Goal: Obtain resource: Obtain resource

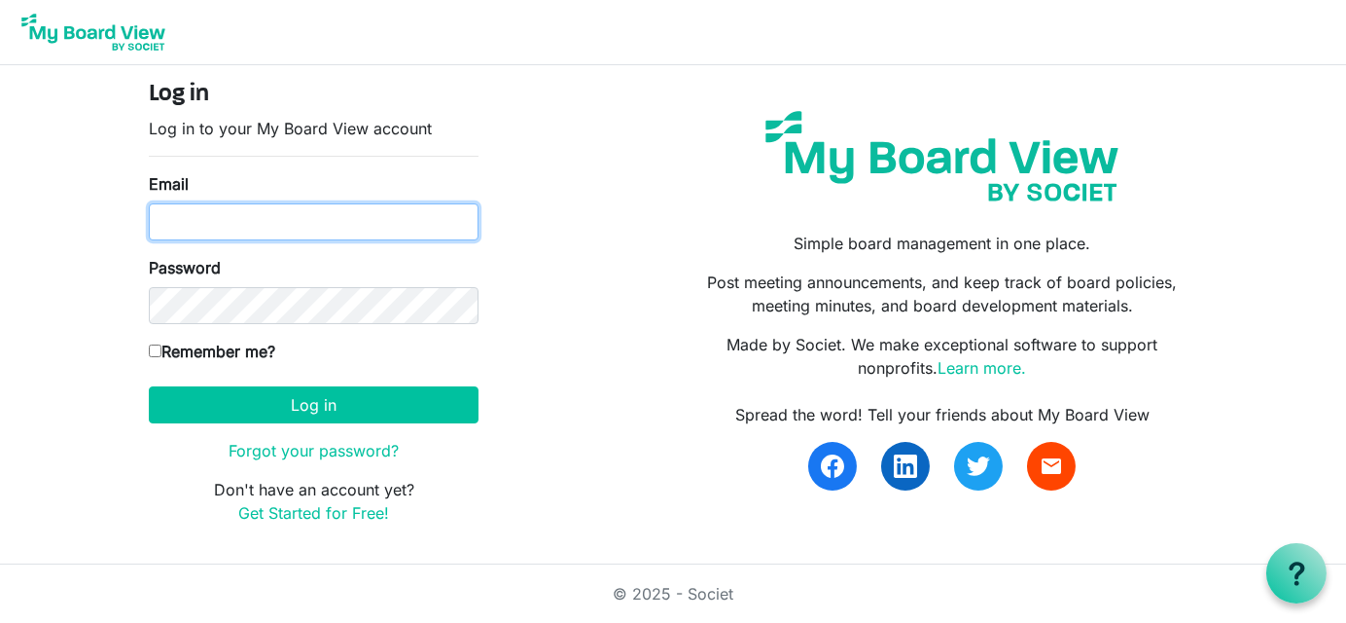
type input "[EMAIL_ADDRESS][DOMAIN_NAME]"
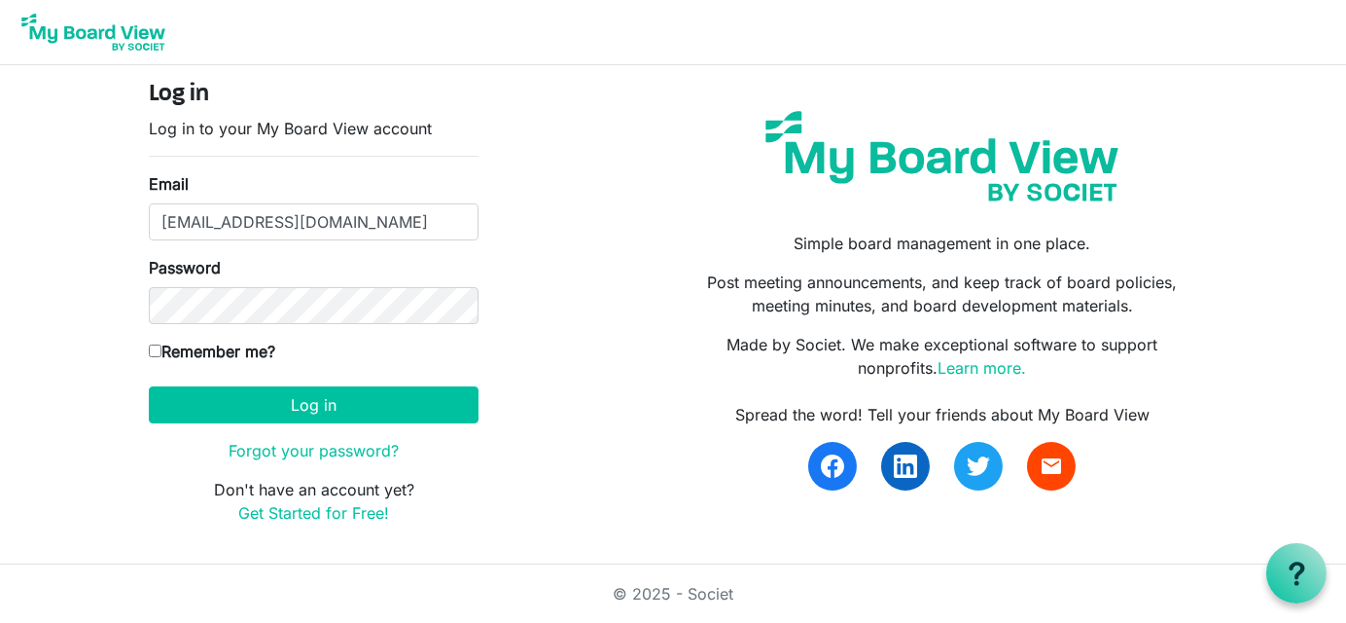
click at [149, 348] on input "Remember me?" at bounding box center [155, 350] width 13 height 13
checkbox input "true"
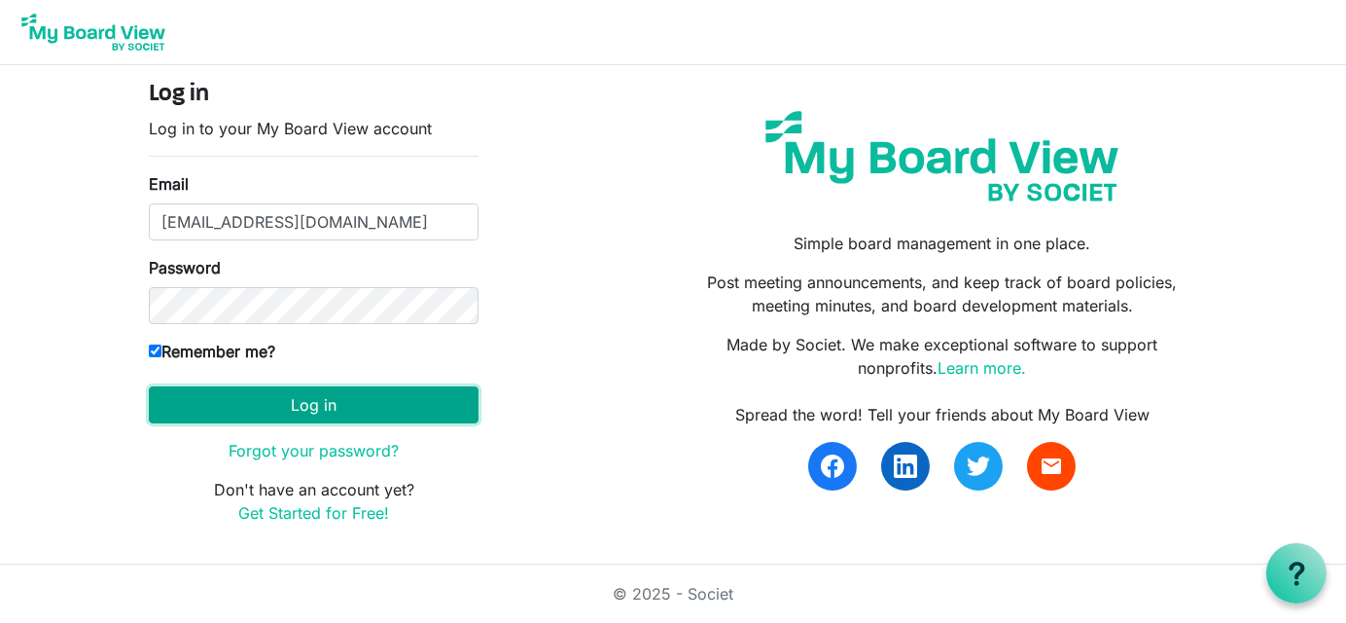
click at [314, 407] on button "Log in" at bounding box center [314, 404] width 330 height 37
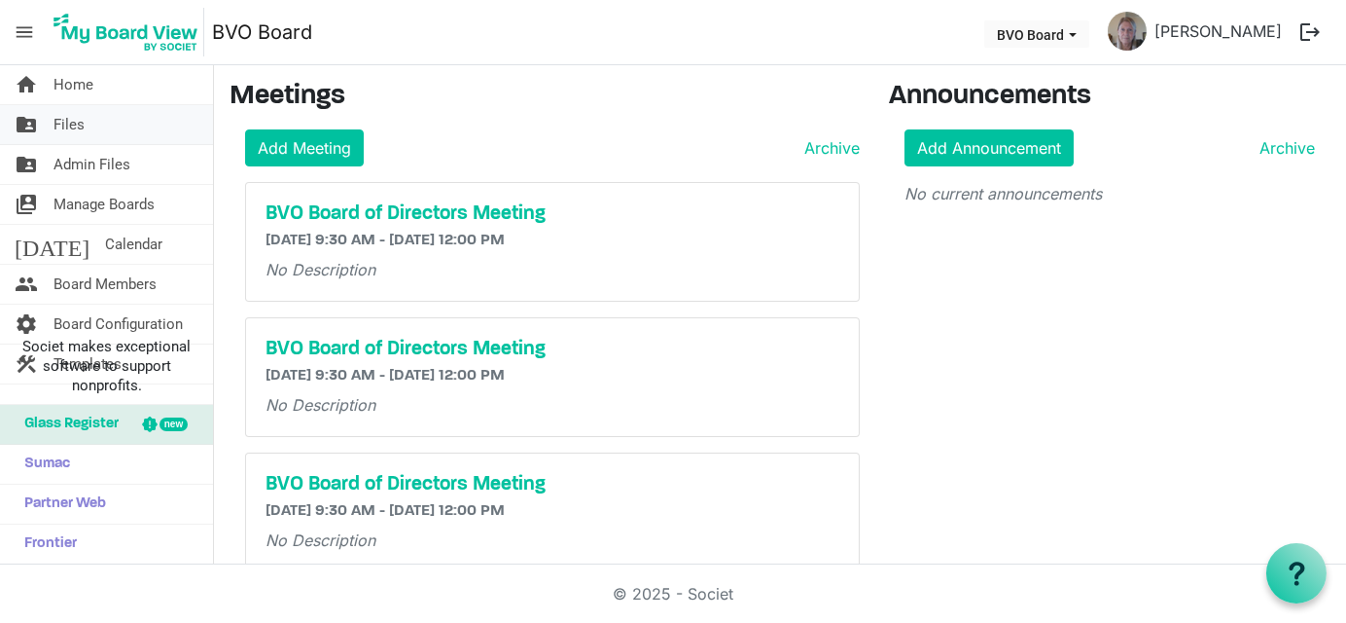
click at [93, 125] on link "folder_shared Files" at bounding box center [106, 124] width 213 height 39
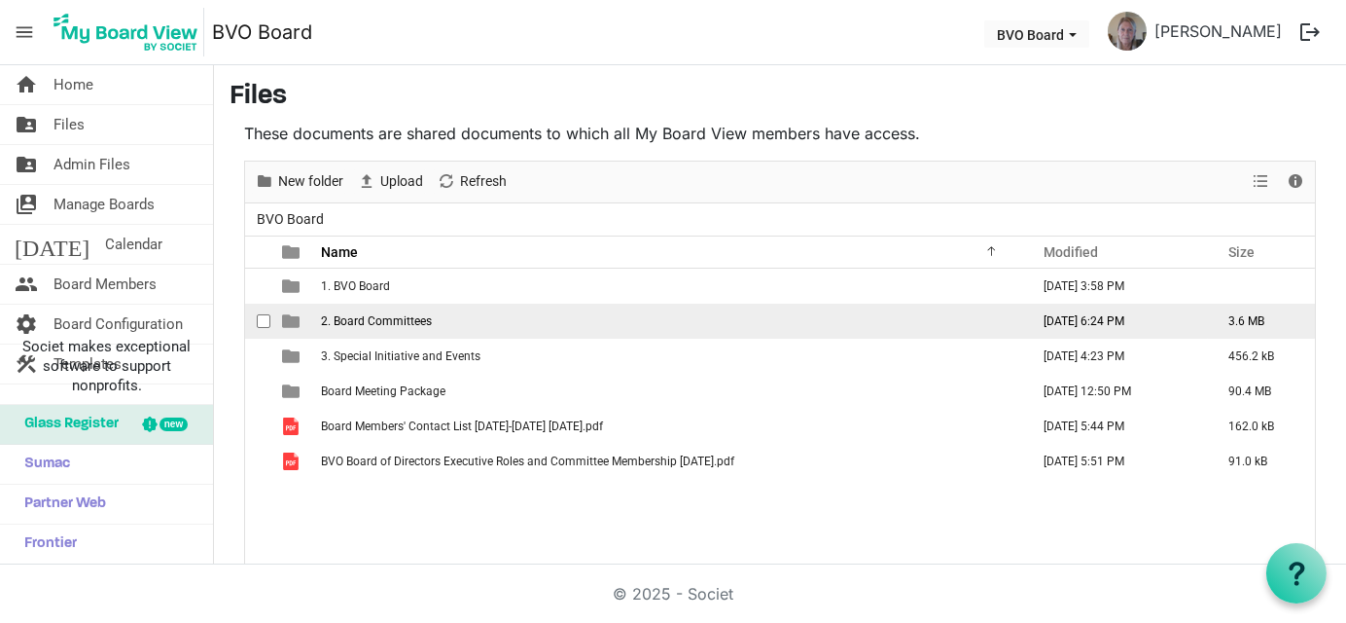
click at [446, 313] on td "2. Board Committees" at bounding box center [669, 320] width 708 height 35
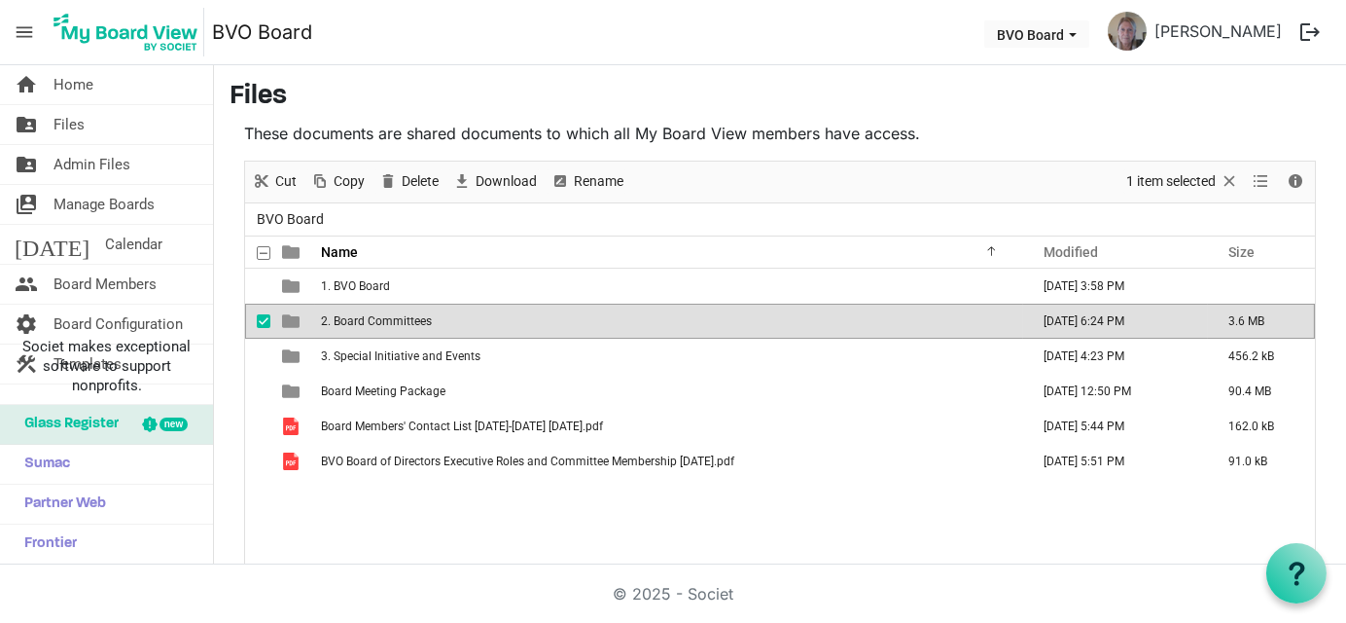
click at [446, 315] on td "2. Board Committees" at bounding box center [669, 320] width 708 height 35
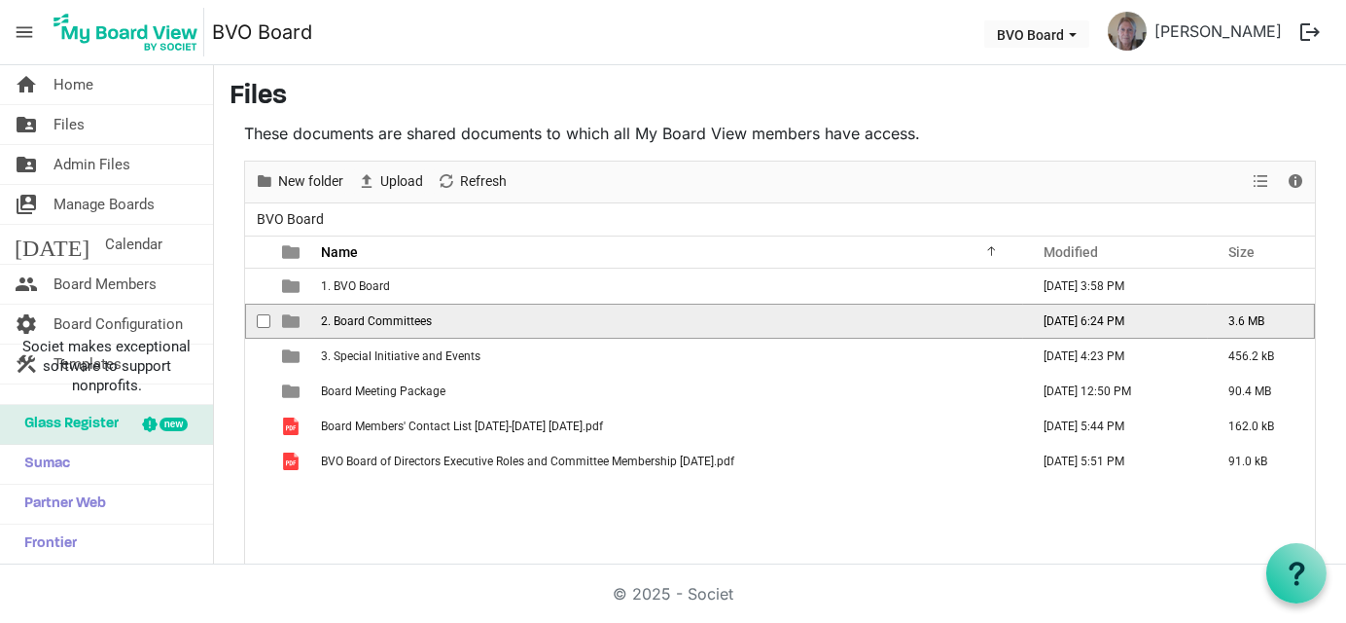
click at [446, 315] on td "2. Board Committees" at bounding box center [669, 320] width 708 height 35
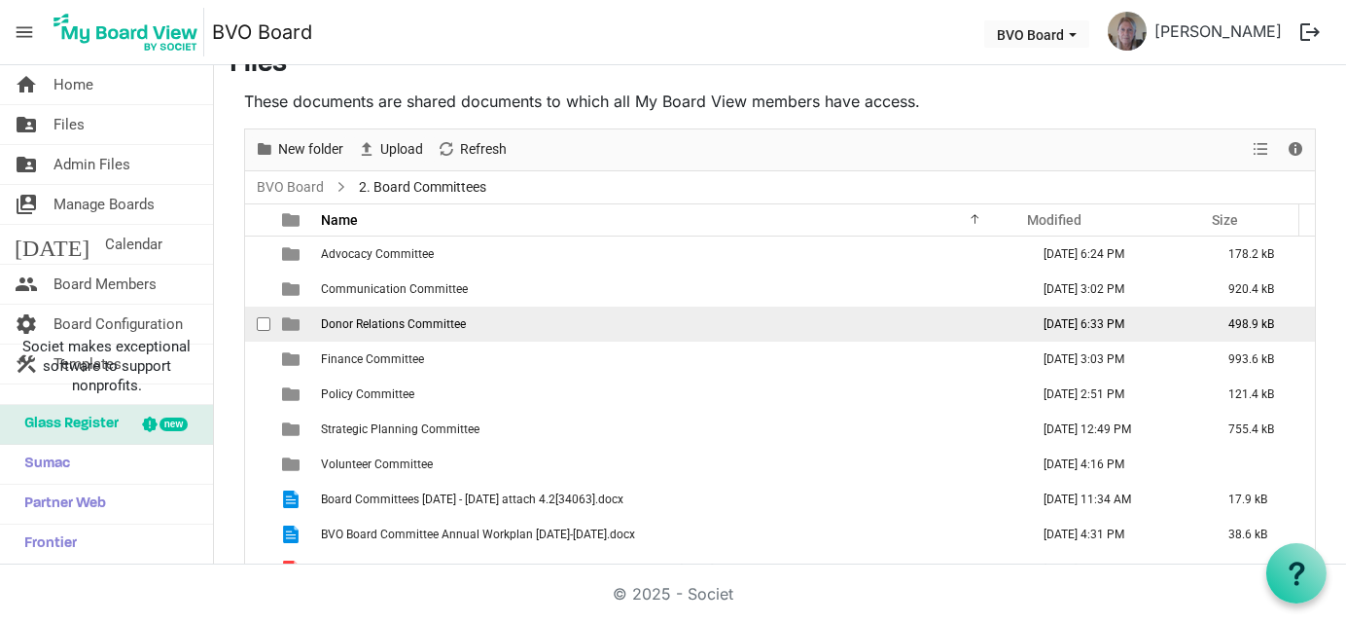
scroll to position [19, 0]
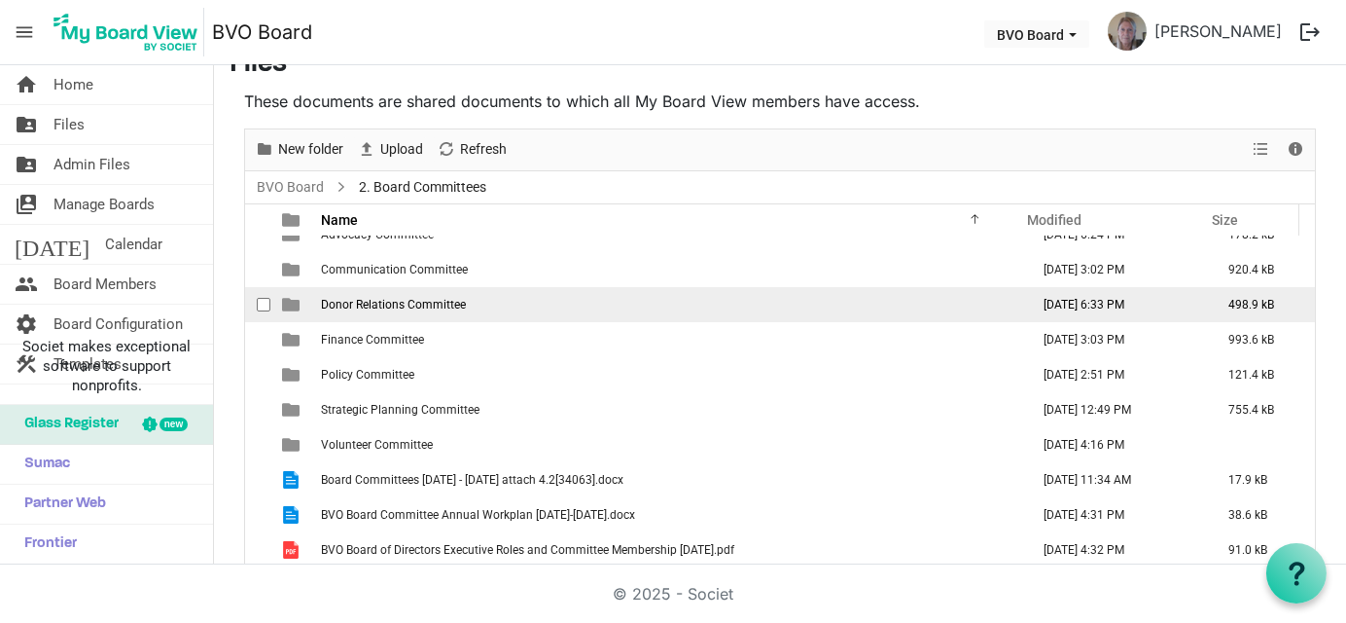
click at [416, 303] on span "Donor Relations Committee" at bounding box center [393, 305] width 145 height 14
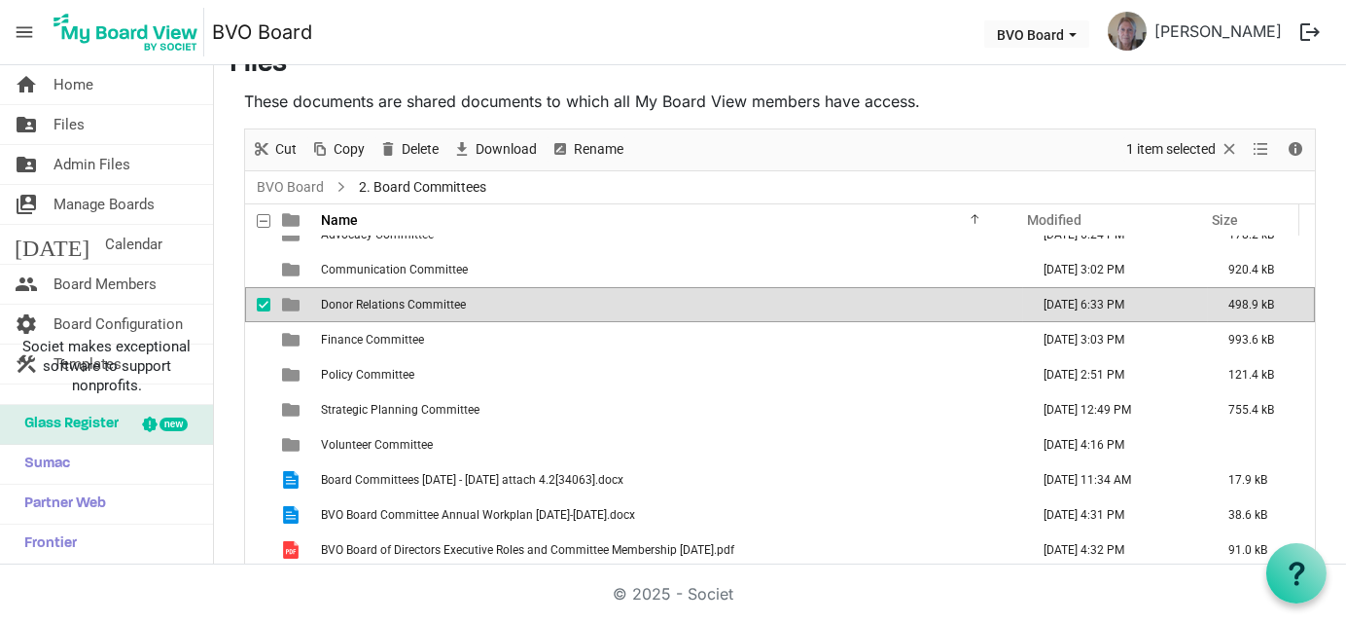
click at [416, 303] on span "Donor Relations Committee" at bounding box center [393, 305] width 145 height 14
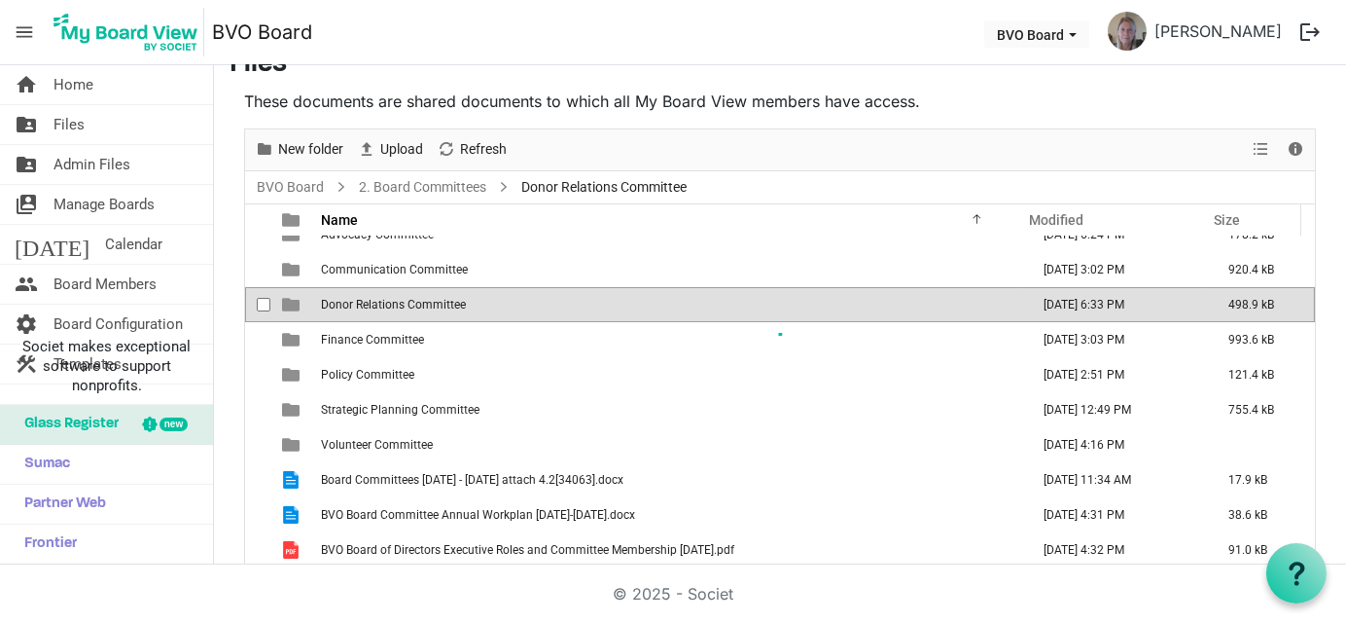
scroll to position [0, 0]
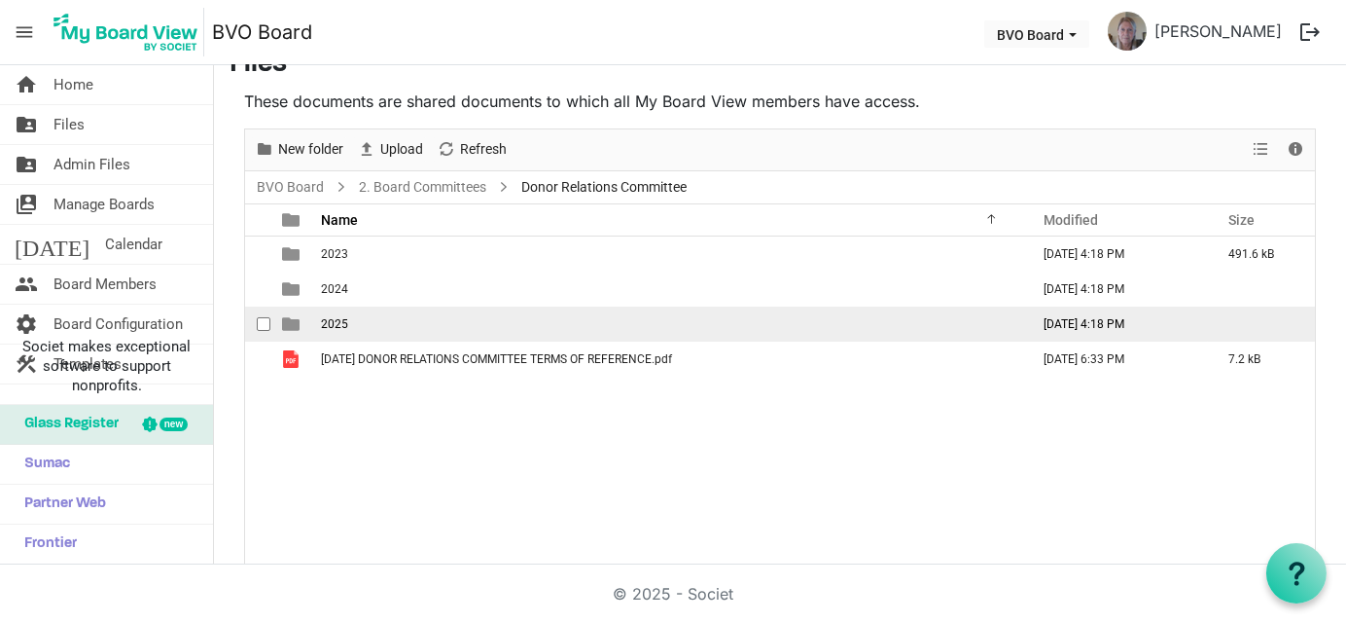
click at [374, 321] on td "2025" at bounding box center [669, 323] width 708 height 35
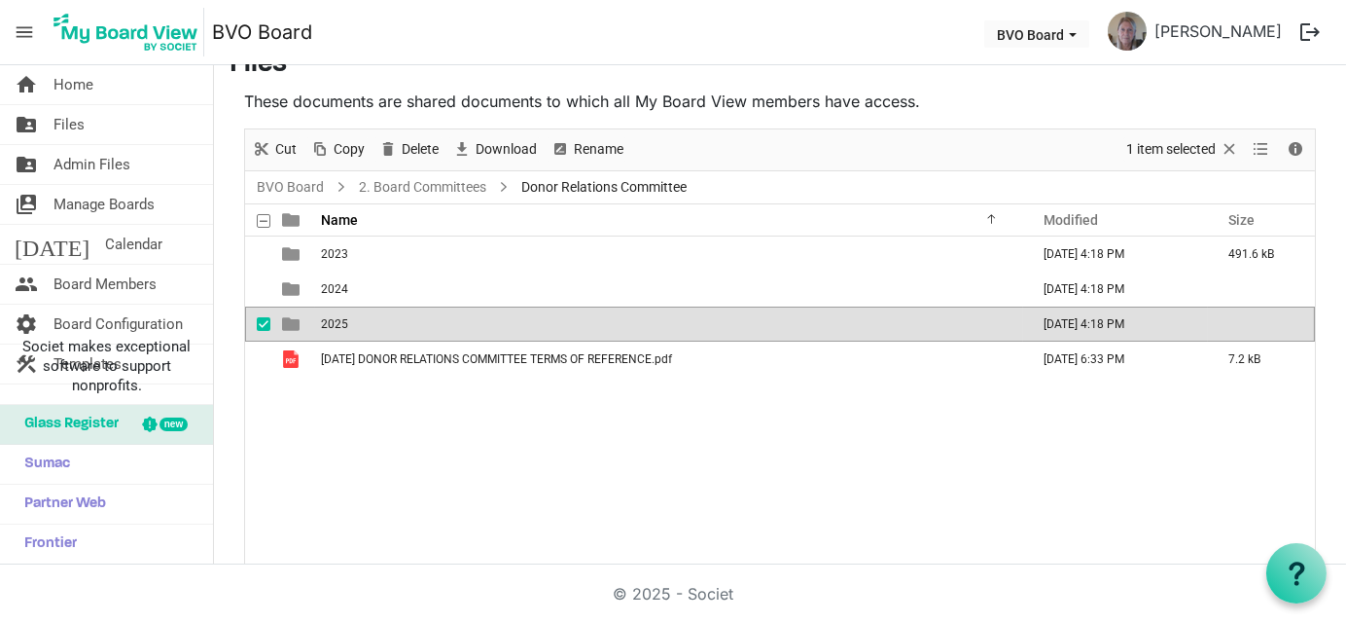
click at [374, 321] on td "2025" at bounding box center [669, 323] width 708 height 35
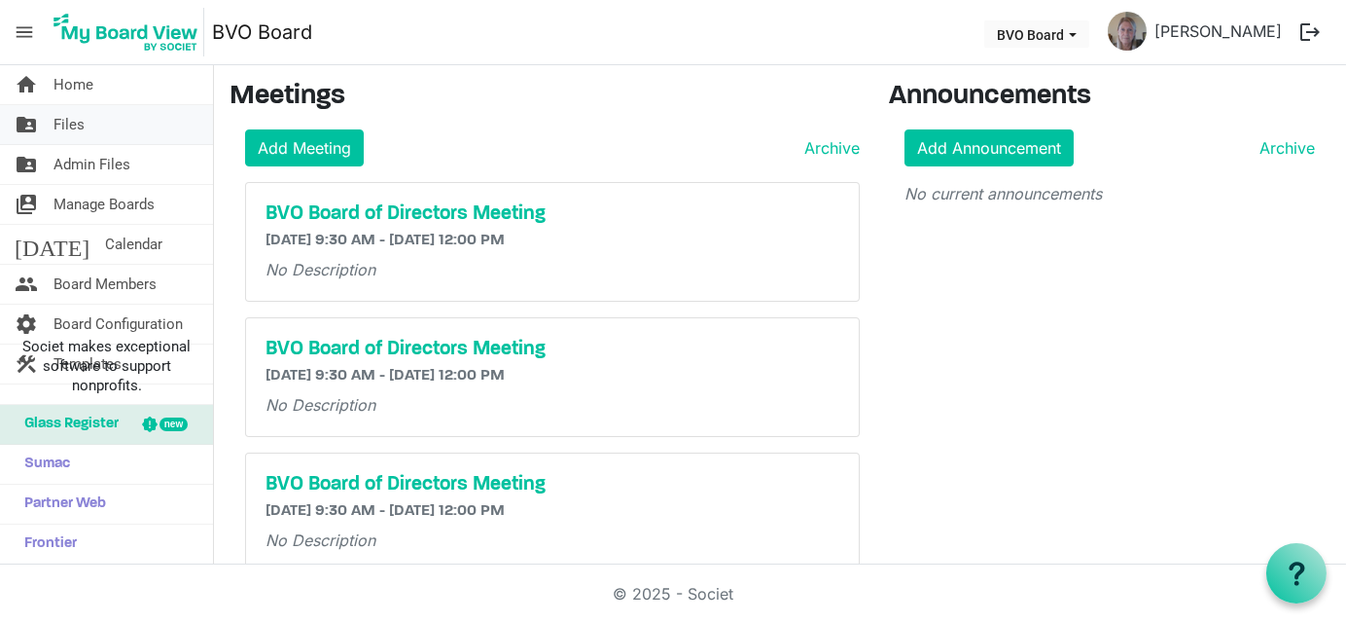
click at [87, 123] on link "folder_shared Files" at bounding box center [106, 124] width 213 height 39
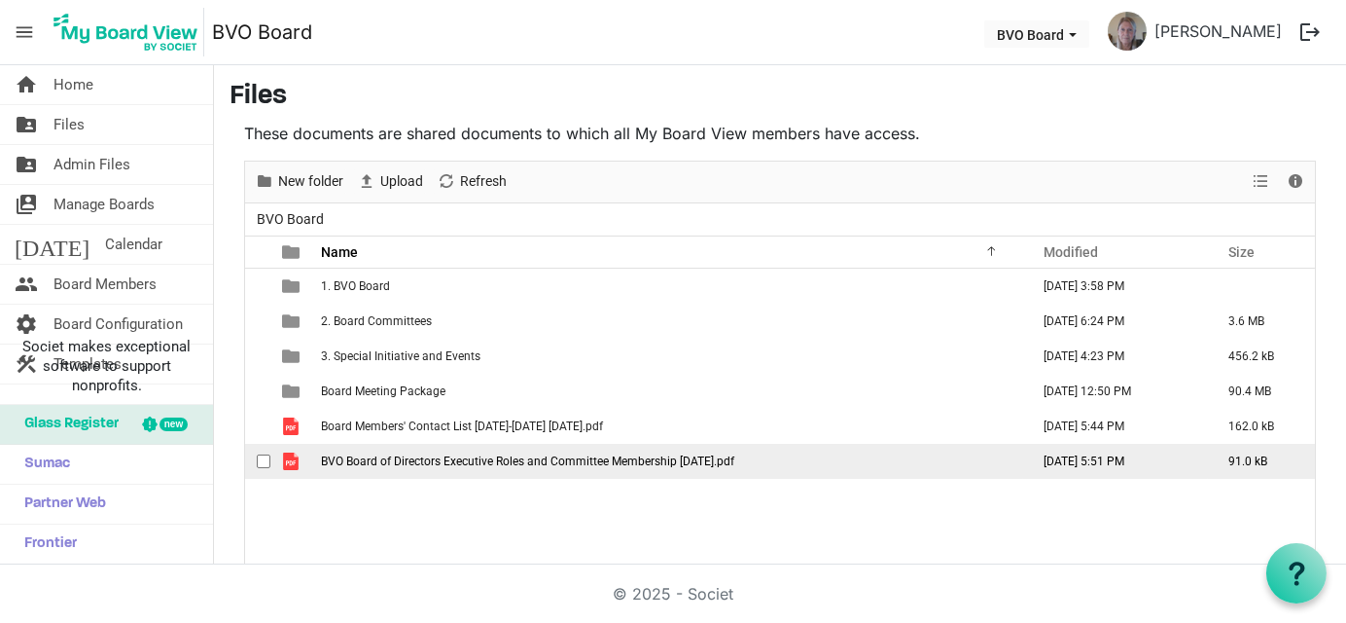
click at [447, 462] on span "BVO Board of Directors Executive Roles and Committee Membership May 2025.pdf" at bounding box center [527, 461] width 413 height 14
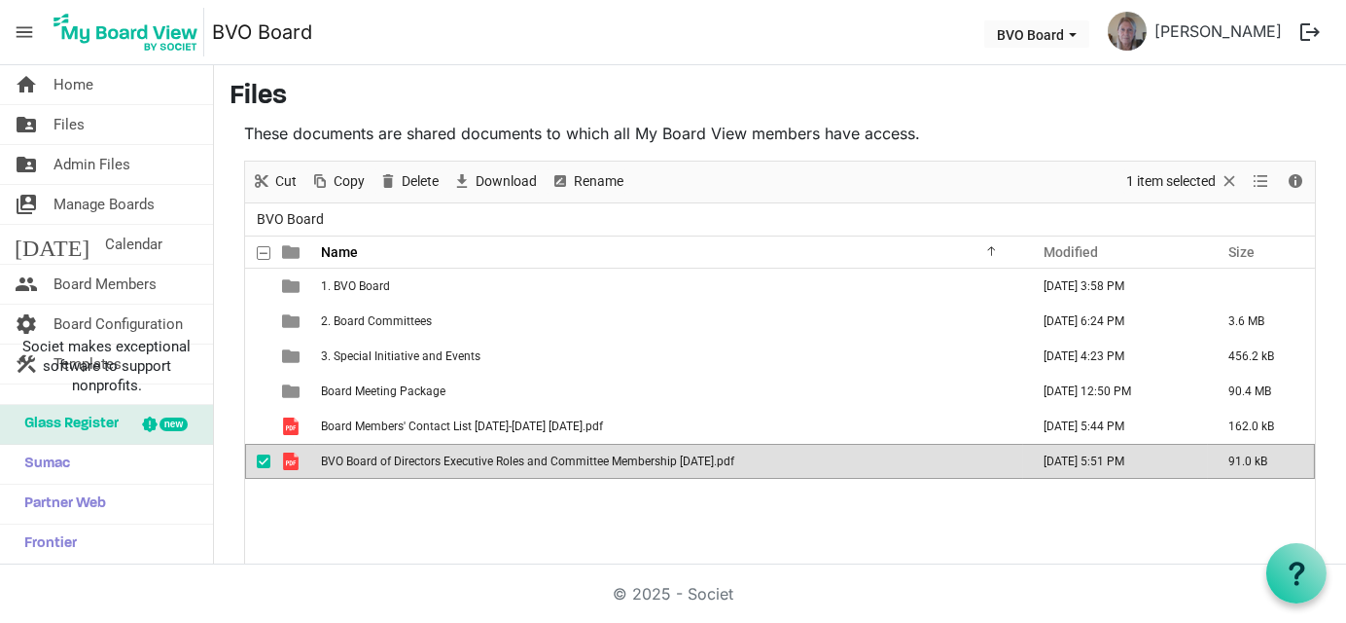
click at [447, 462] on span "BVO Board of Directors Executive Roles and Committee Membership [DATE].pdf" at bounding box center [527, 461] width 413 height 14
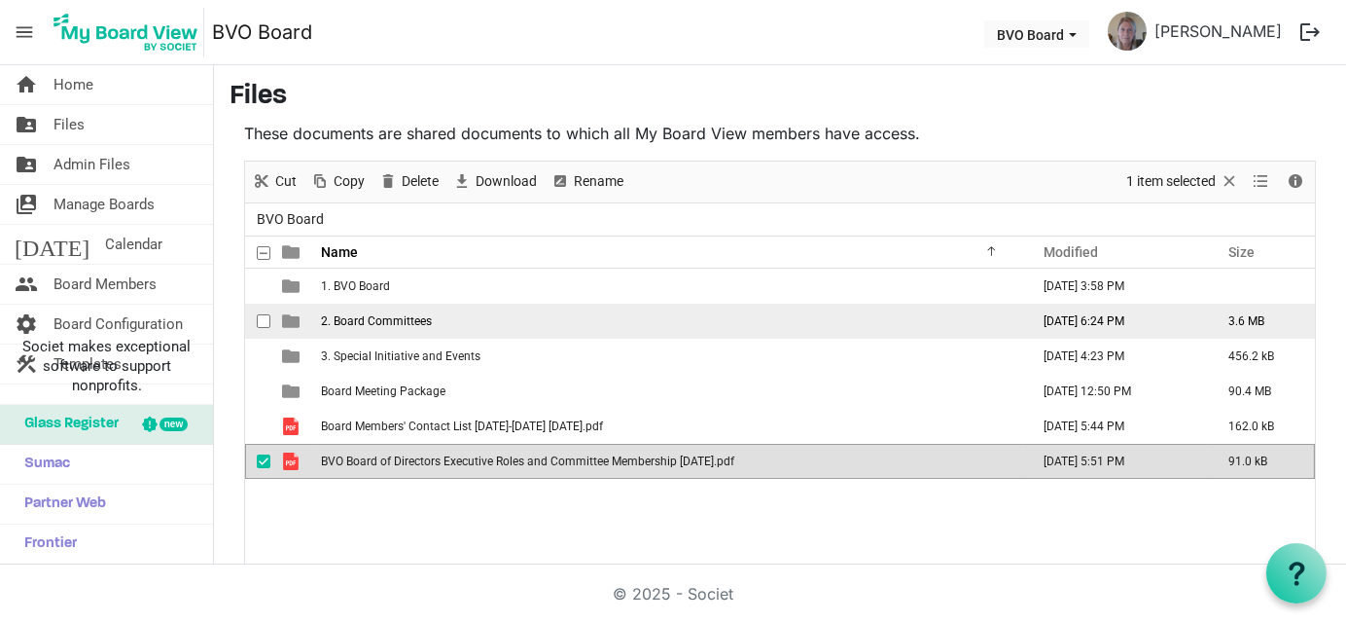
click at [343, 324] on span "2. Board Committees" at bounding box center [376, 321] width 111 height 14
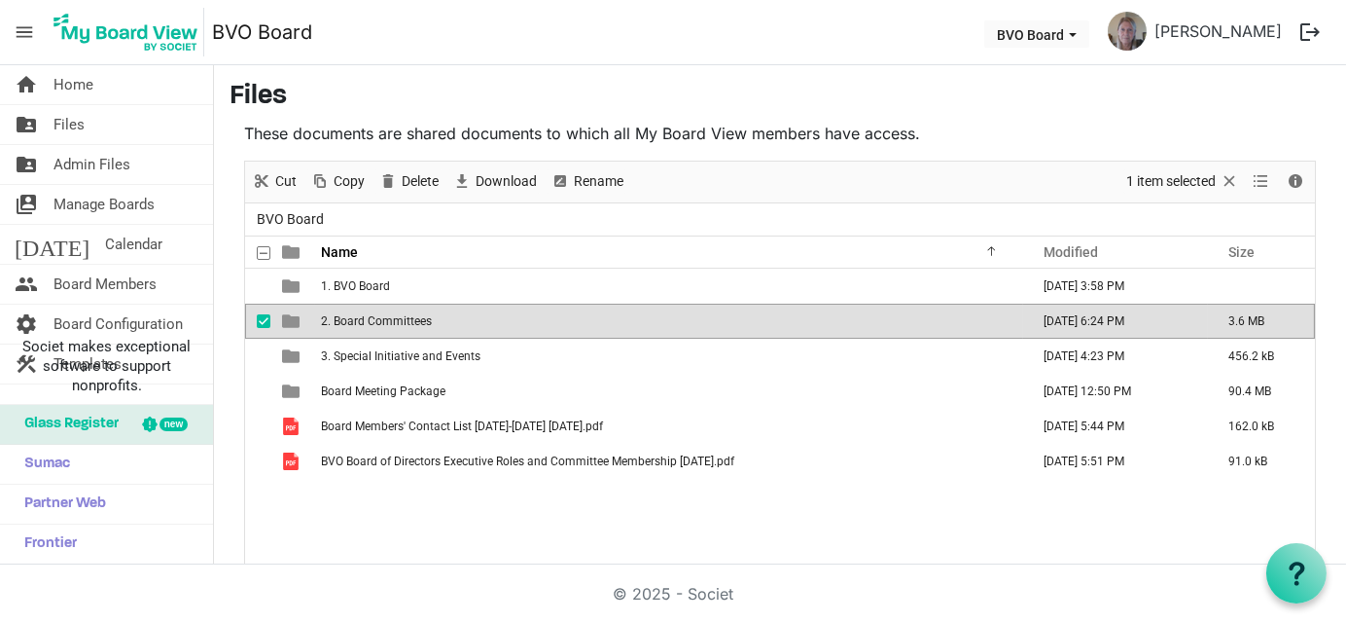
click at [343, 321] on span "2. Board Committees" at bounding box center [376, 321] width 111 height 14
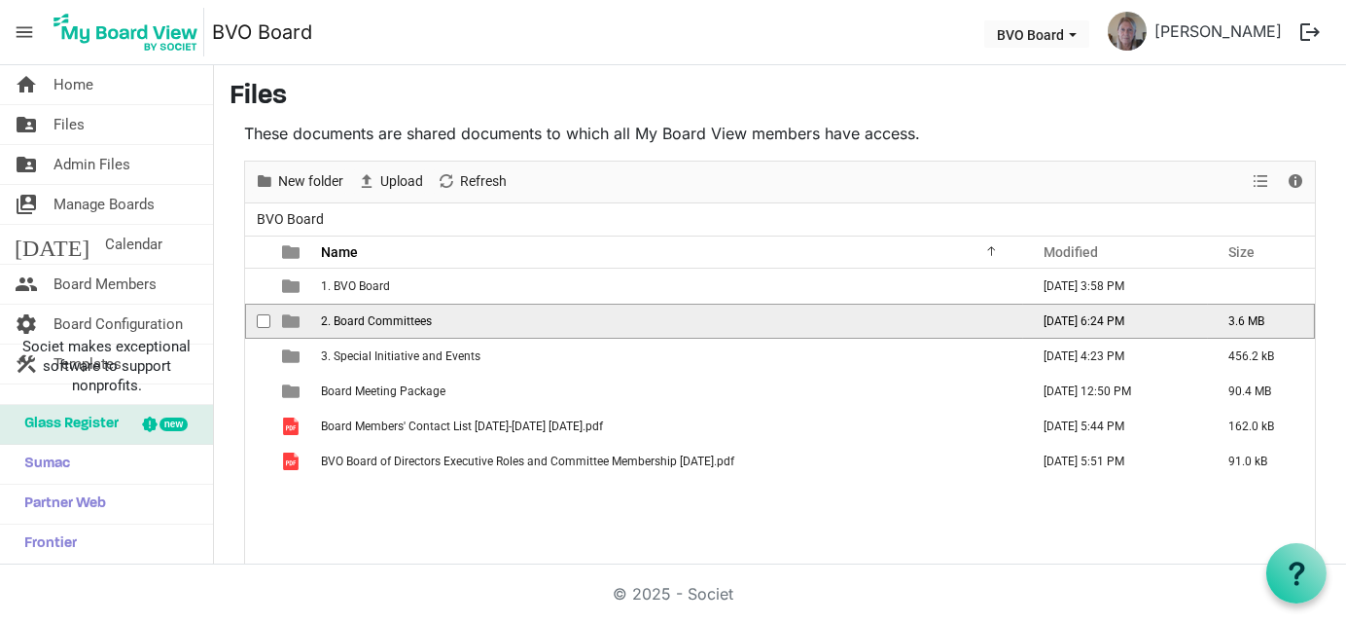
click at [343, 321] on span "2. Board Committees" at bounding box center [376, 321] width 111 height 14
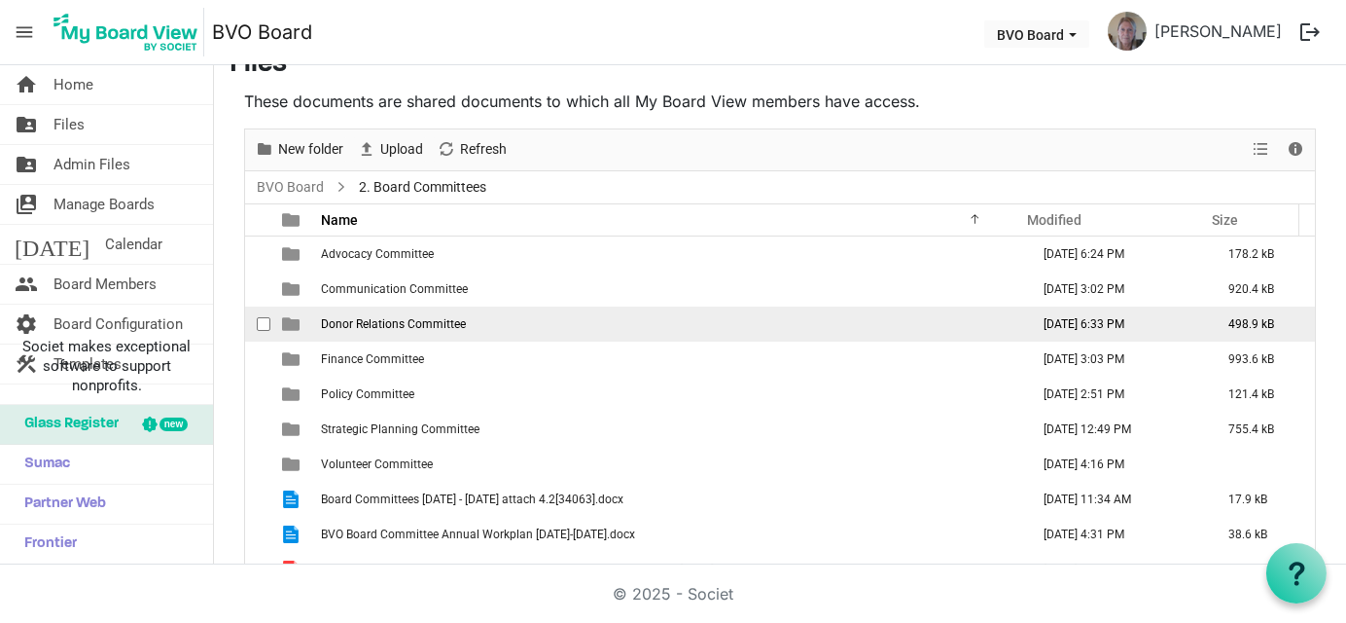
click at [435, 323] on span "Donor Relations Committee" at bounding box center [393, 324] width 145 height 14
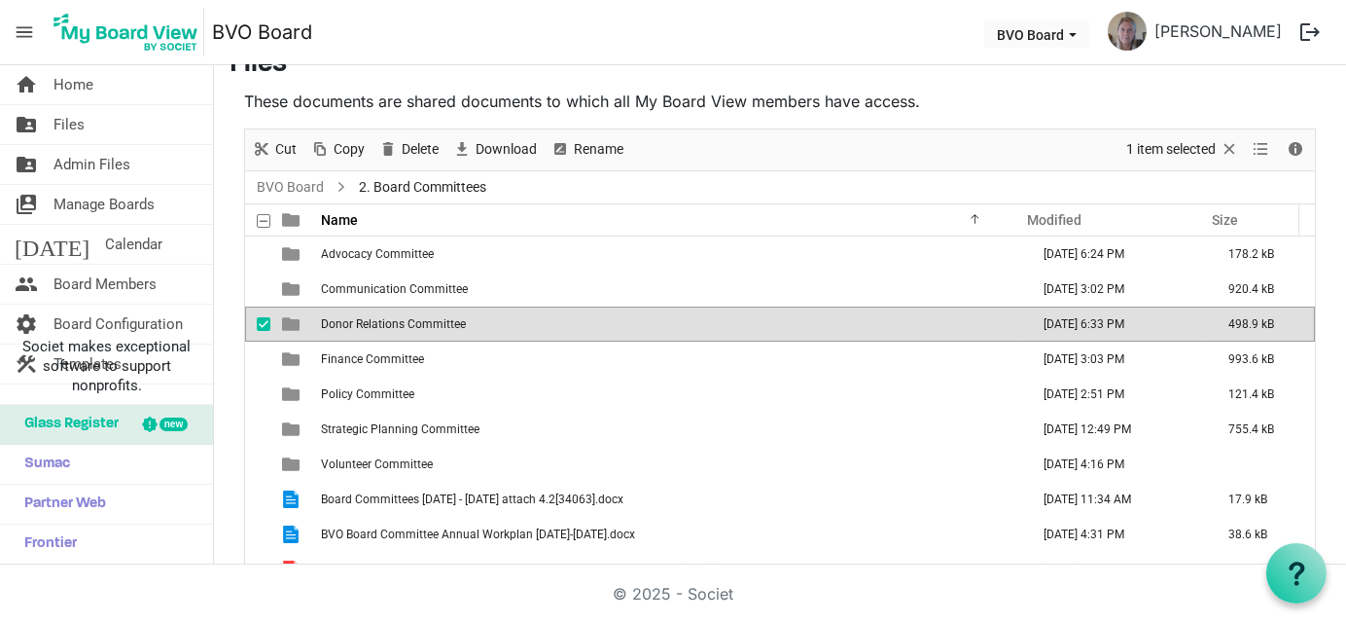
click at [435, 323] on span "Donor Relations Committee" at bounding box center [393, 324] width 145 height 14
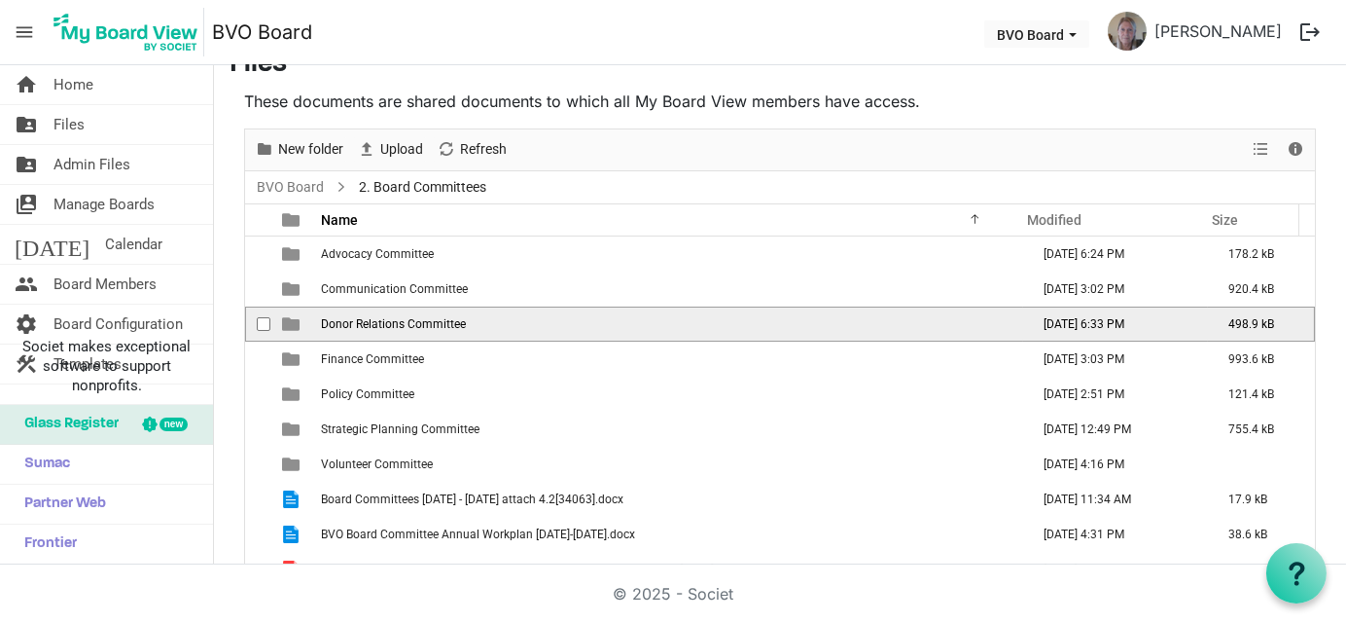
click at [435, 323] on span "Donor Relations Committee" at bounding box center [393, 324] width 145 height 14
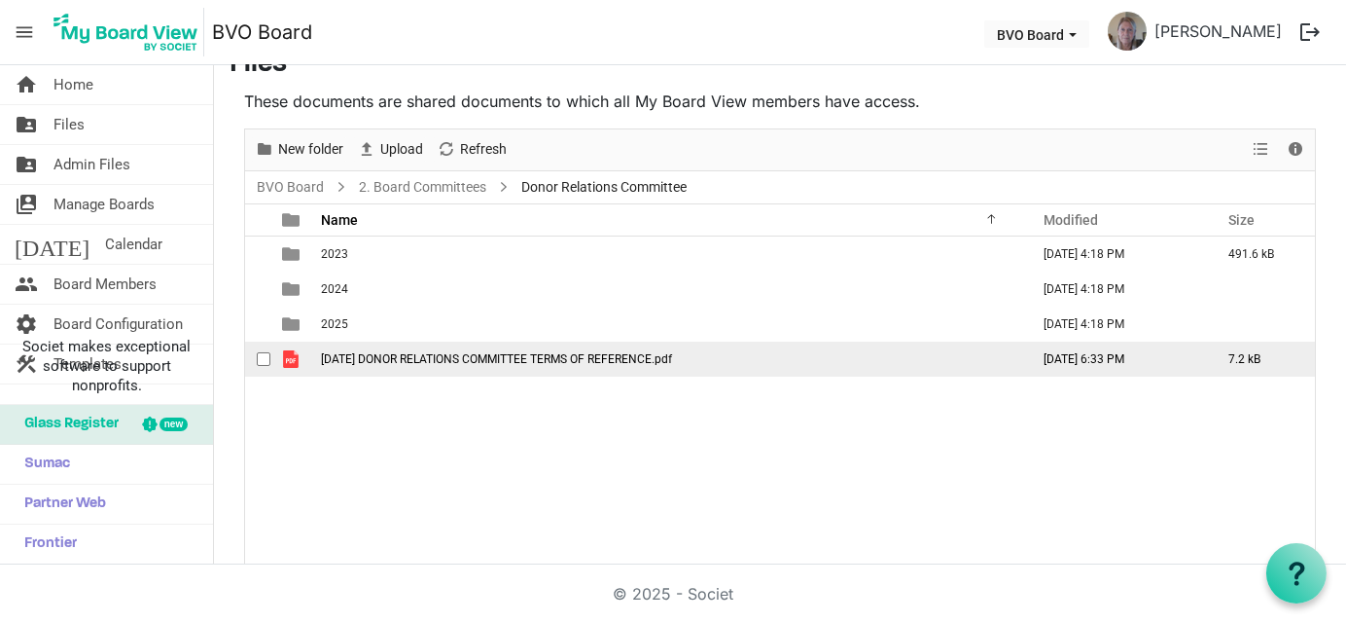
click at [374, 352] on span "2023 JUNE DONOR RELATIONS COMMITTEE TERMS OF REFERENCE.pdf" at bounding box center [496, 359] width 351 height 14
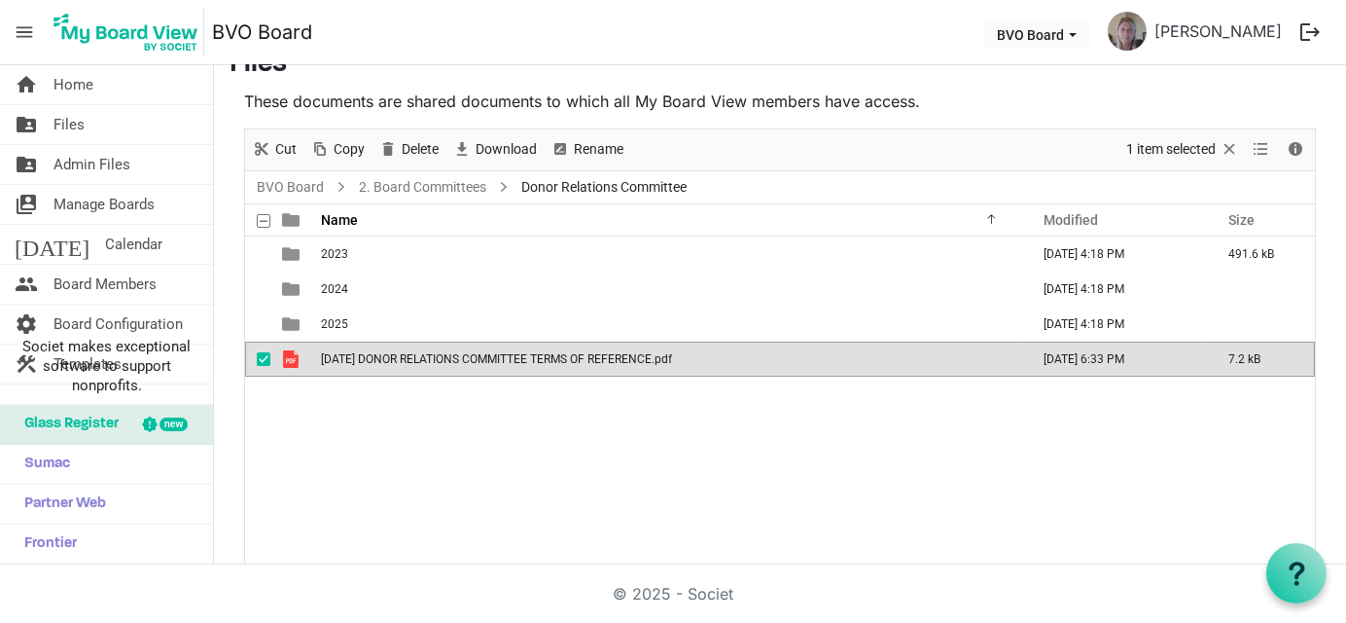
click at [374, 352] on span "[DATE] DONOR RELATIONS COMMITTEE TERMS OF REFERENCE.pdf" at bounding box center [496, 359] width 351 height 14
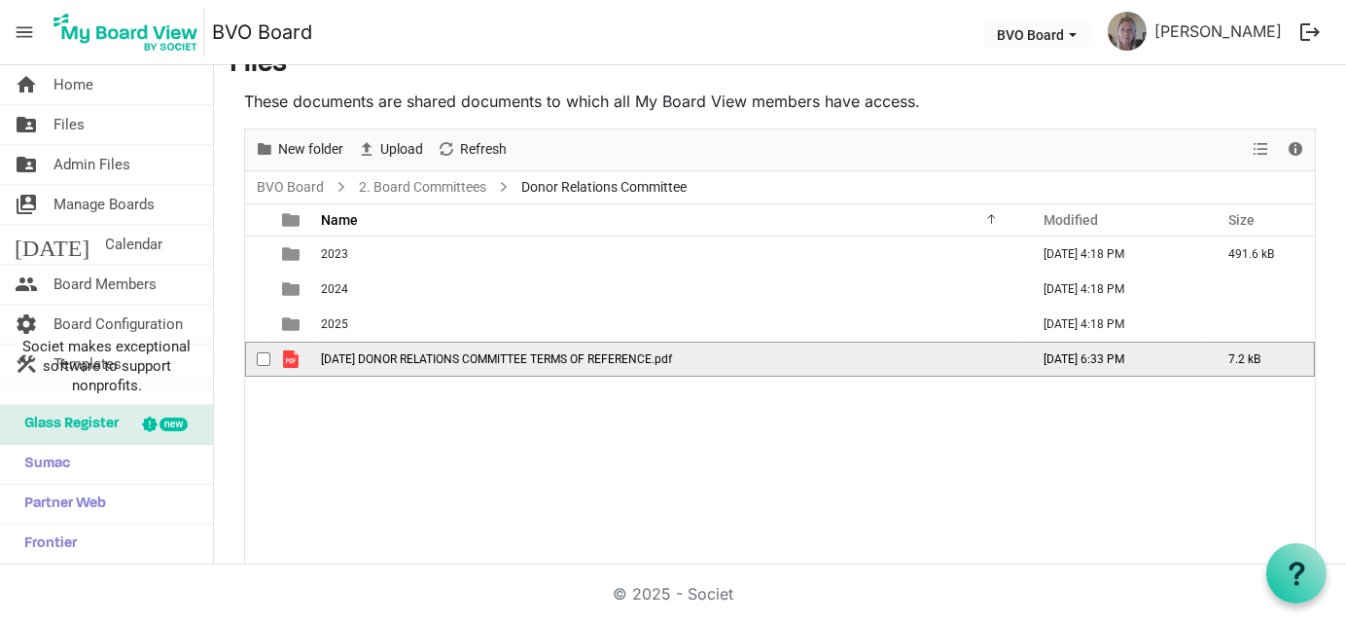
click at [374, 352] on span "[DATE] DONOR RELATIONS COMMITTEE TERMS OF REFERENCE.pdf" at bounding box center [496, 359] width 351 height 14
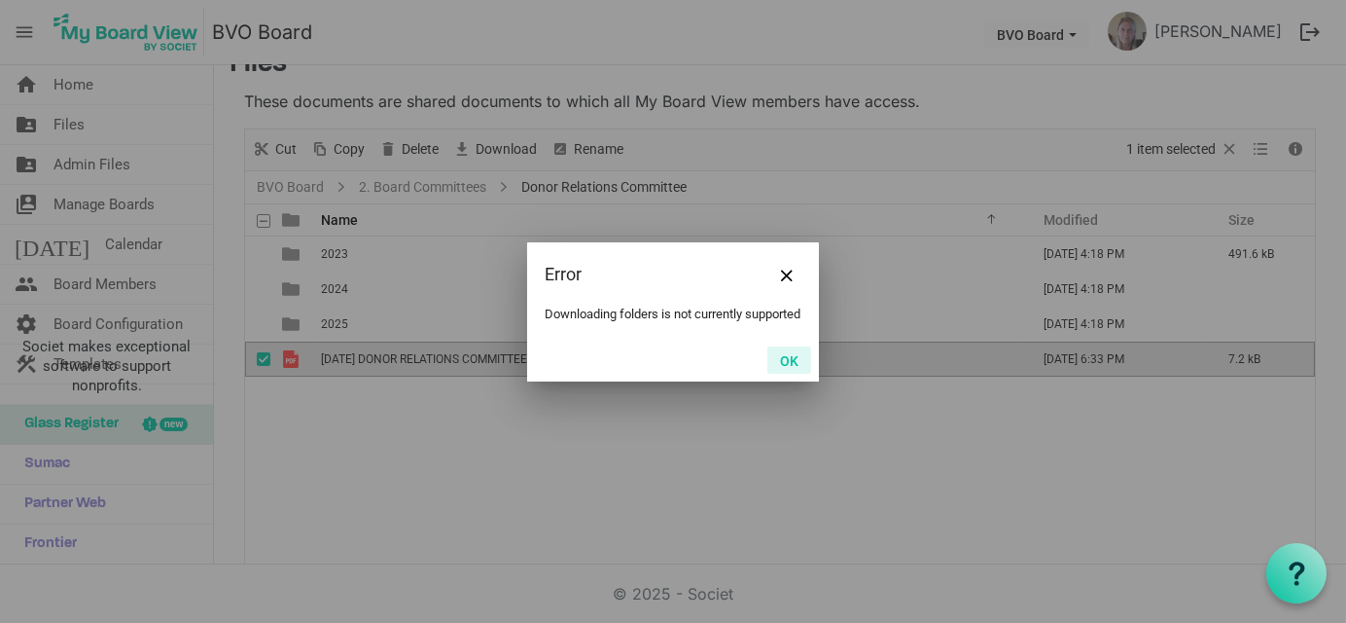
click at [787, 367] on button "OK" at bounding box center [789, 359] width 44 height 27
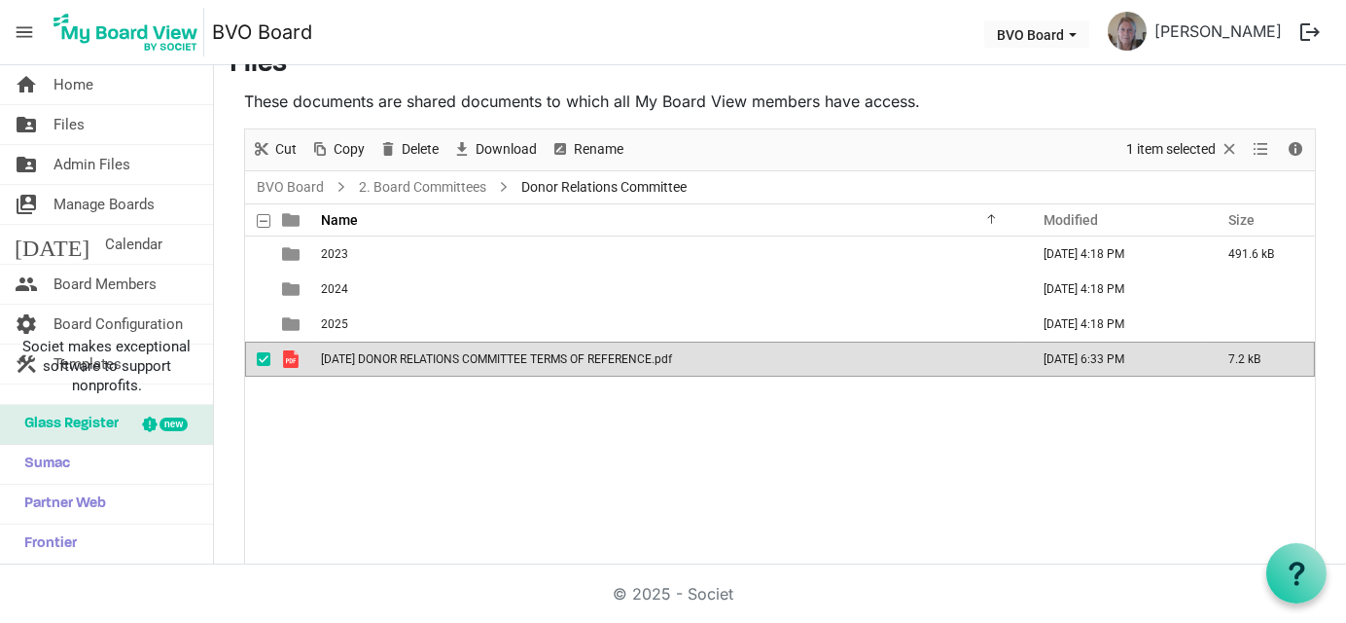
click at [305, 351] on td "is template cell column header type" at bounding box center [292, 358] width 45 height 35
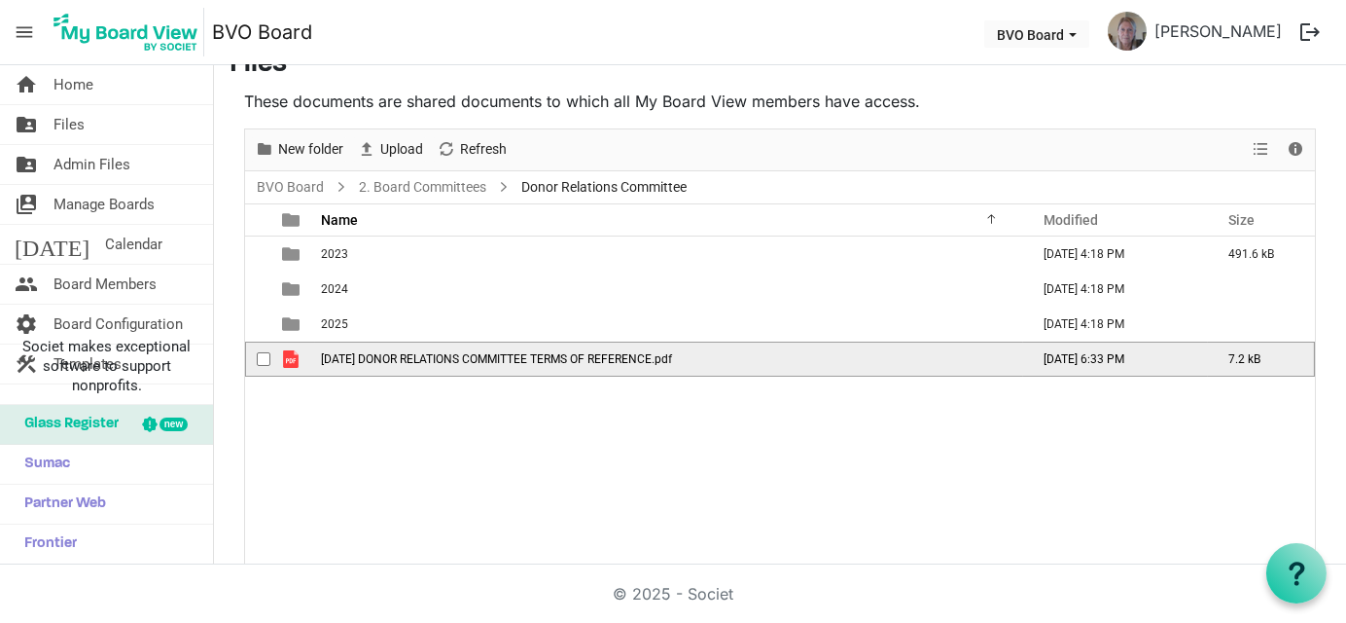
click at [471, 359] on span "[DATE] DONOR RELATIONS COMMITTEE TERMS OF REFERENCE.pdf" at bounding box center [496, 359] width 351 height 14
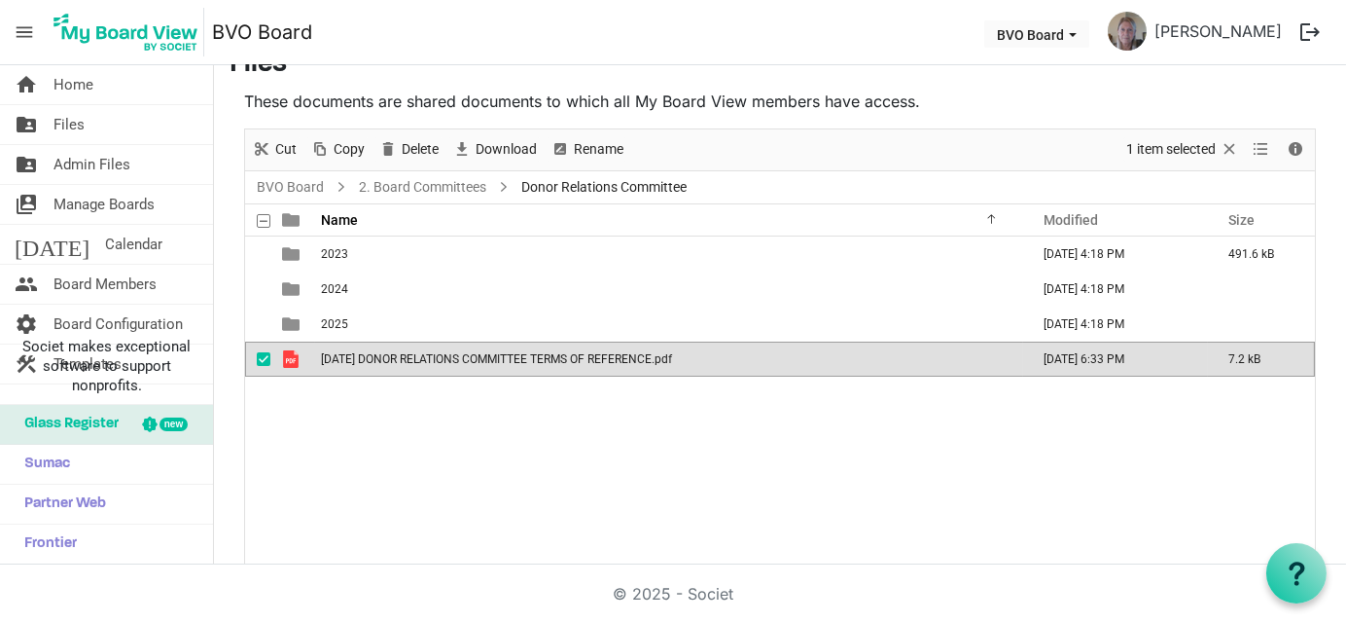
click at [284, 354] on span "is template cell column header type" at bounding box center [291, 359] width 18 height 18
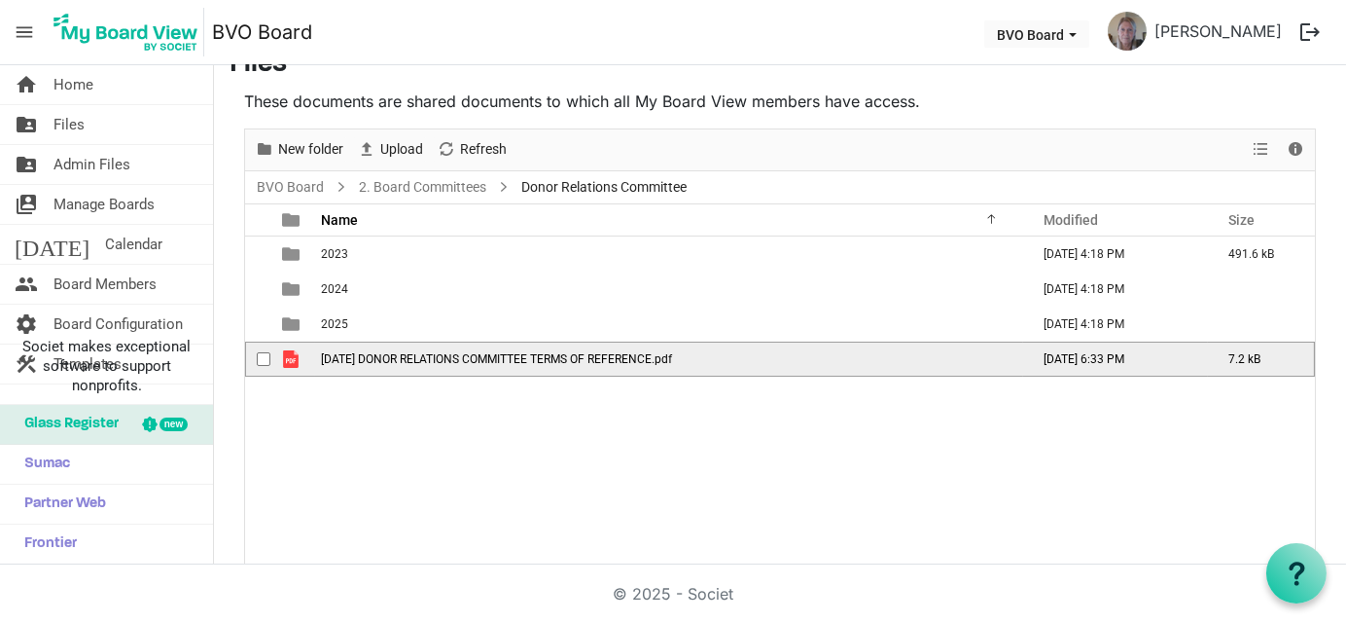
click at [359, 356] on span "[DATE] DONOR RELATIONS COMMITTEE TERMS OF REFERENCE.pdf" at bounding box center [496, 359] width 351 height 14
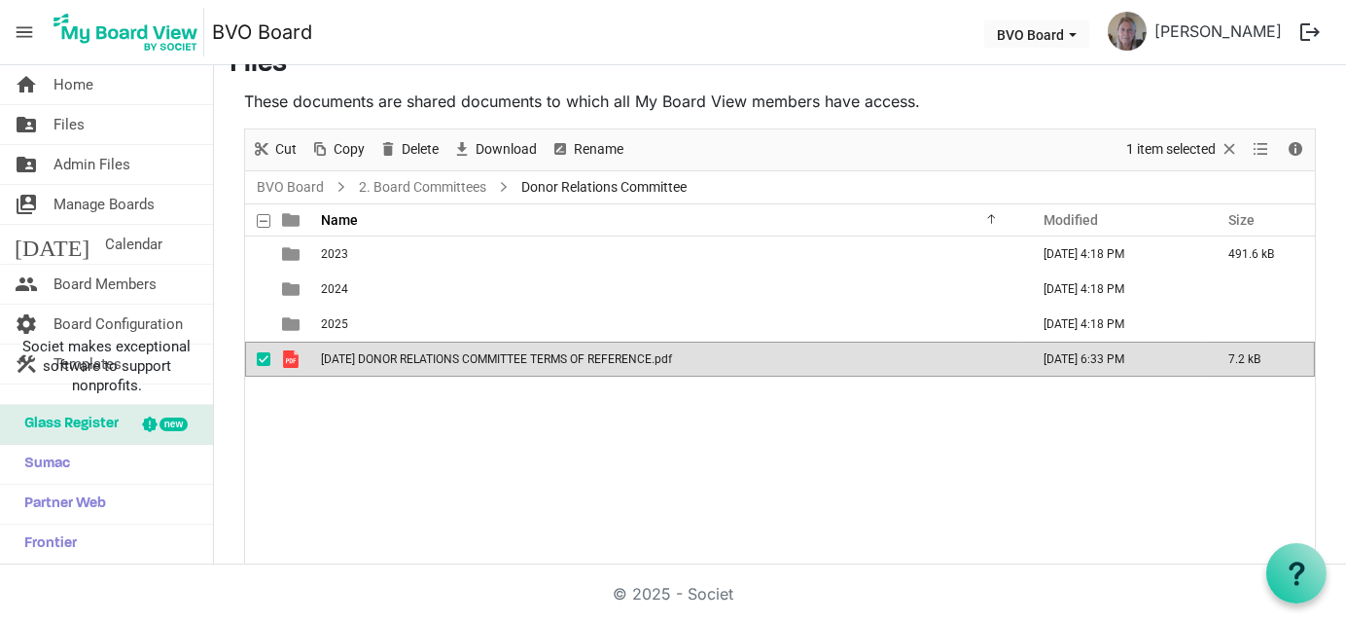
click at [359, 356] on span "[DATE] DONOR RELATIONS COMMITTEE TERMS OF REFERENCE.pdf" at bounding box center [496, 359] width 351 height 14
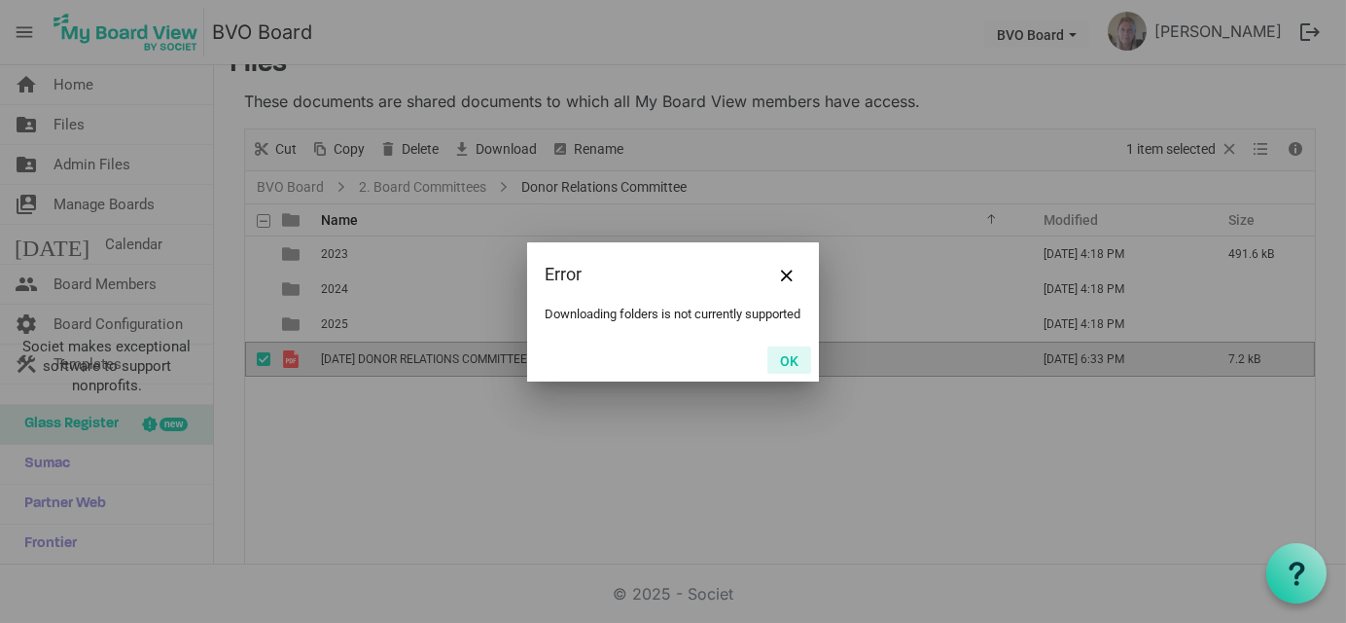
click at [792, 368] on button "OK" at bounding box center [789, 359] width 44 height 27
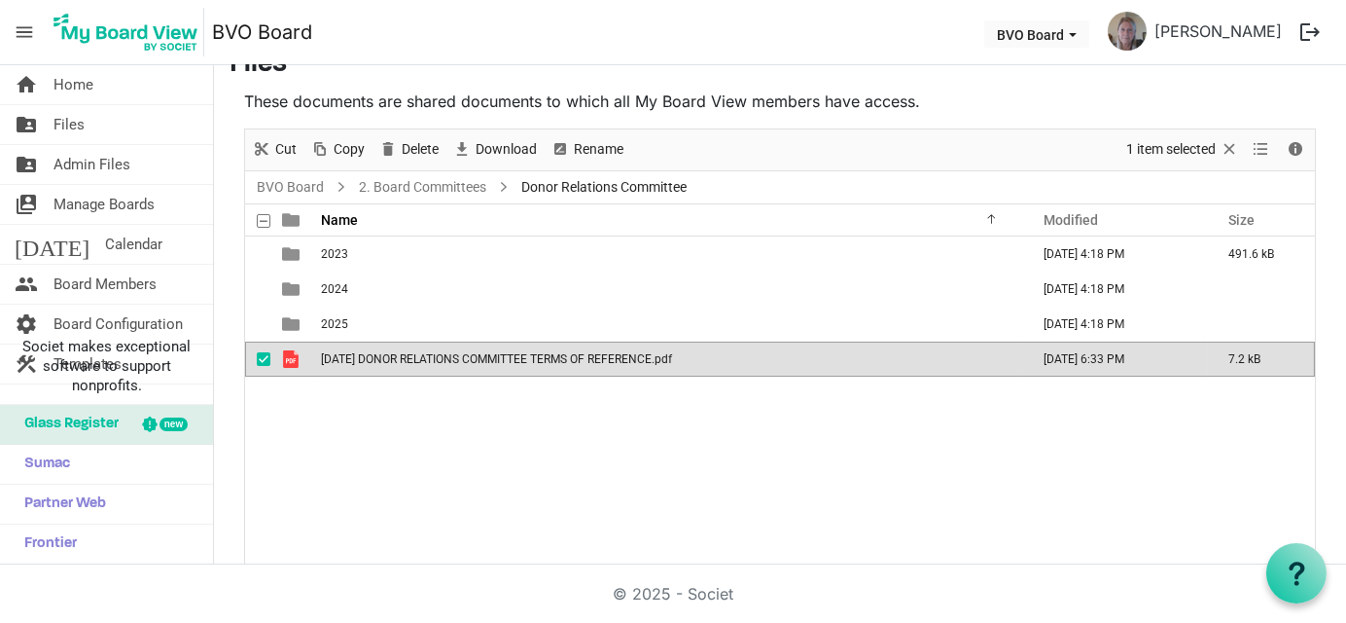
click at [516, 497] on div "2023 October 29, 2024 4:18 PM 491.6 kB 2024 October 29, 2024 4:18 PM 2025 Octob…" at bounding box center [780, 401] width 1070 height 330
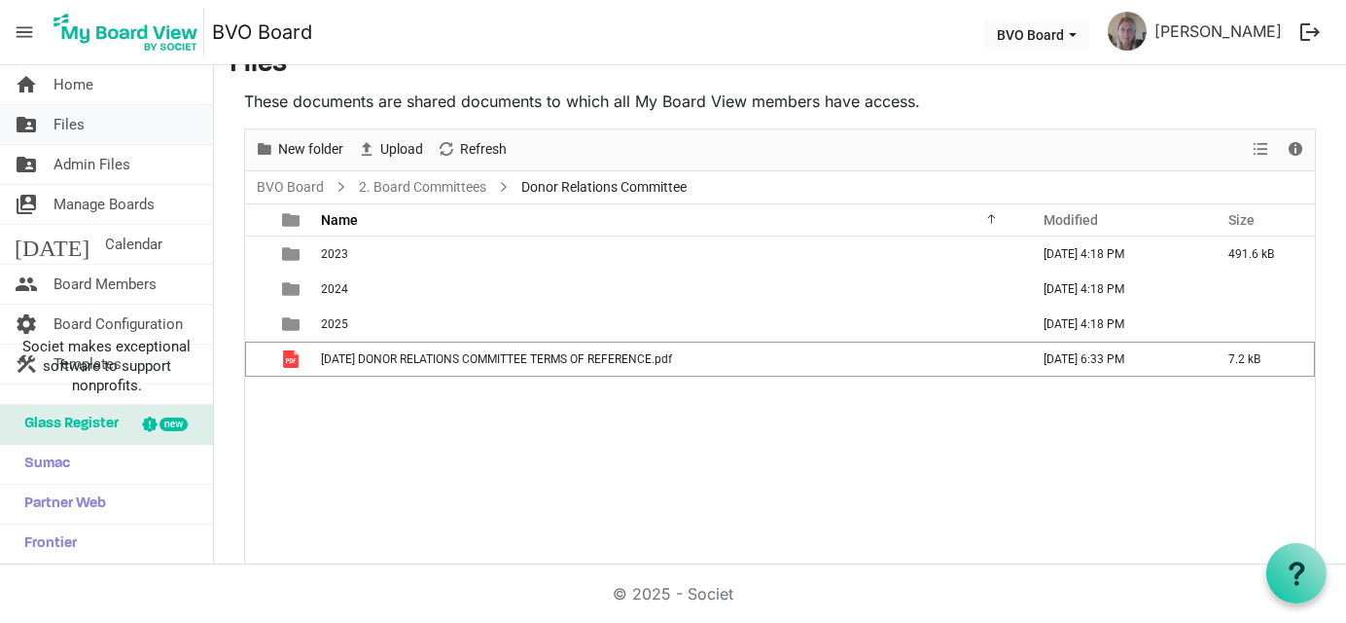
click at [65, 119] on span "Files" at bounding box center [68, 124] width 31 height 39
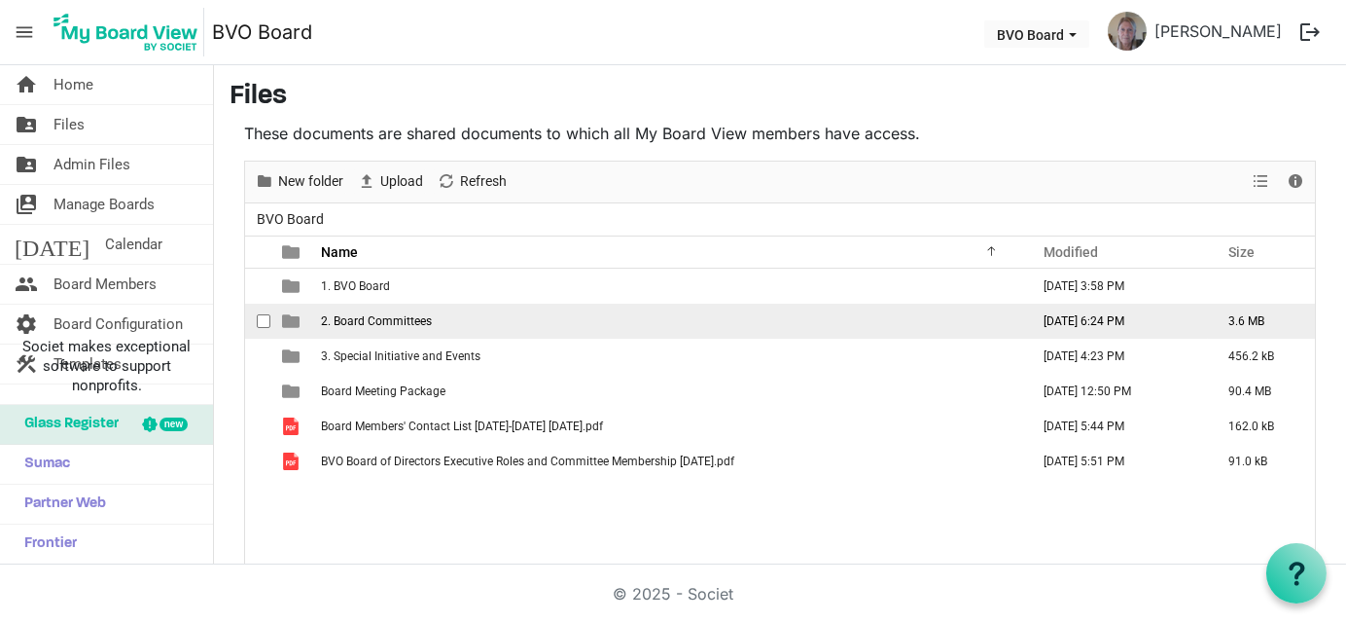
click at [450, 318] on td "2. Board Committees" at bounding box center [669, 320] width 708 height 35
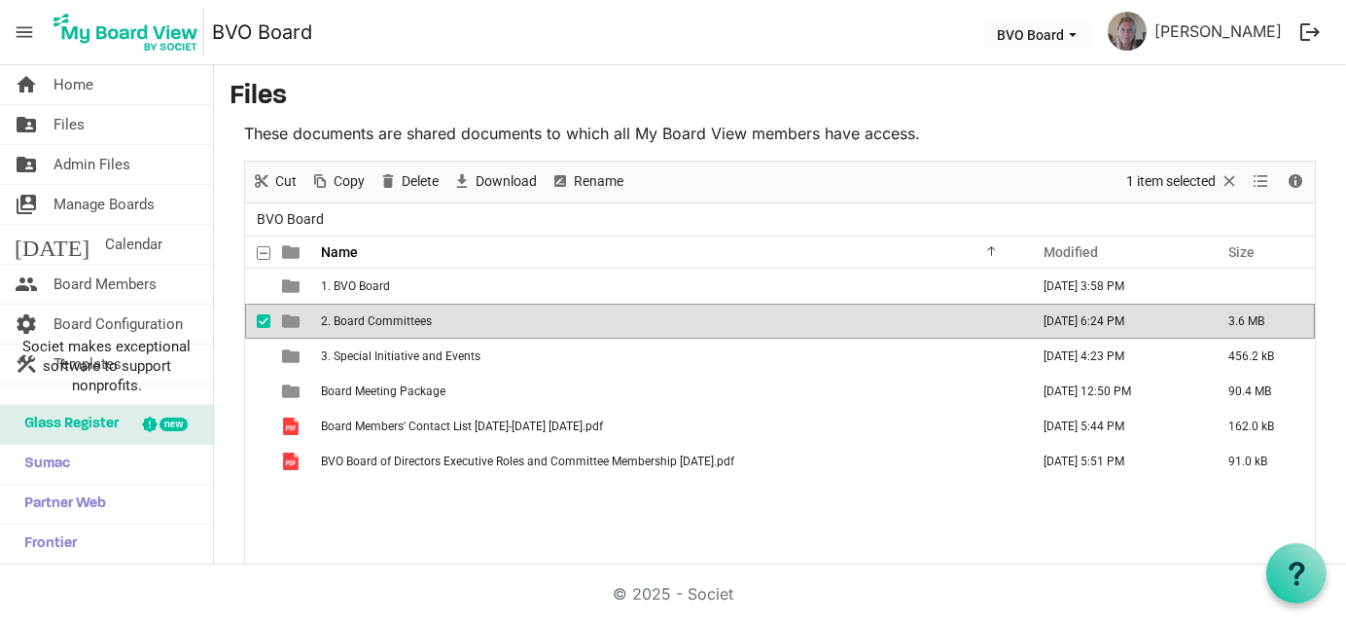
click at [450, 318] on td "2. Board Committees" at bounding box center [669, 320] width 708 height 35
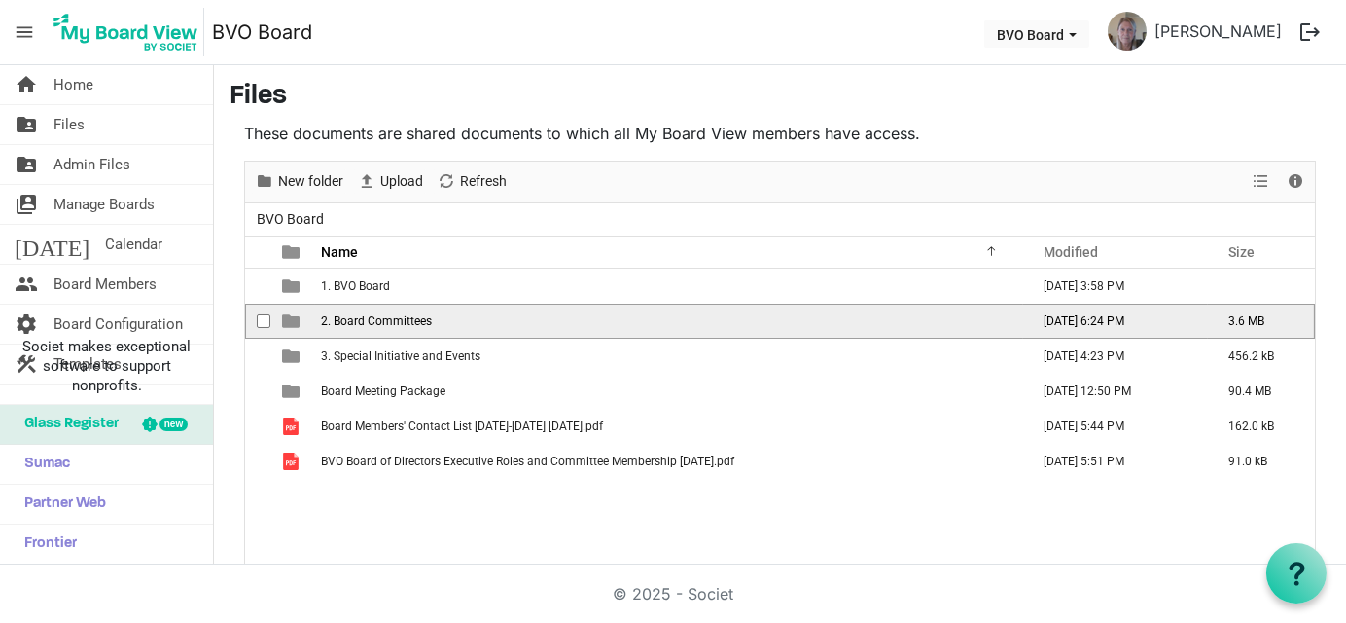
click at [450, 318] on td "2. Board Committees" at bounding box center [669, 320] width 708 height 35
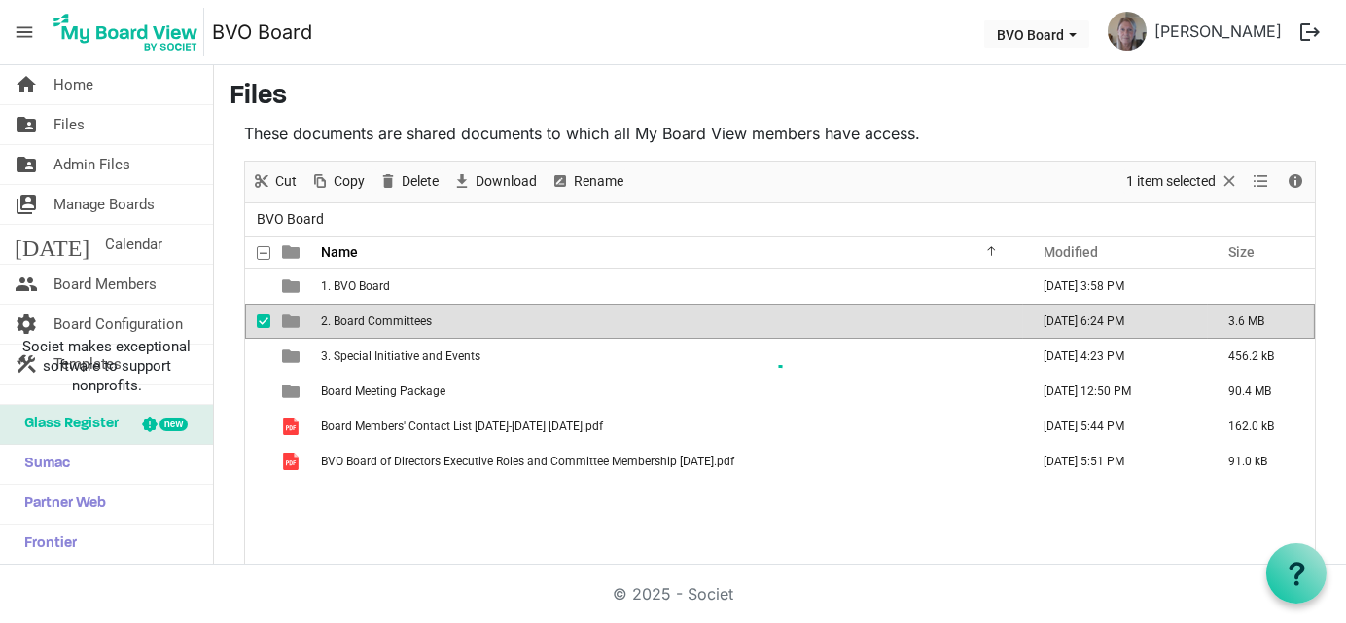
scroll to position [32, 0]
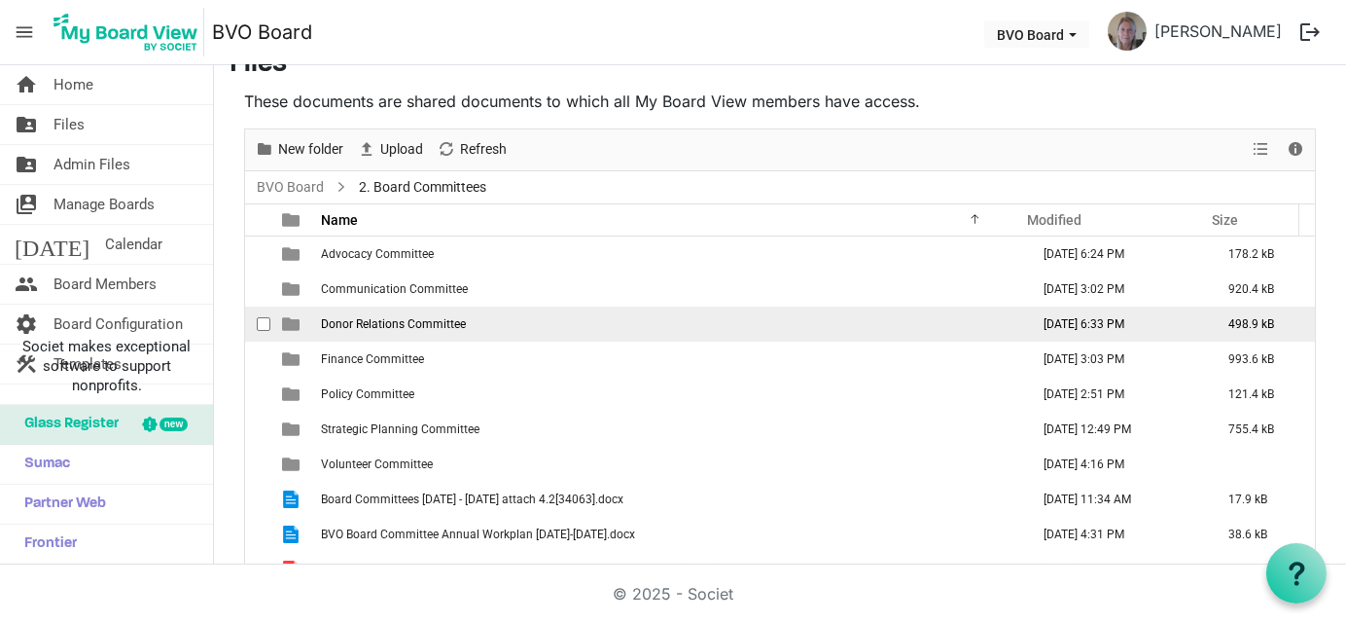
click at [447, 321] on span "Donor Relations Committee" at bounding box center [393, 324] width 145 height 14
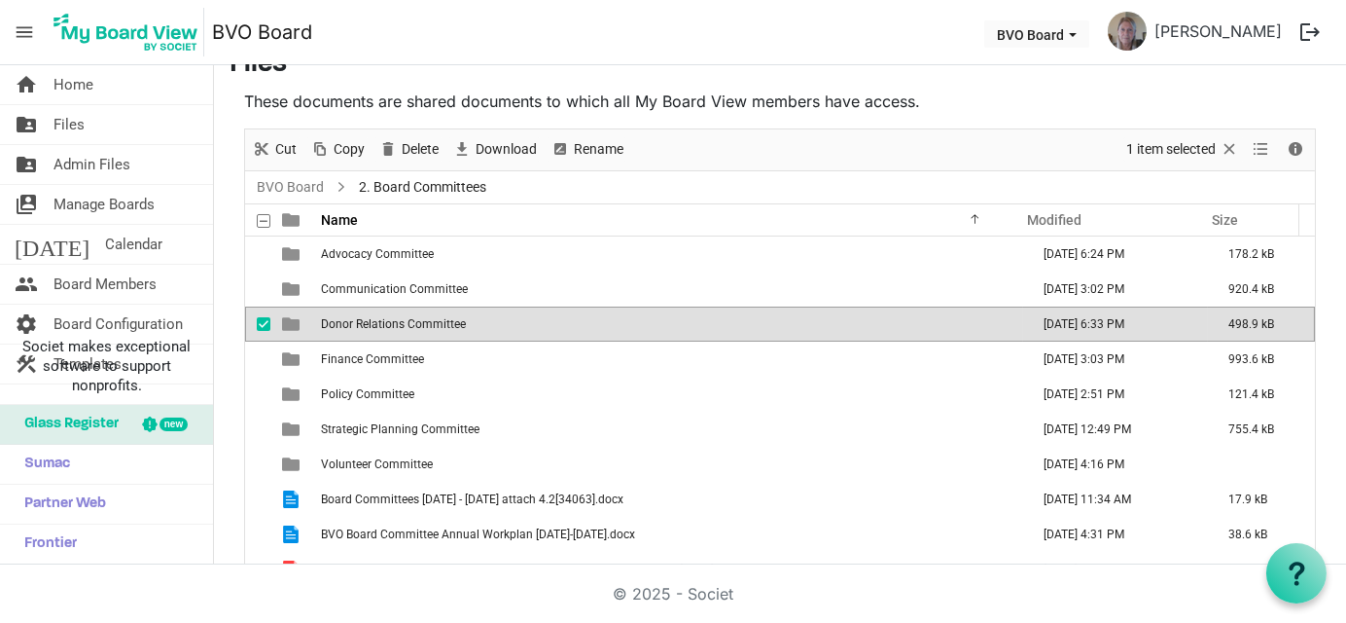
click at [447, 321] on span "Donor Relations Committee" at bounding box center [393, 324] width 145 height 14
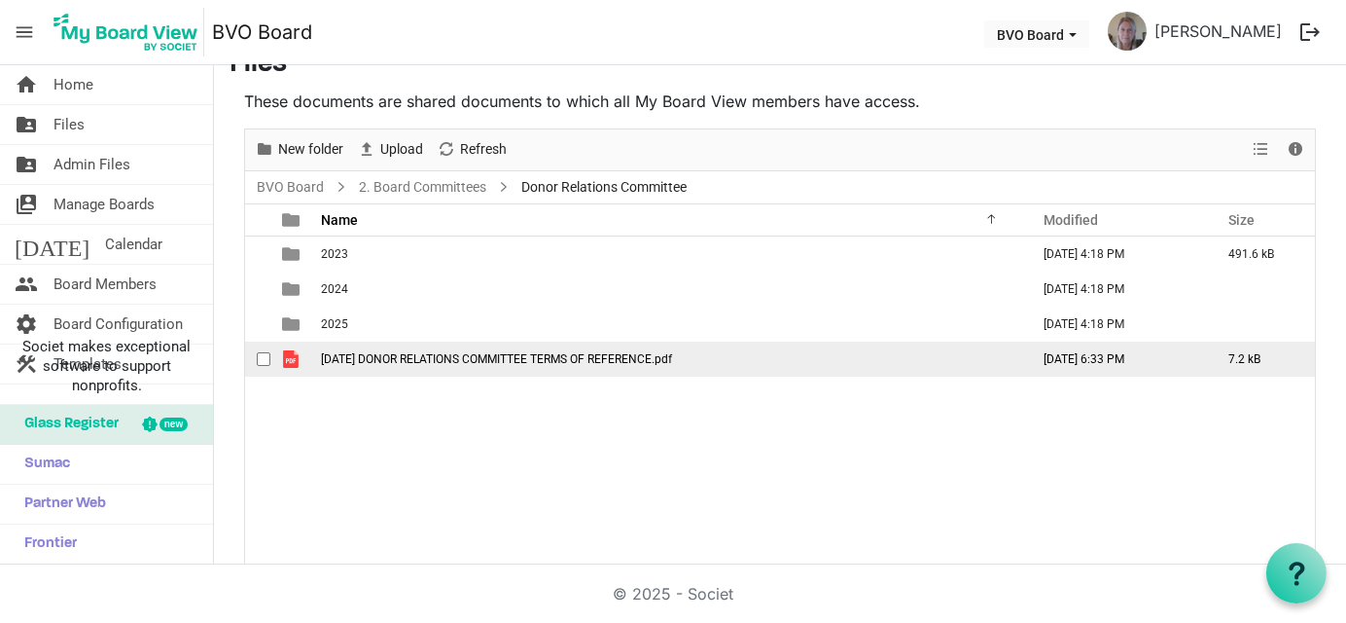
click at [265, 356] on span "checkbox" at bounding box center [264, 359] width 14 height 14
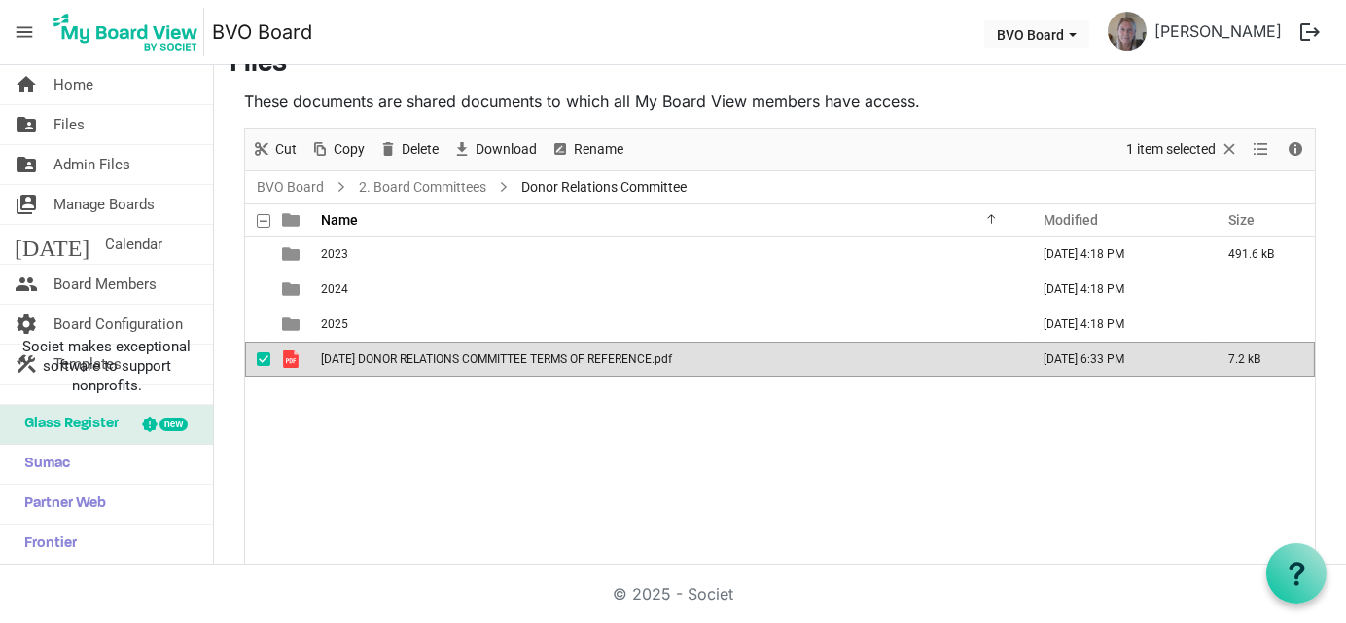
click at [307, 361] on td "is template cell column header type" at bounding box center [292, 358] width 45 height 35
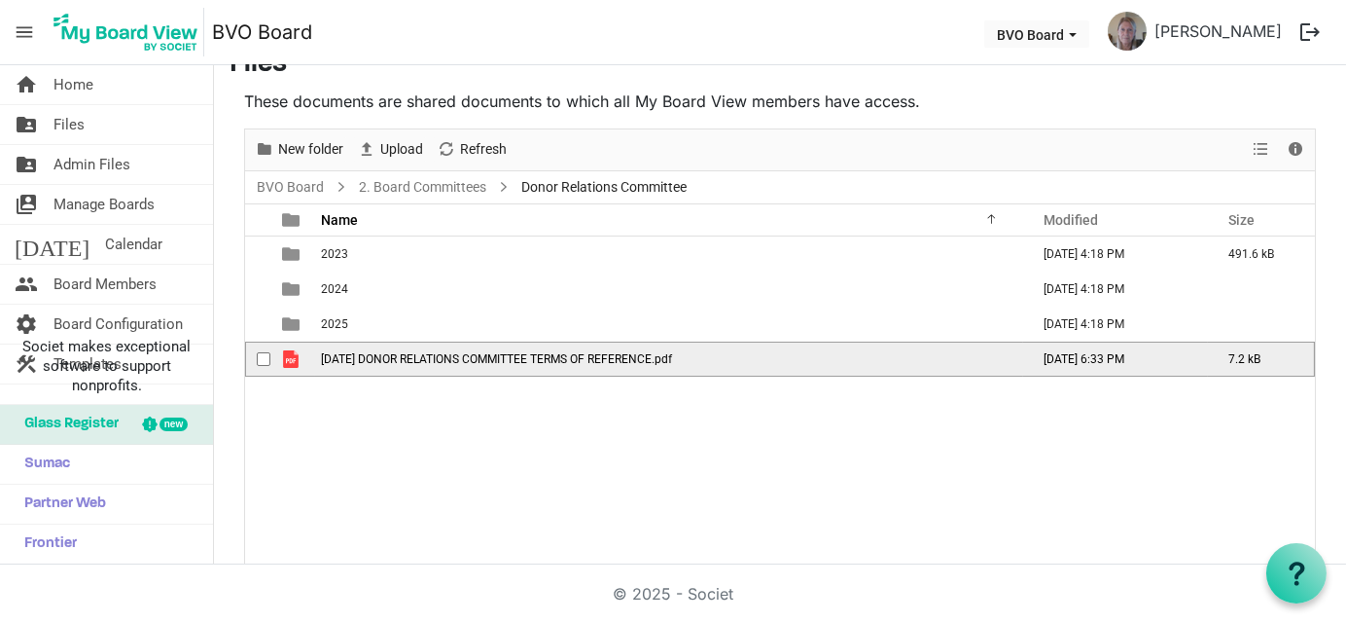
click at [307, 361] on td "is template cell column header type" at bounding box center [292, 358] width 45 height 35
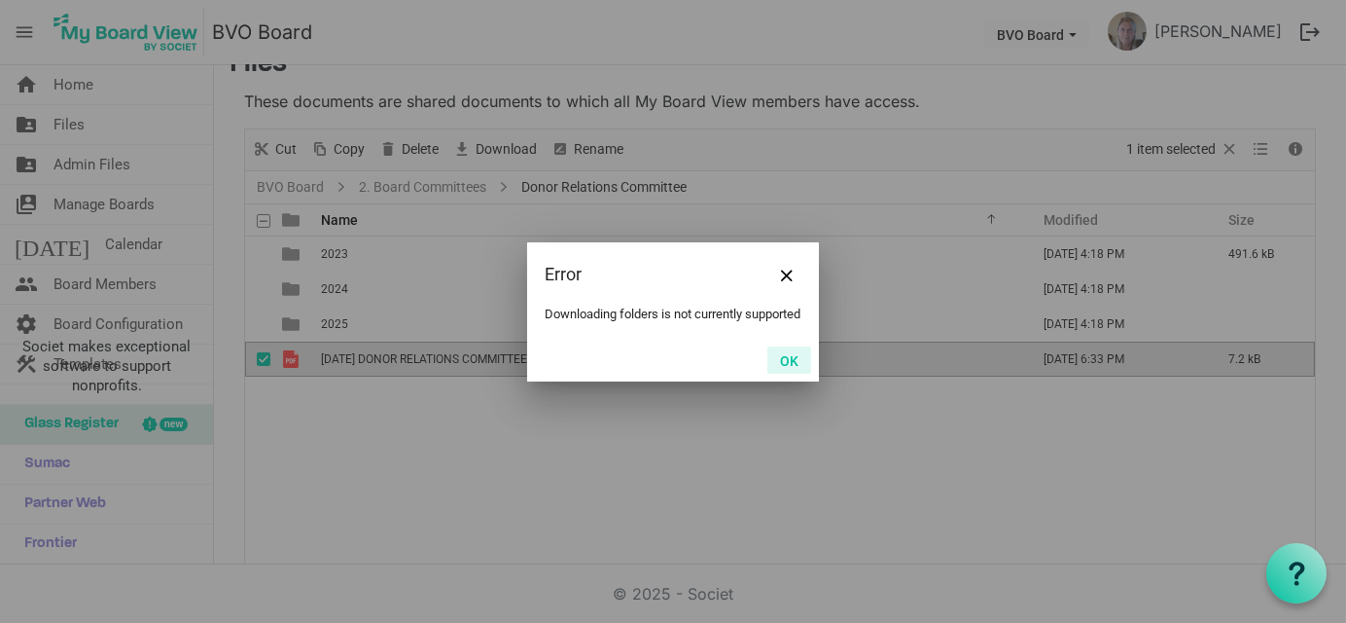
click at [787, 367] on button "OK" at bounding box center [789, 359] width 44 height 27
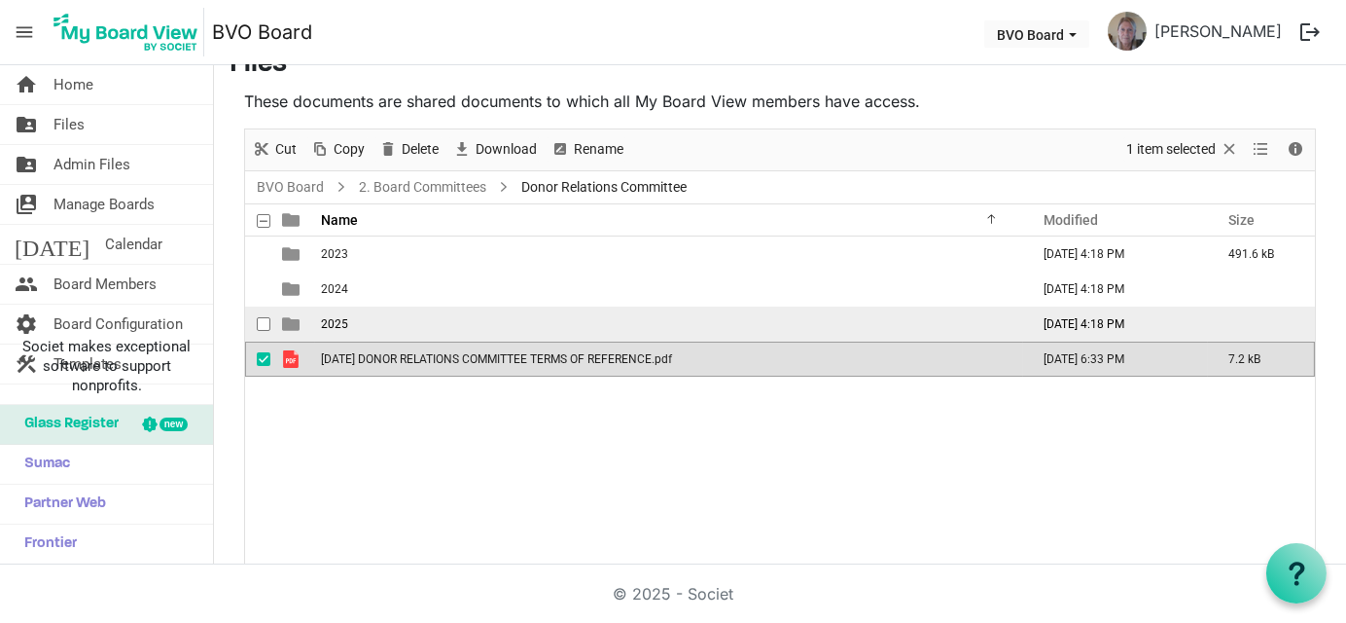
click at [348, 323] on td "2025" at bounding box center [669, 323] width 708 height 35
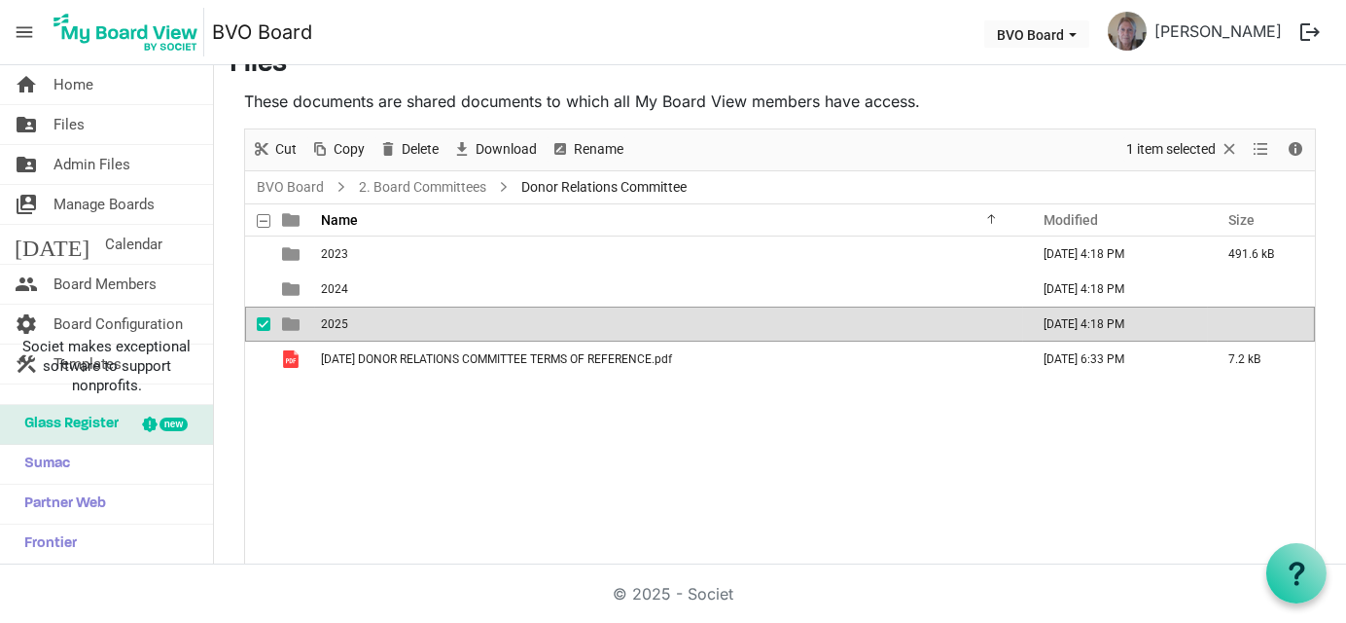
click at [343, 326] on span "2025" at bounding box center [334, 324] width 27 height 14
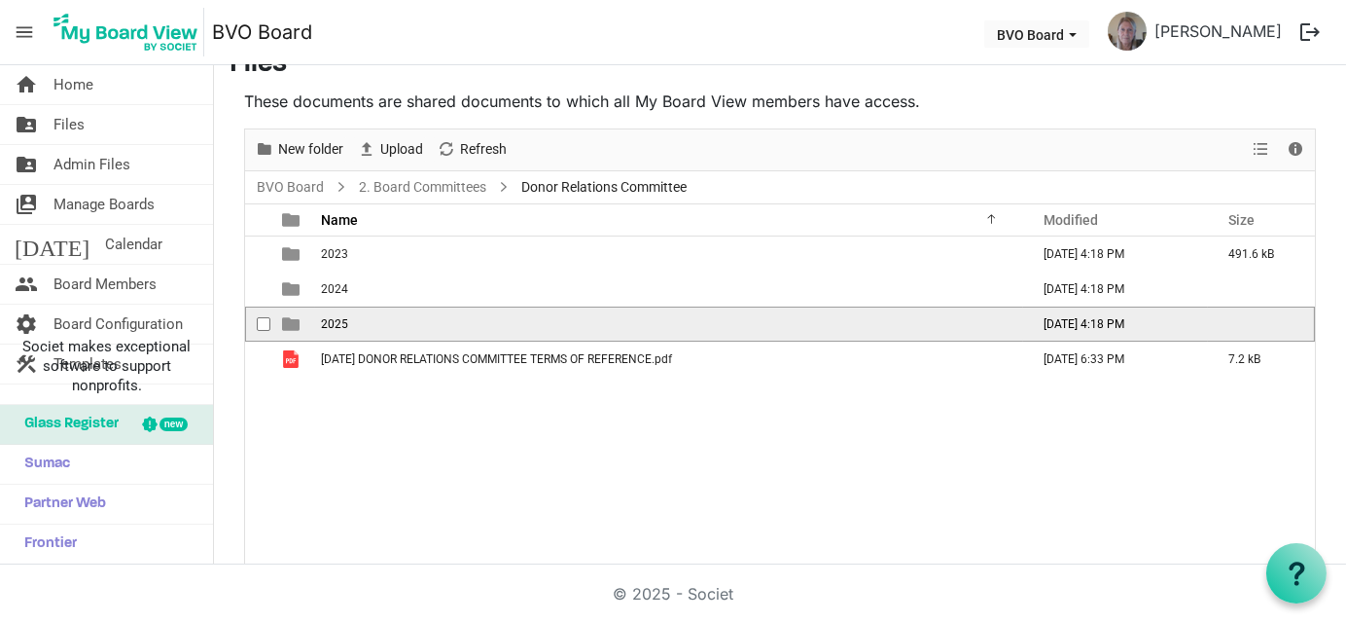
click at [343, 326] on span "2025" at bounding box center [334, 324] width 27 height 14
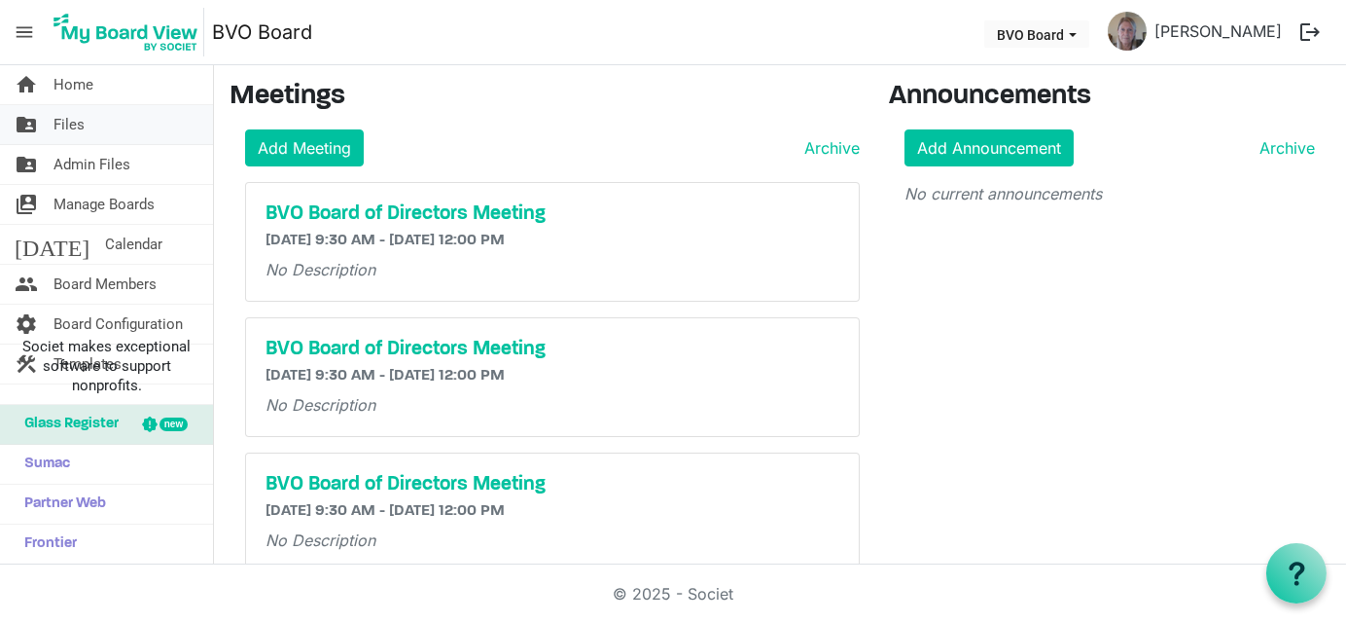
click at [81, 119] on span "Files" at bounding box center [68, 124] width 31 height 39
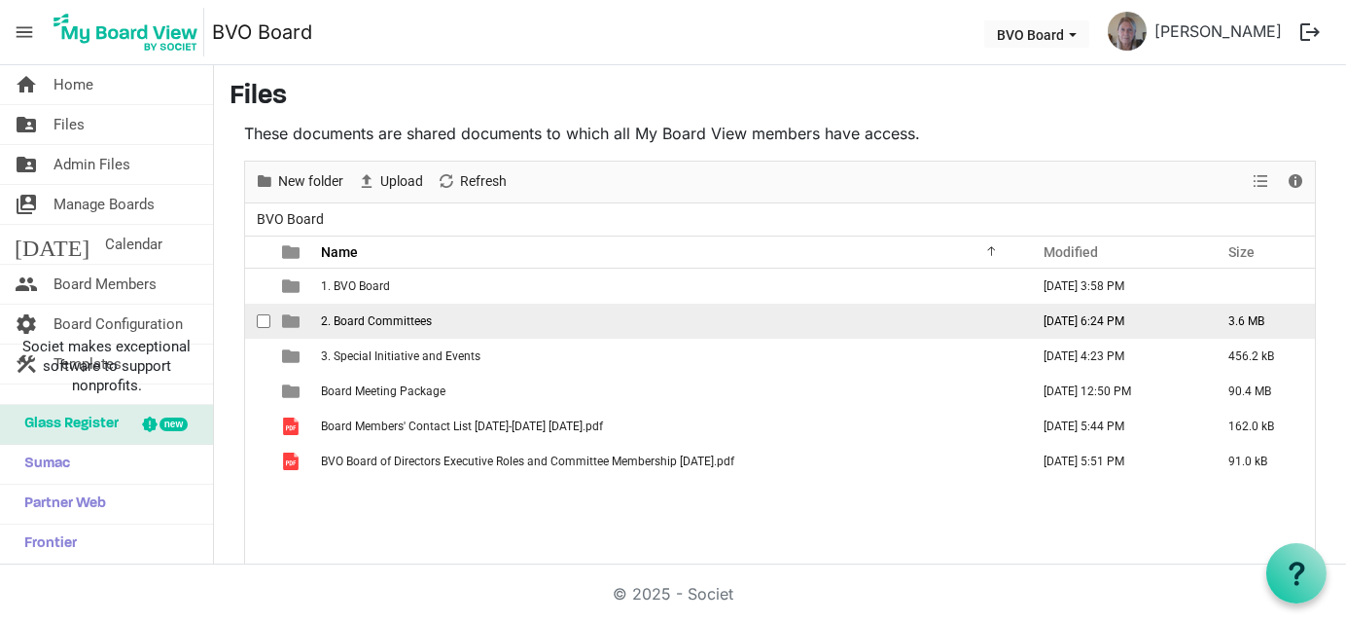
click at [407, 314] on span "2. Board Committees" at bounding box center [376, 321] width 111 height 14
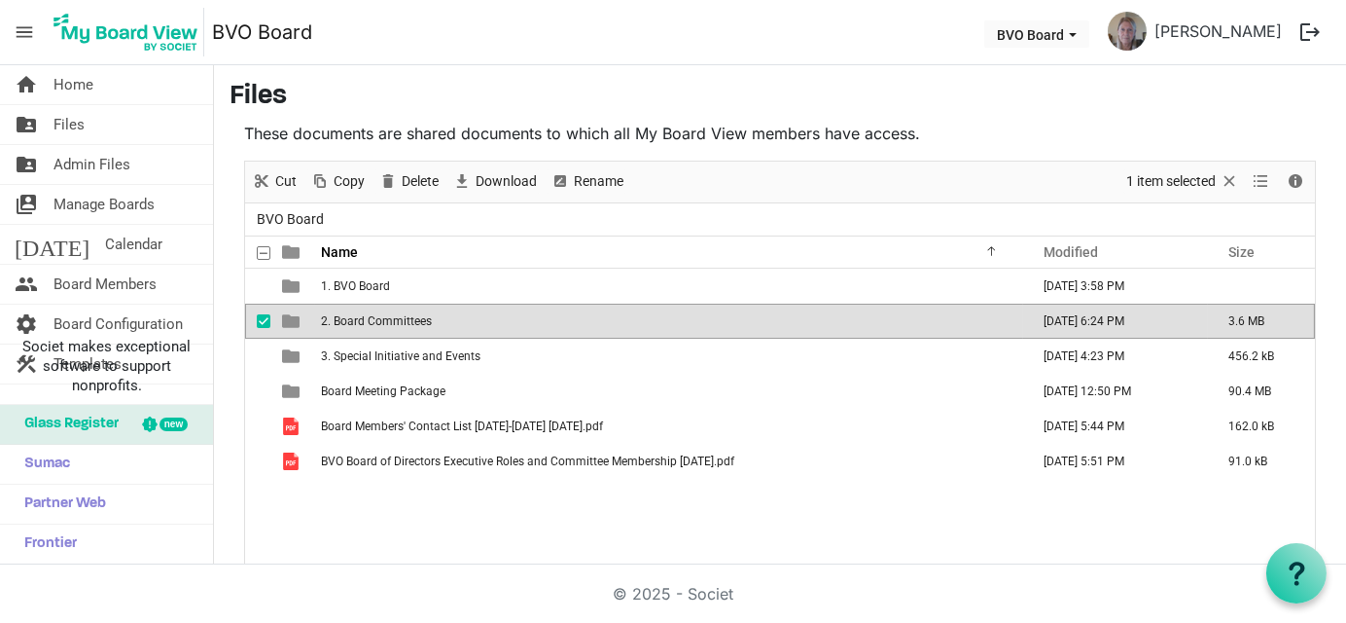
click at [407, 314] on span "2. Board Committees" at bounding box center [376, 321] width 111 height 14
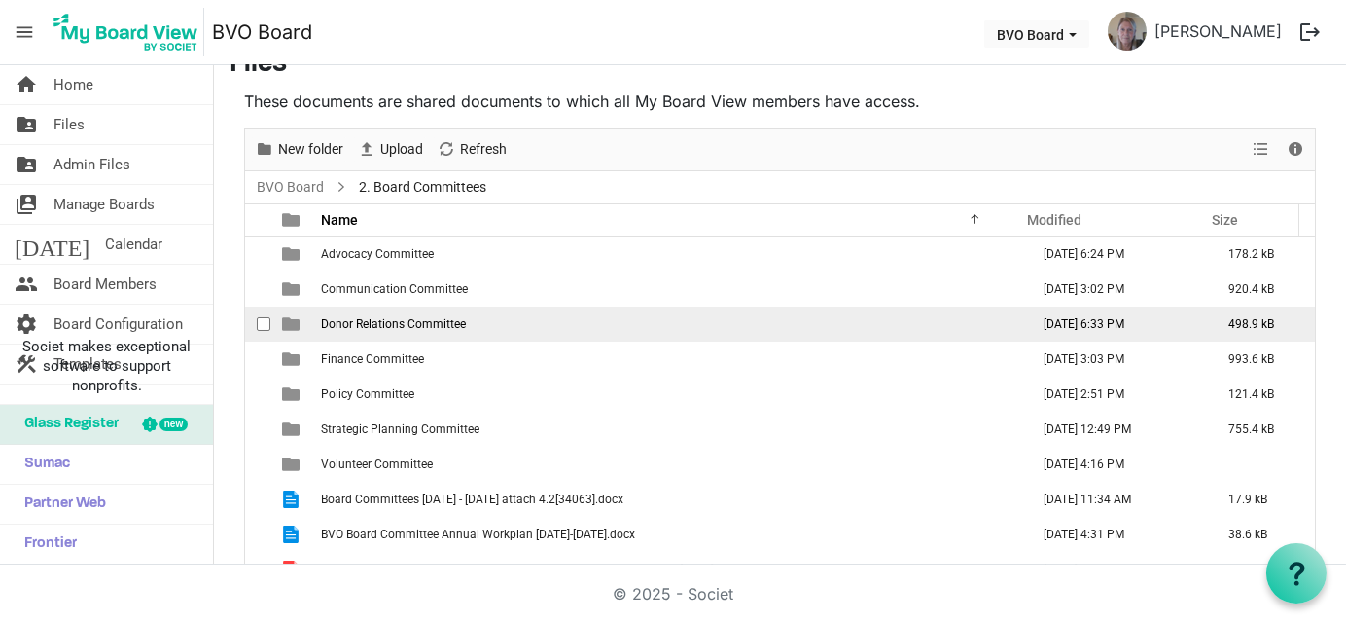
click at [407, 319] on span "Donor Relations Committee" at bounding box center [393, 324] width 145 height 14
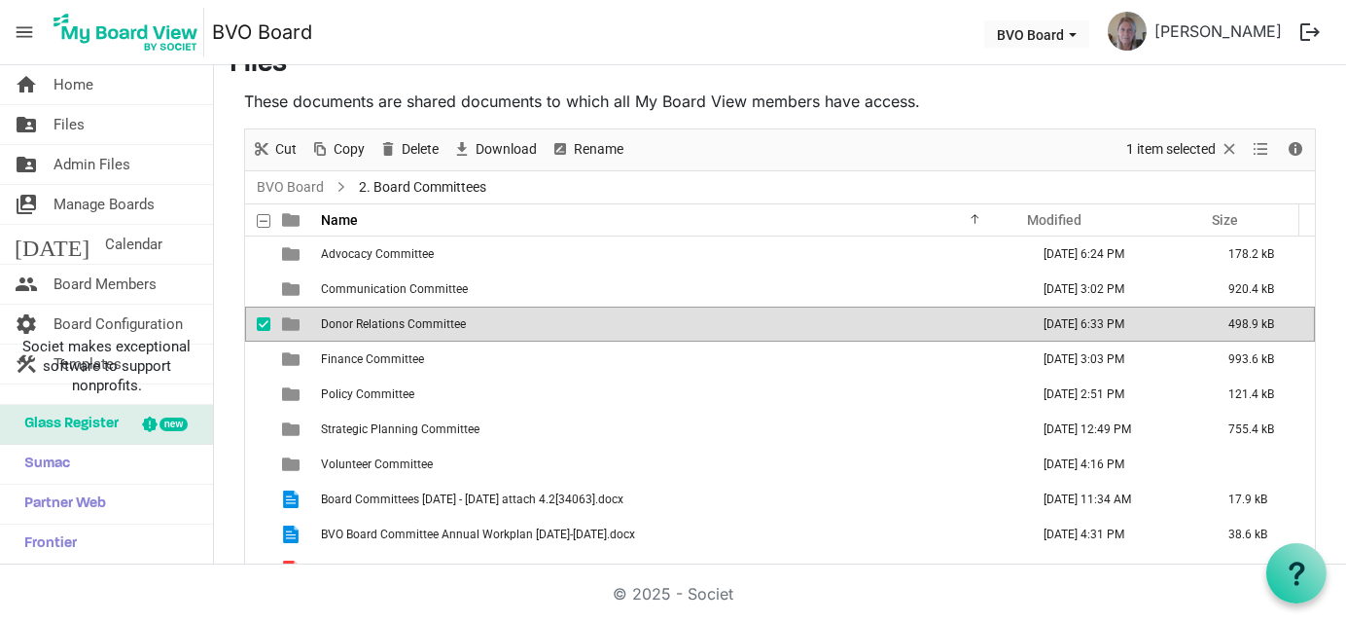
click at [407, 319] on span "Donor Relations Committee" at bounding box center [393, 324] width 145 height 14
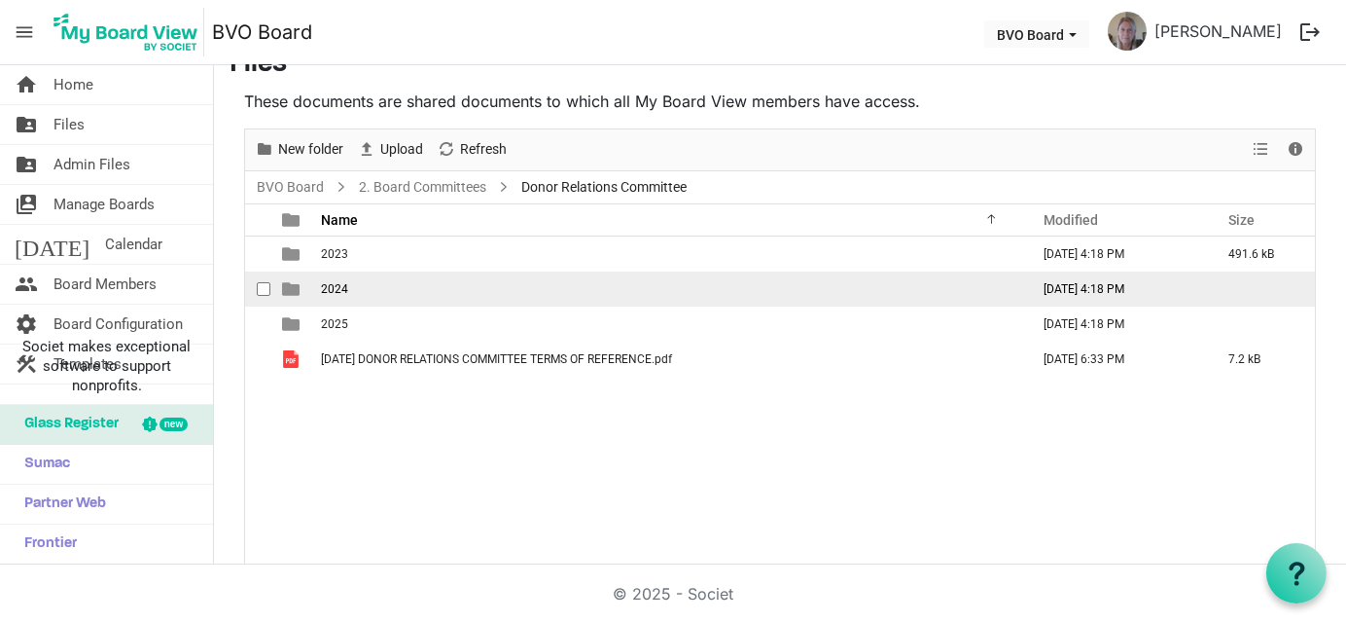
click at [371, 291] on td "2024" at bounding box center [669, 288] width 708 height 35
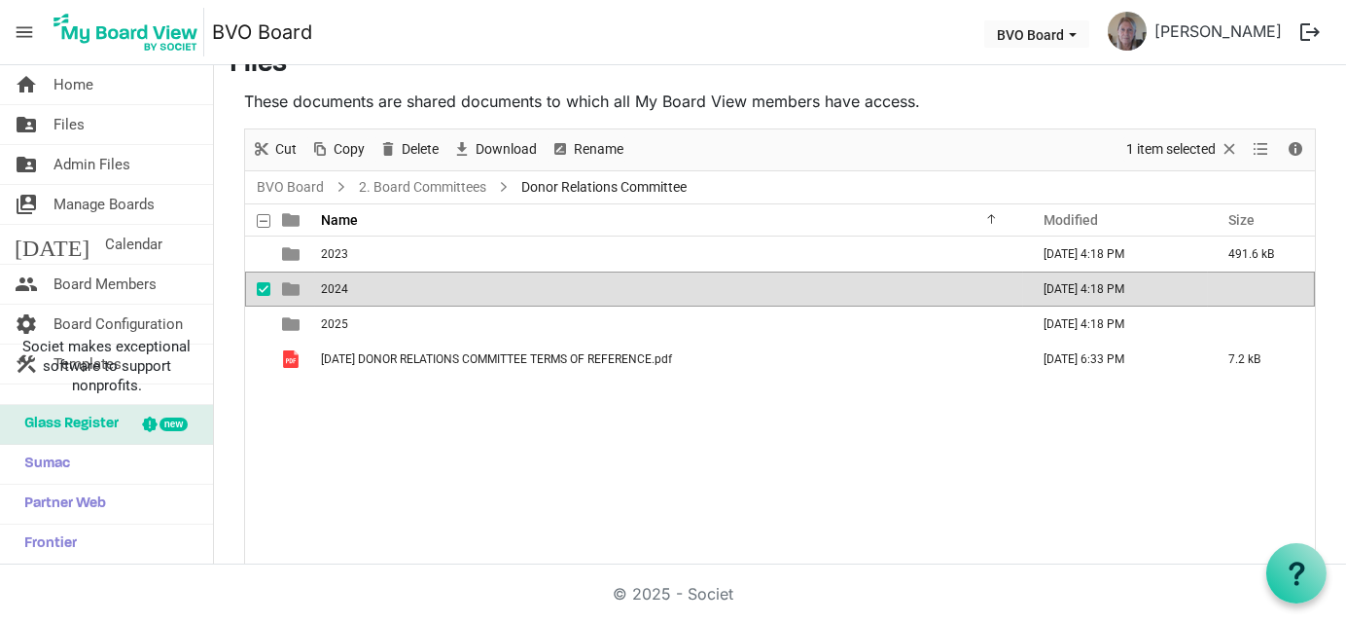
click at [371, 290] on td "2024" at bounding box center [669, 288] width 708 height 35
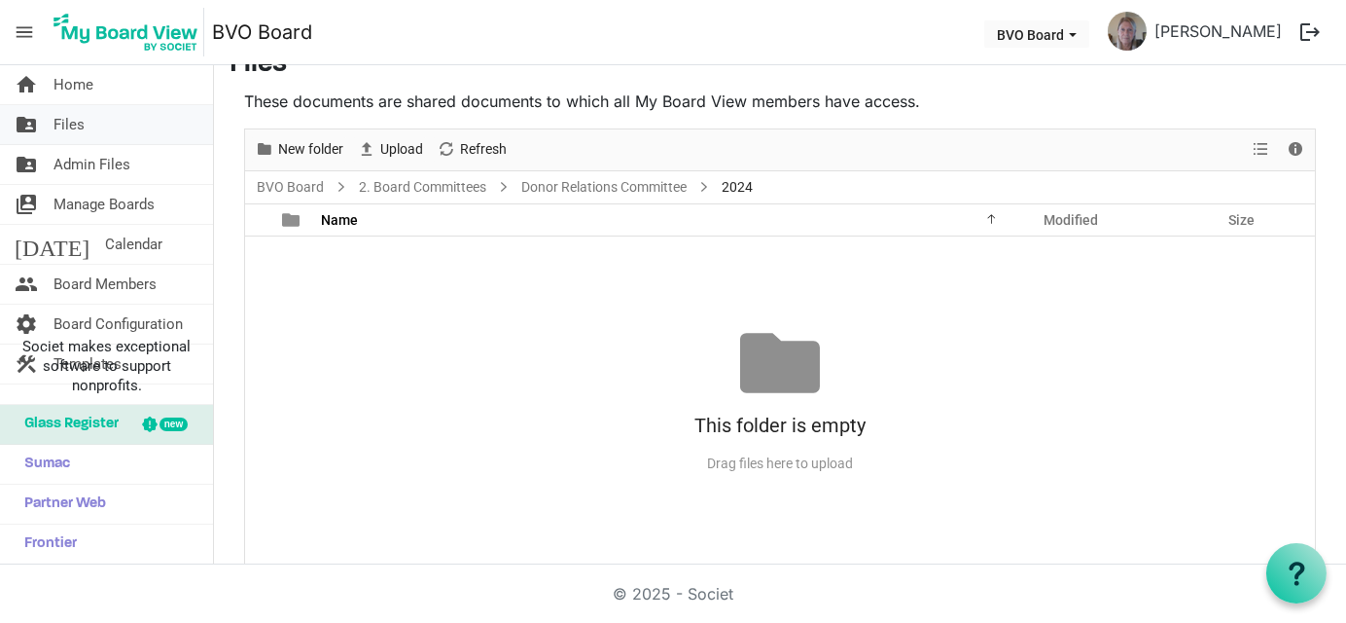
click at [82, 128] on span "Files" at bounding box center [68, 124] width 31 height 39
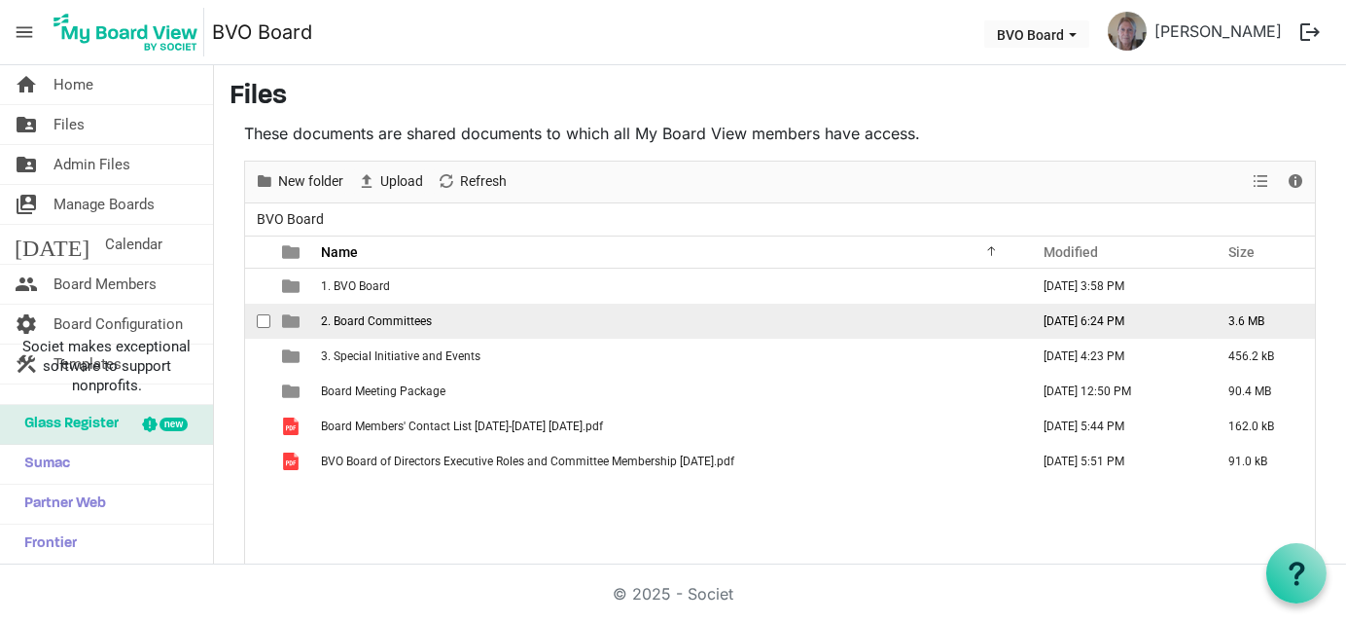
click at [350, 325] on span "2. Board Committees" at bounding box center [376, 321] width 111 height 14
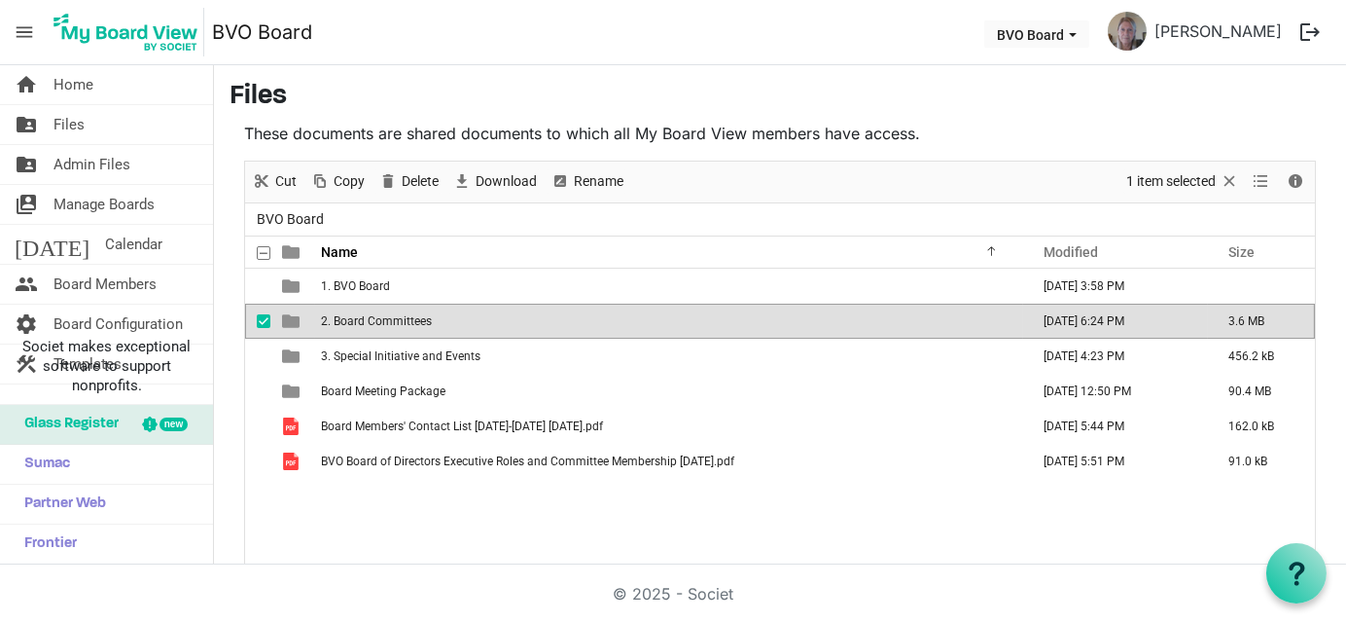
click at [350, 325] on span "2. Board Committees" at bounding box center [376, 321] width 111 height 14
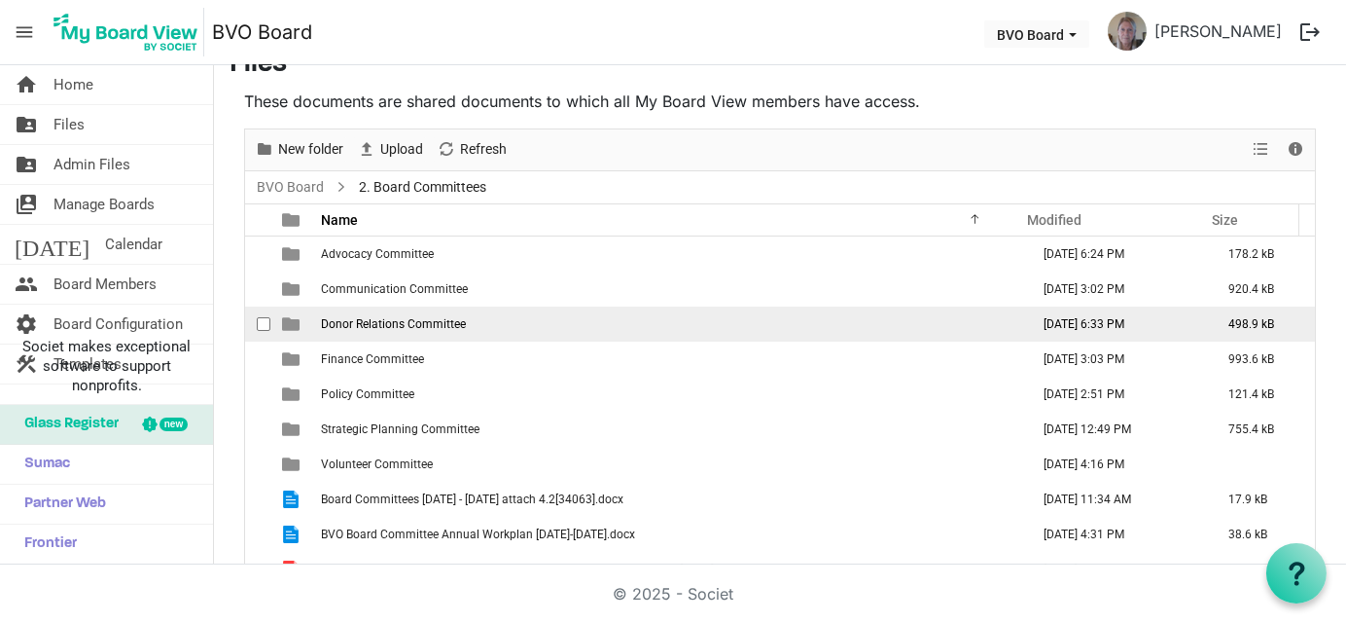
click at [390, 329] on td "Donor Relations Committee" at bounding box center [669, 323] width 708 height 35
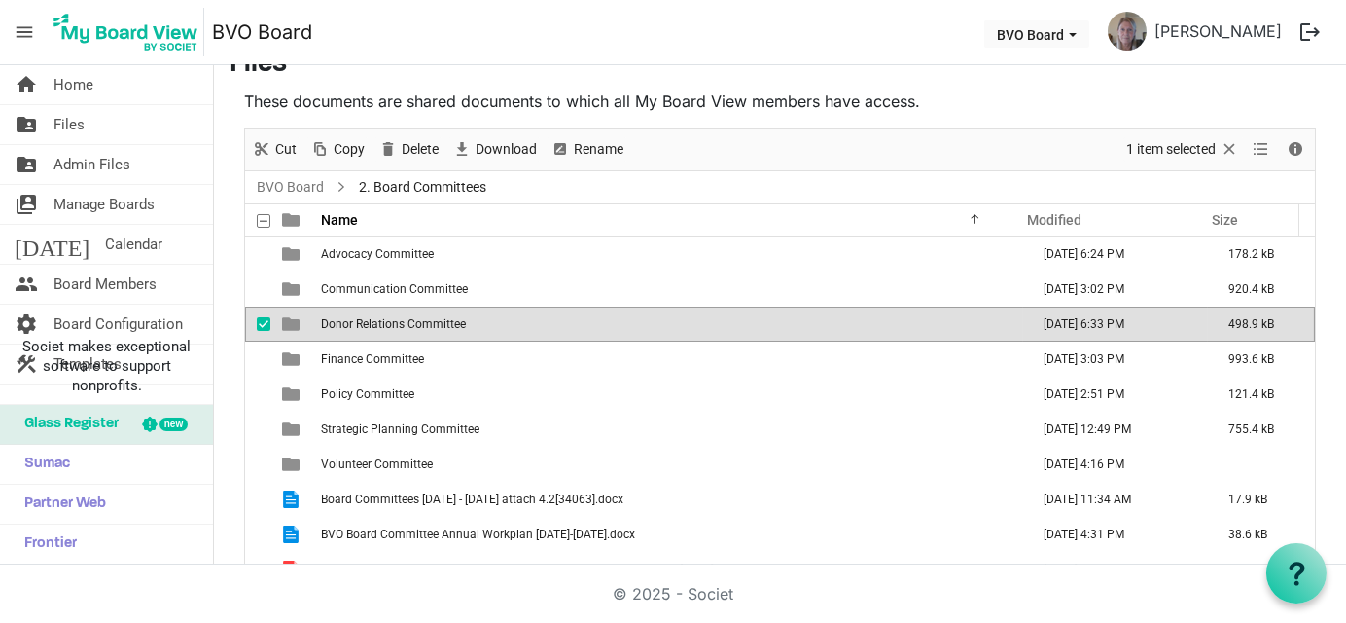
click at [390, 329] on td "Donor Relations Committee" at bounding box center [669, 323] width 708 height 35
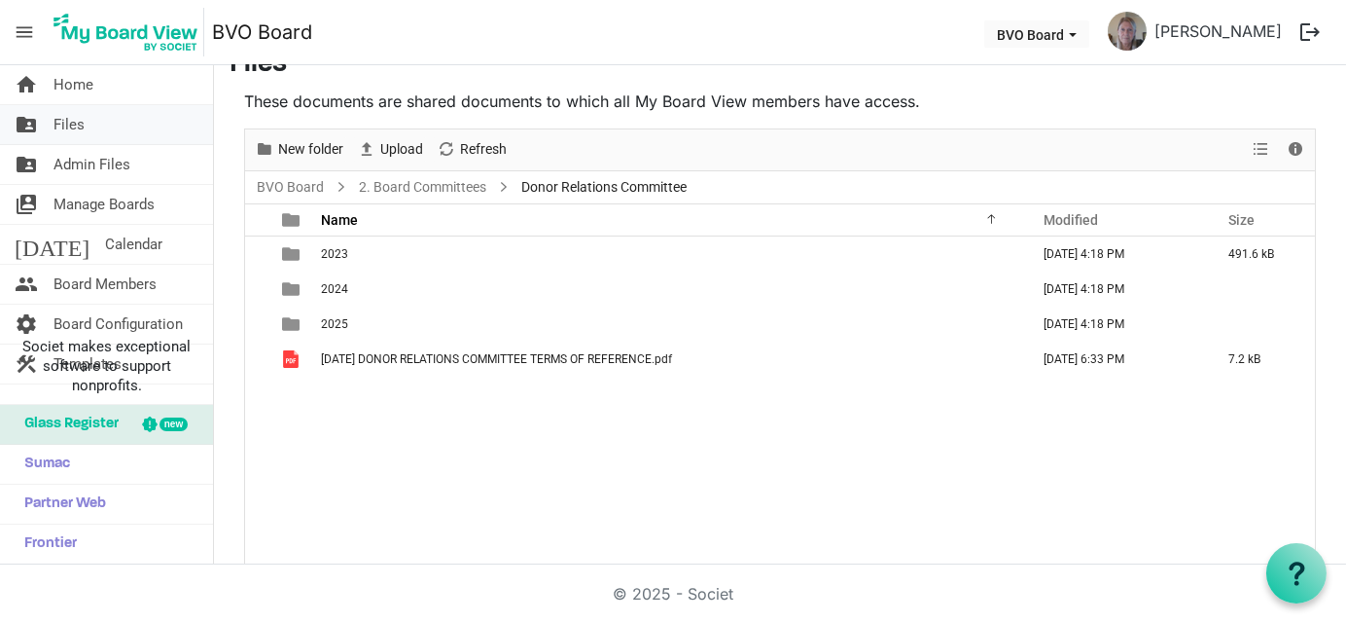
click at [111, 128] on link "folder_shared Files" at bounding box center [106, 124] width 213 height 39
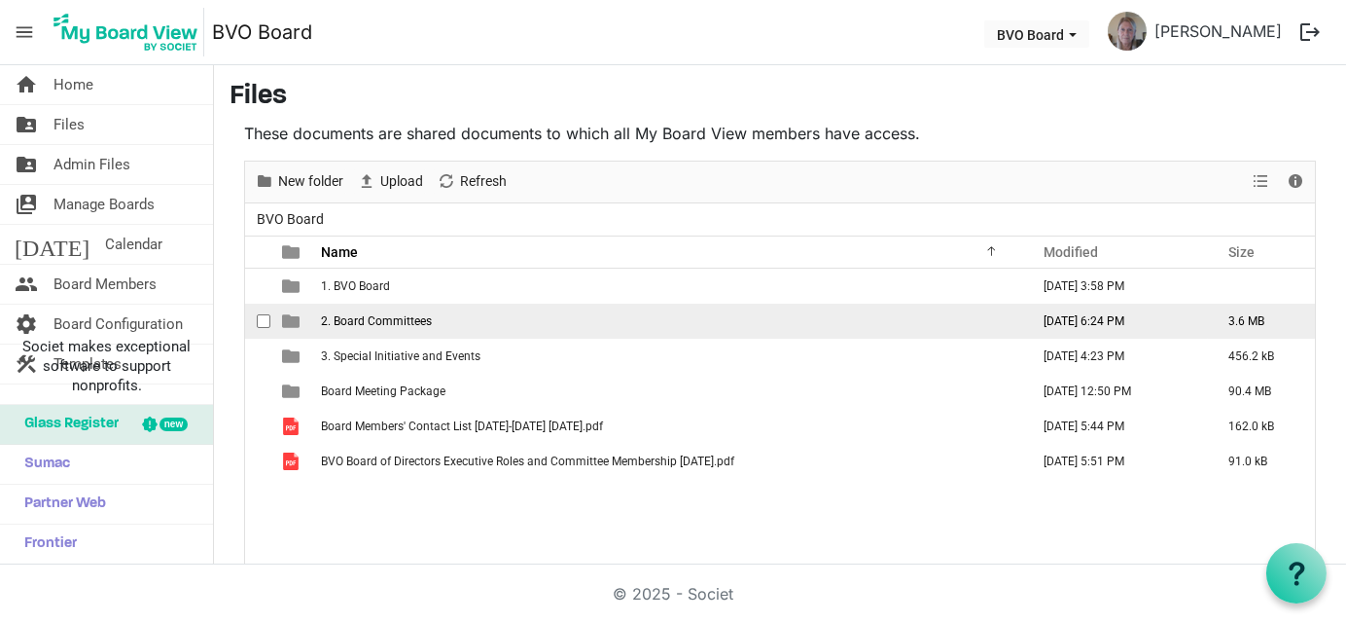
click at [397, 325] on span "2. Board Committees" at bounding box center [376, 321] width 111 height 14
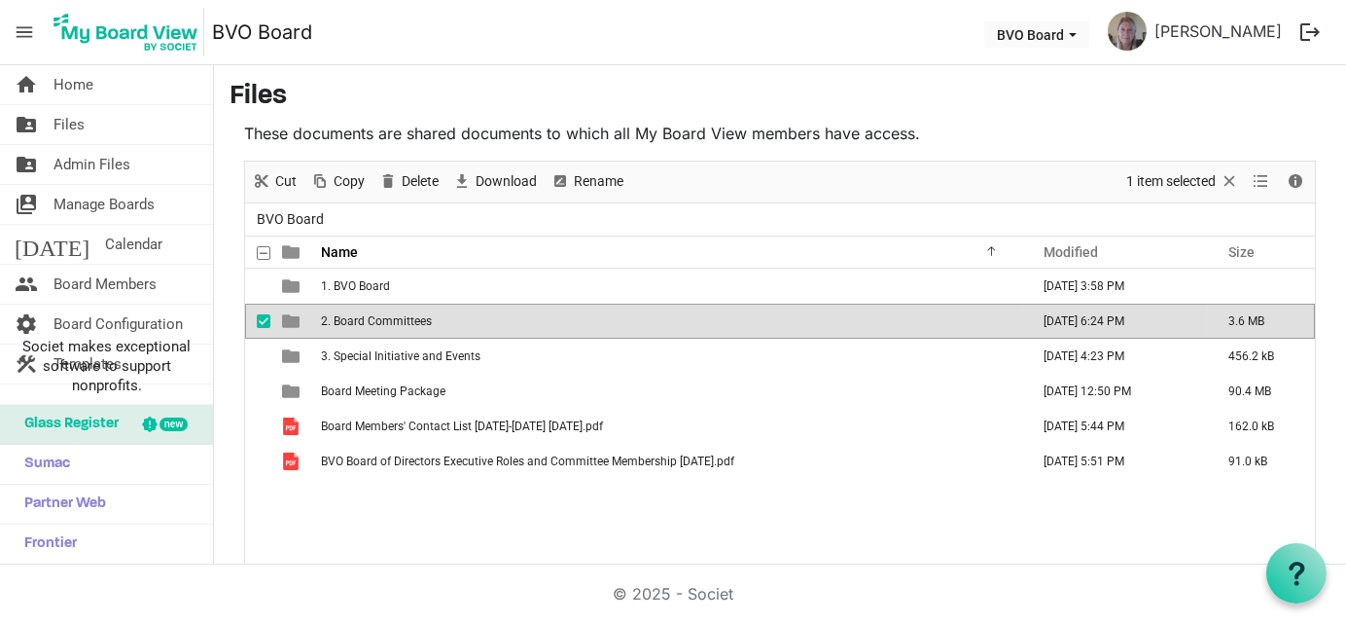
click at [397, 325] on span "2. Board Committees" at bounding box center [376, 321] width 111 height 14
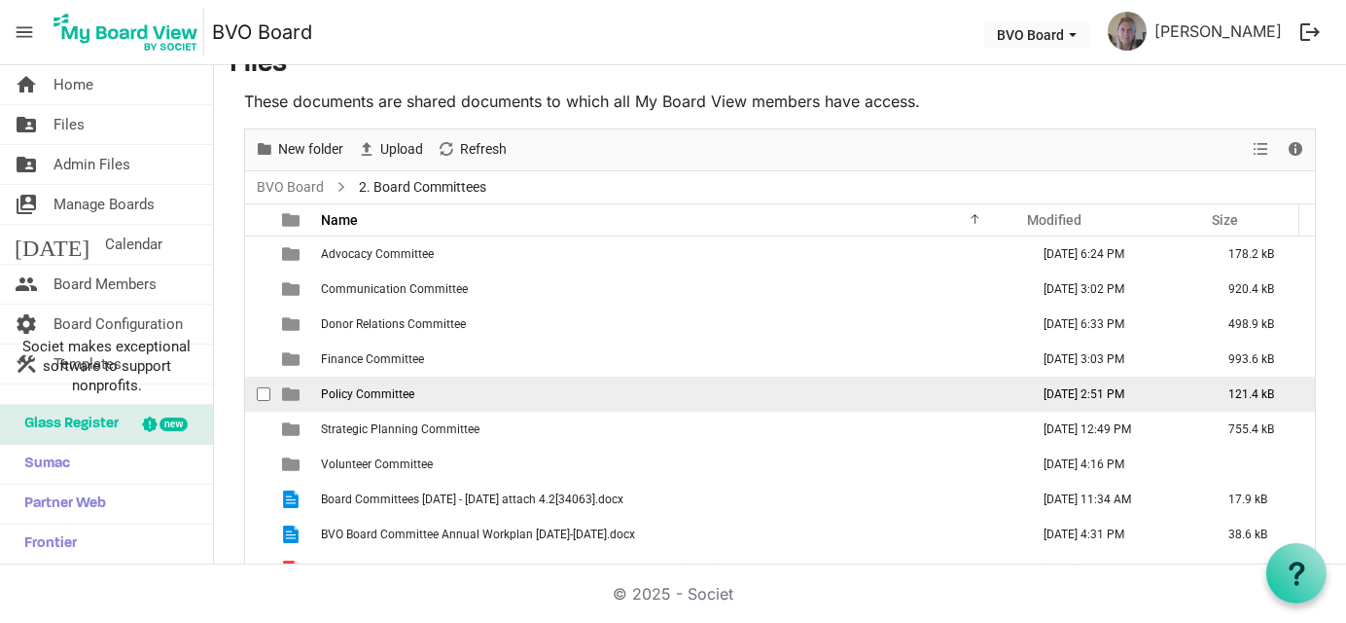
click at [407, 387] on span "Policy Committee" at bounding box center [367, 394] width 93 height 14
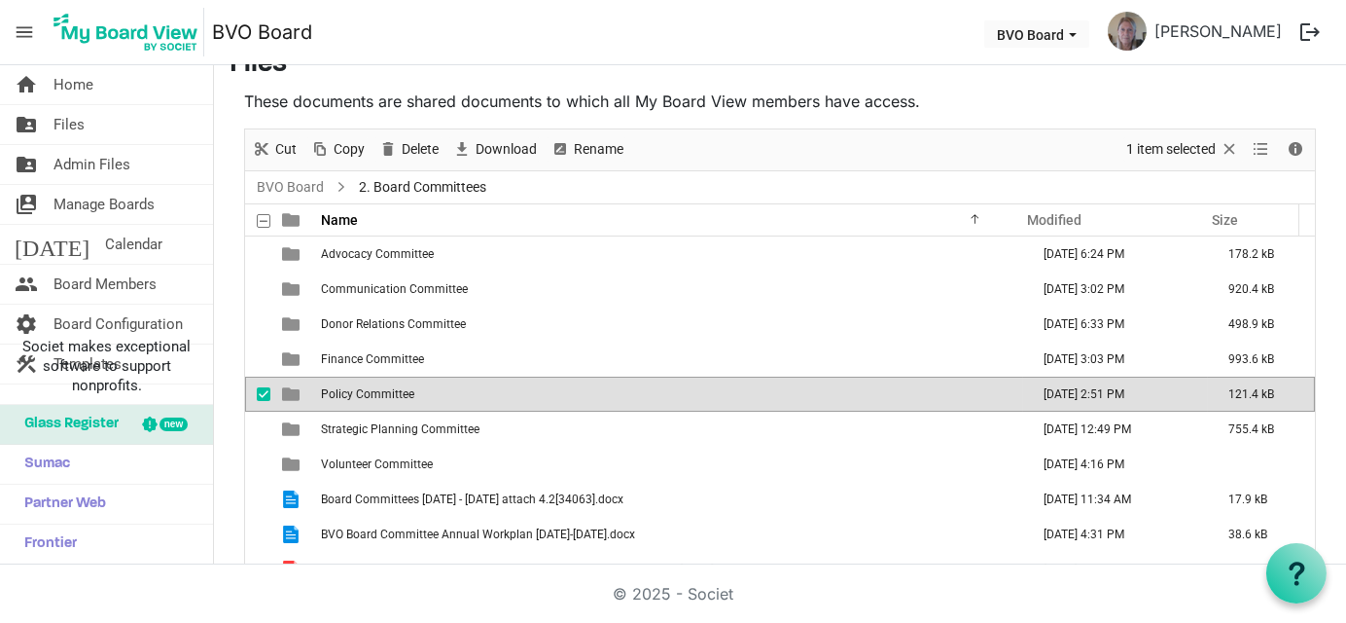
click at [407, 387] on span "Policy Committee" at bounding box center [367, 394] width 93 height 14
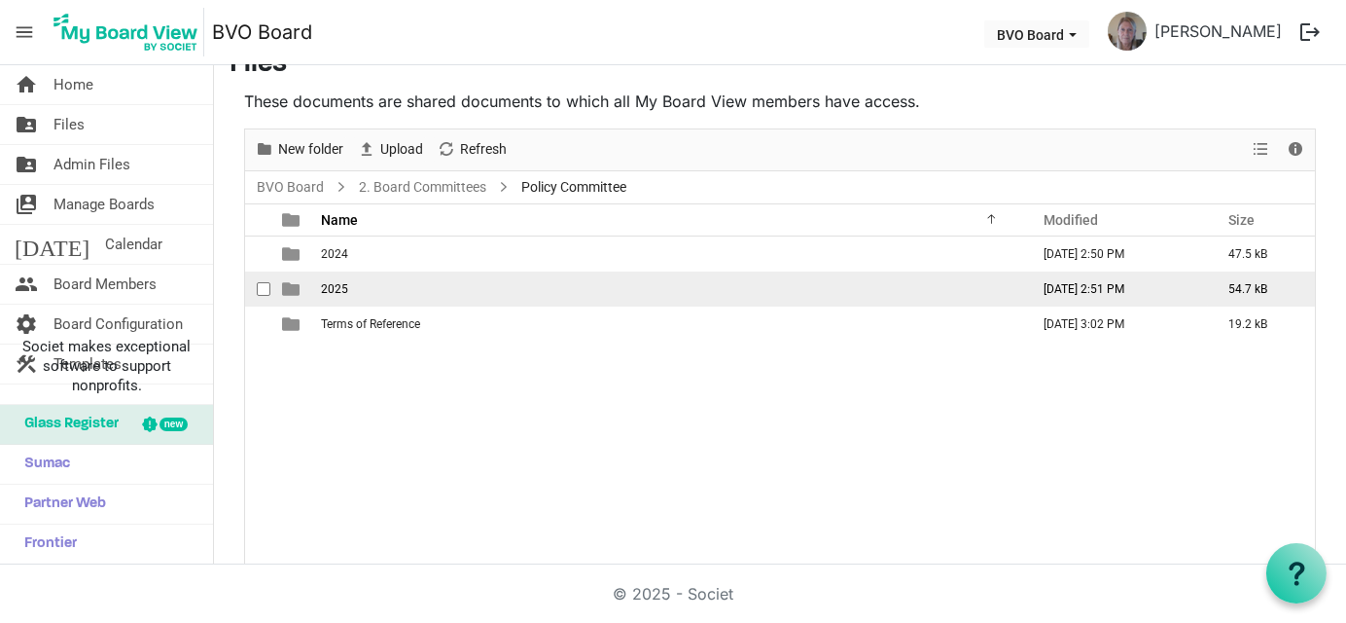
click at [347, 291] on td "2025" at bounding box center [669, 288] width 708 height 35
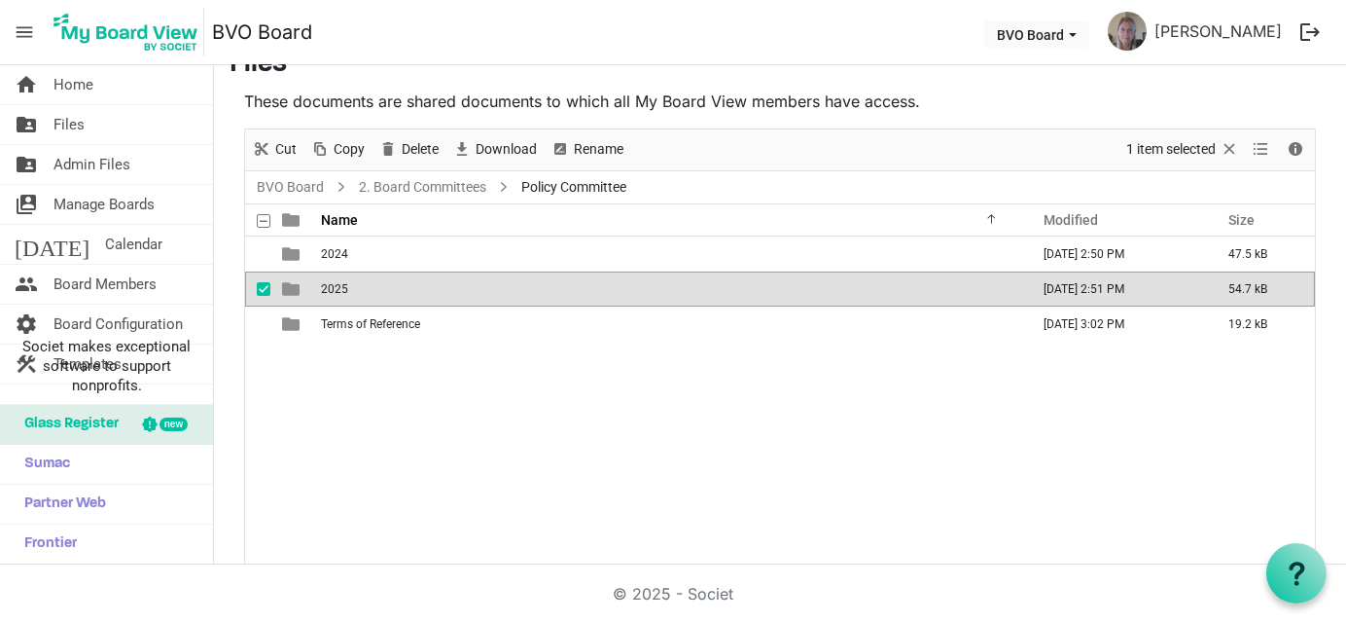
click at [347, 291] on td "2025" at bounding box center [669, 288] width 708 height 35
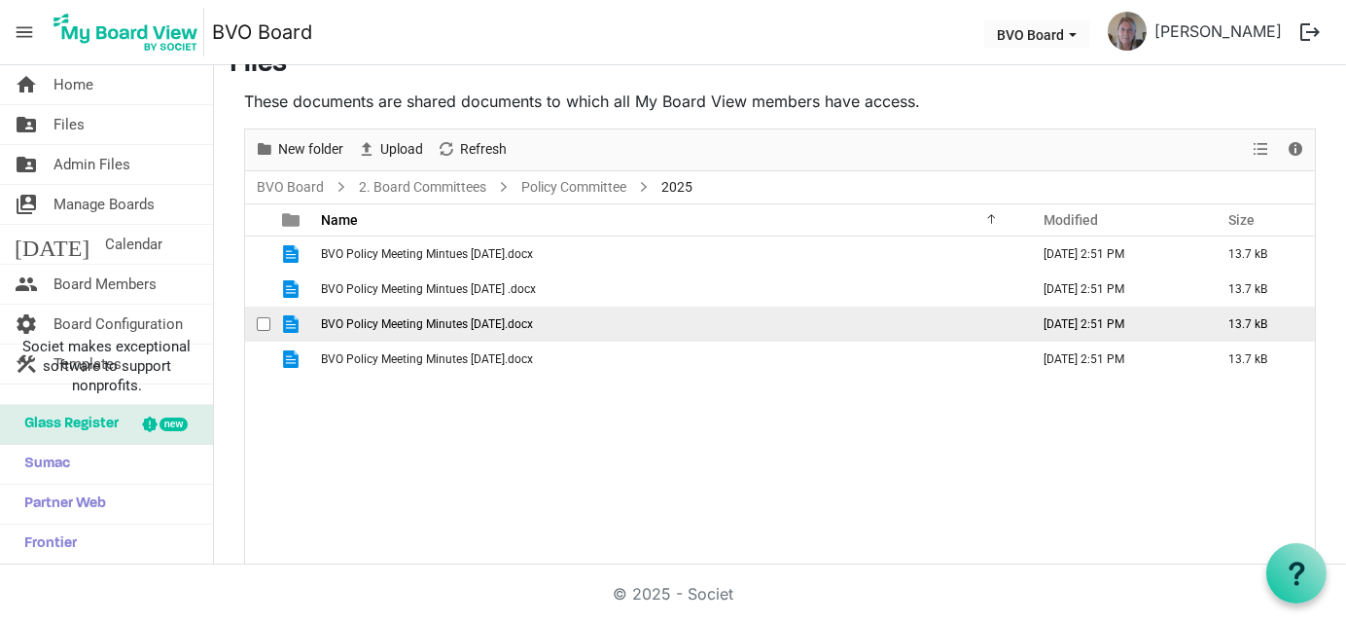
click at [503, 318] on span "BVO Policy Meeting Minutes April 2025.docx" at bounding box center [427, 324] width 212 height 14
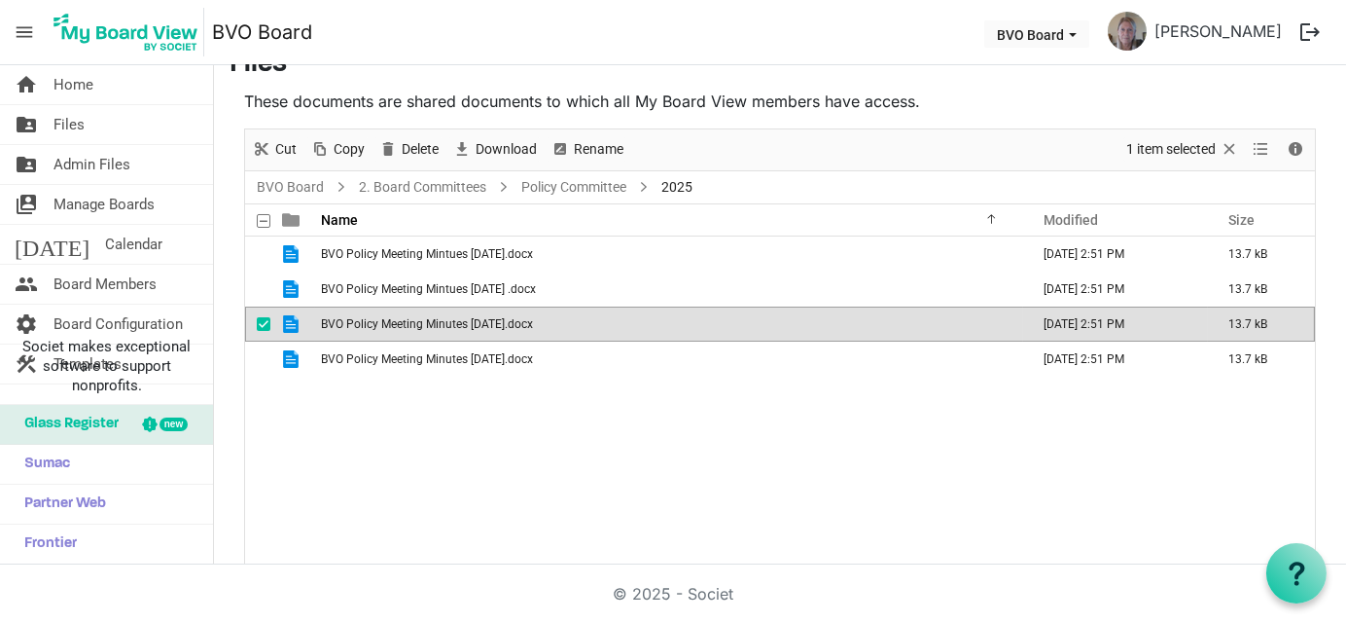
click at [503, 318] on span "BVO Policy Meeting Minutes April 2025.docx" at bounding box center [427, 324] width 212 height 14
click at [434, 181] on link "2. Board Committees" at bounding box center [422, 187] width 135 height 24
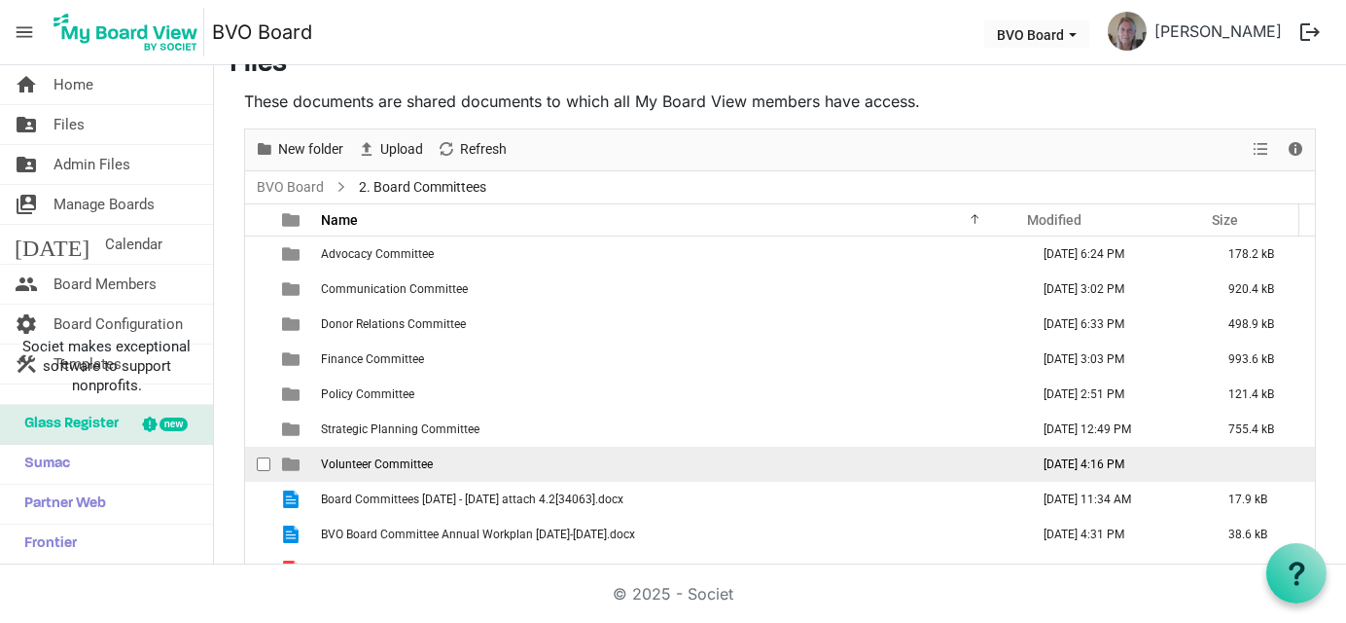
click at [344, 457] on span "Volunteer Committee" at bounding box center [377, 464] width 112 height 14
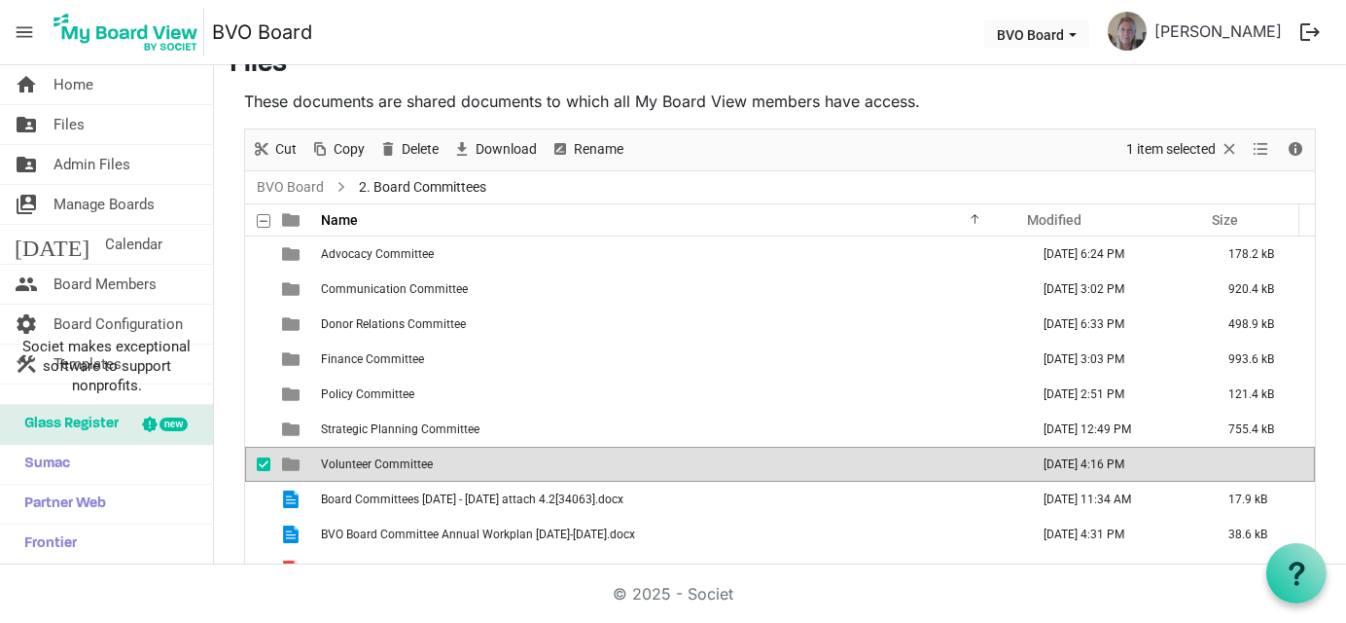
click at [344, 457] on span "Volunteer Committee" at bounding box center [377, 464] width 112 height 14
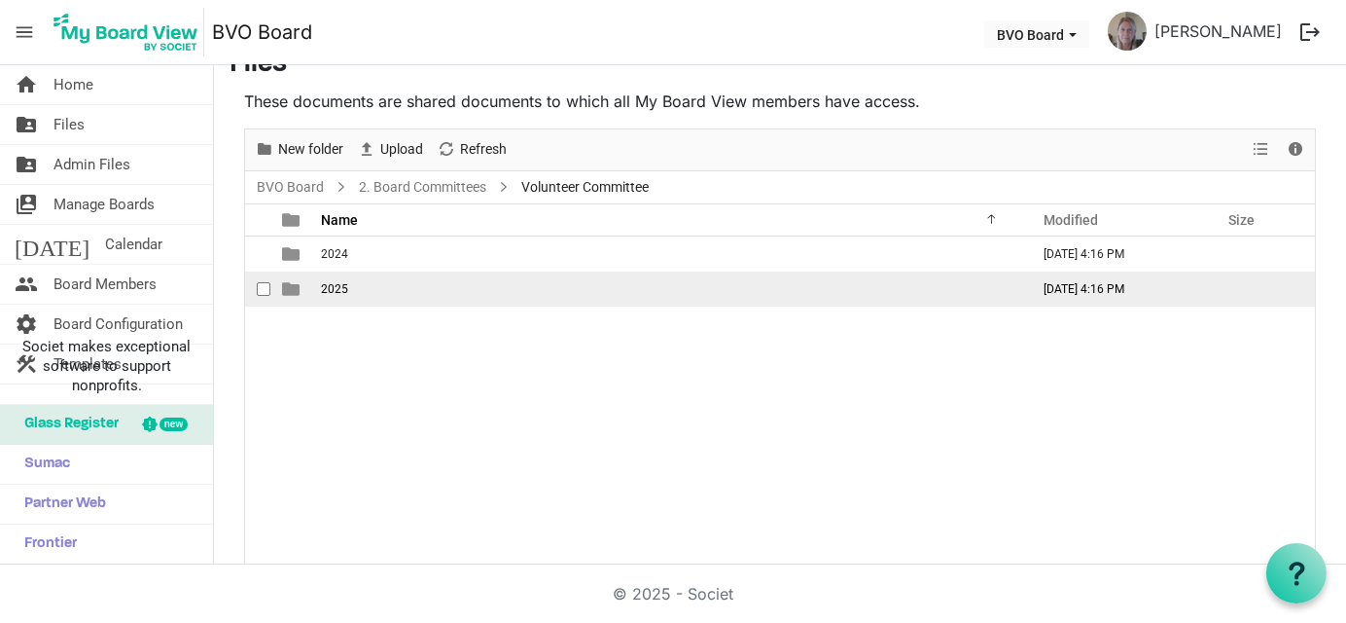
click at [326, 295] on td "2025" at bounding box center [669, 288] width 708 height 35
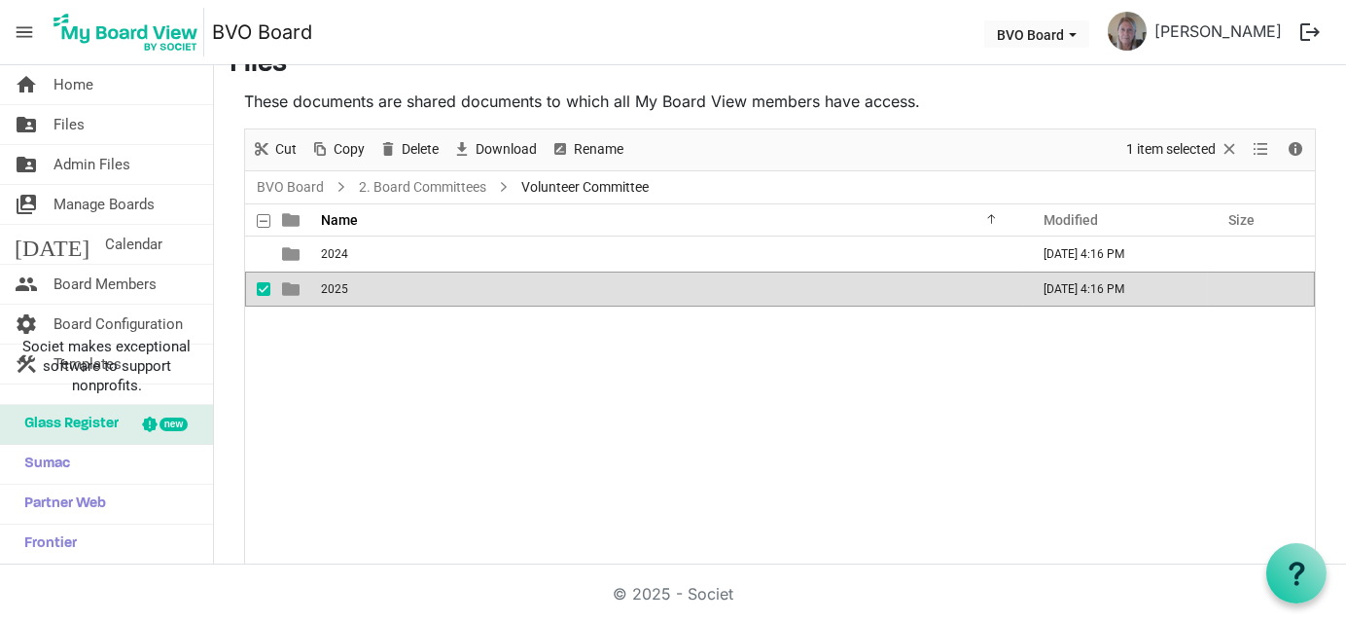
click at [326, 295] on td "2025" at bounding box center [669, 288] width 708 height 35
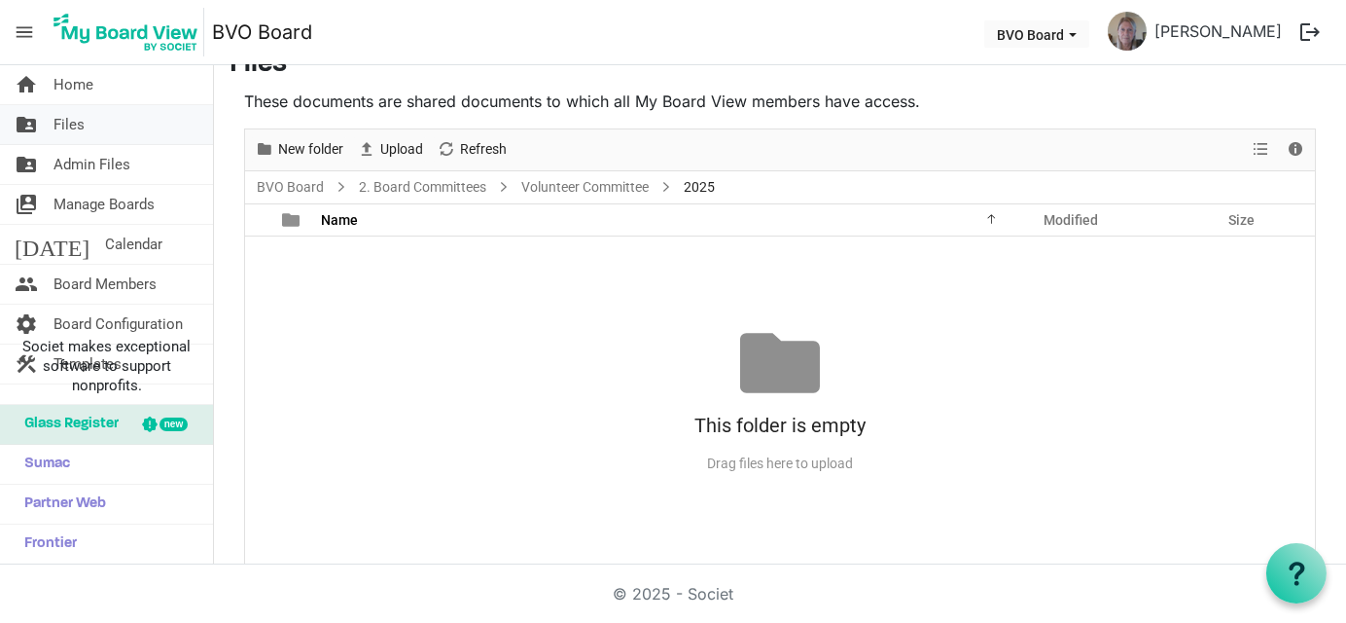
click at [69, 124] on span "Files" at bounding box center [68, 124] width 31 height 39
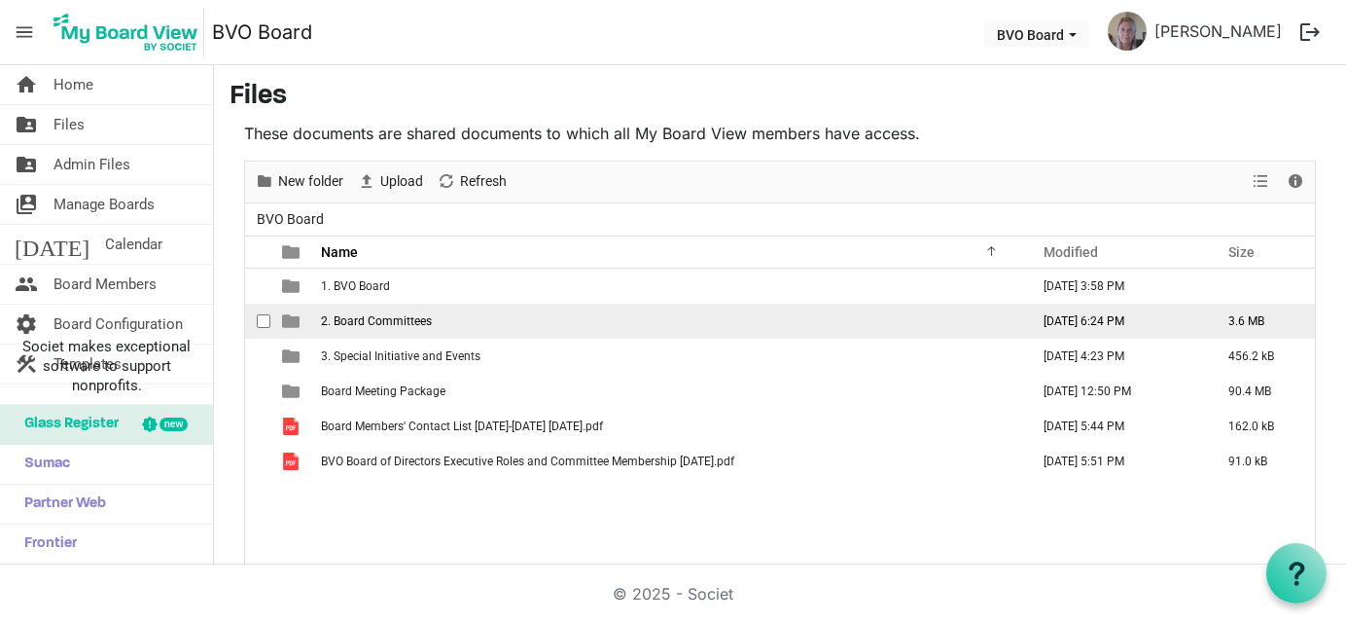
click at [373, 321] on span "2. Board Committees" at bounding box center [376, 321] width 111 height 14
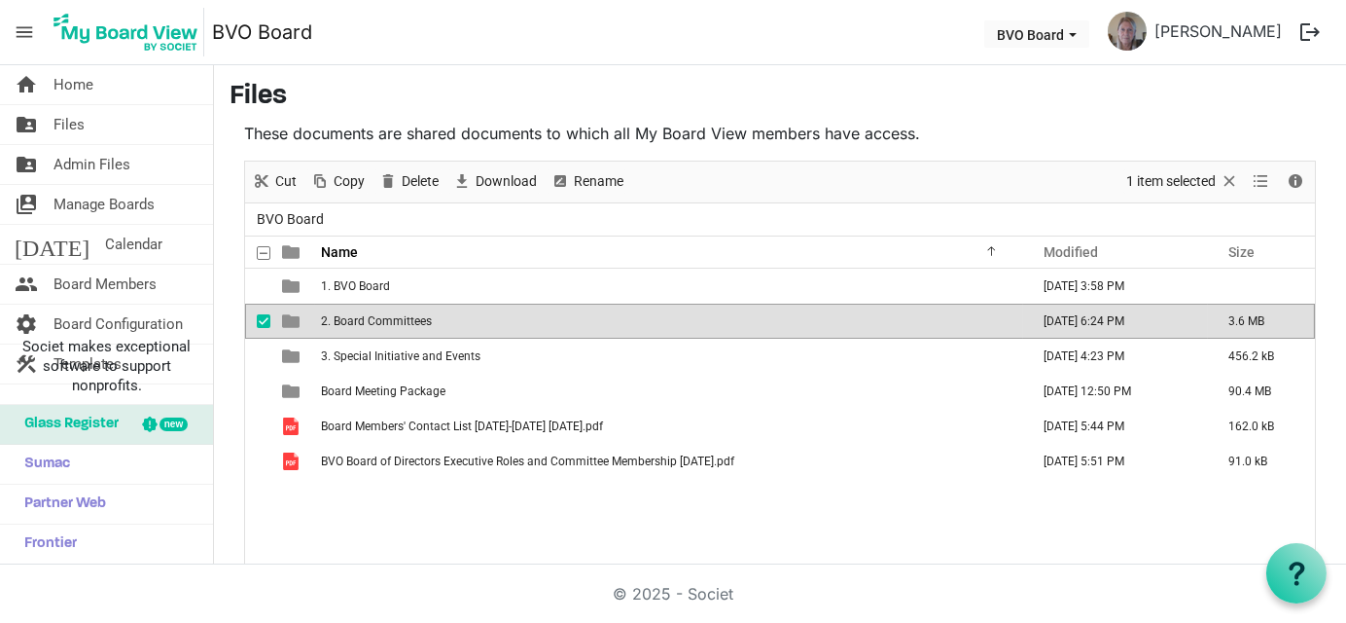
click at [373, 321] on span "2. Board Committees" at bounding box center [376, 321] width 111 height 14
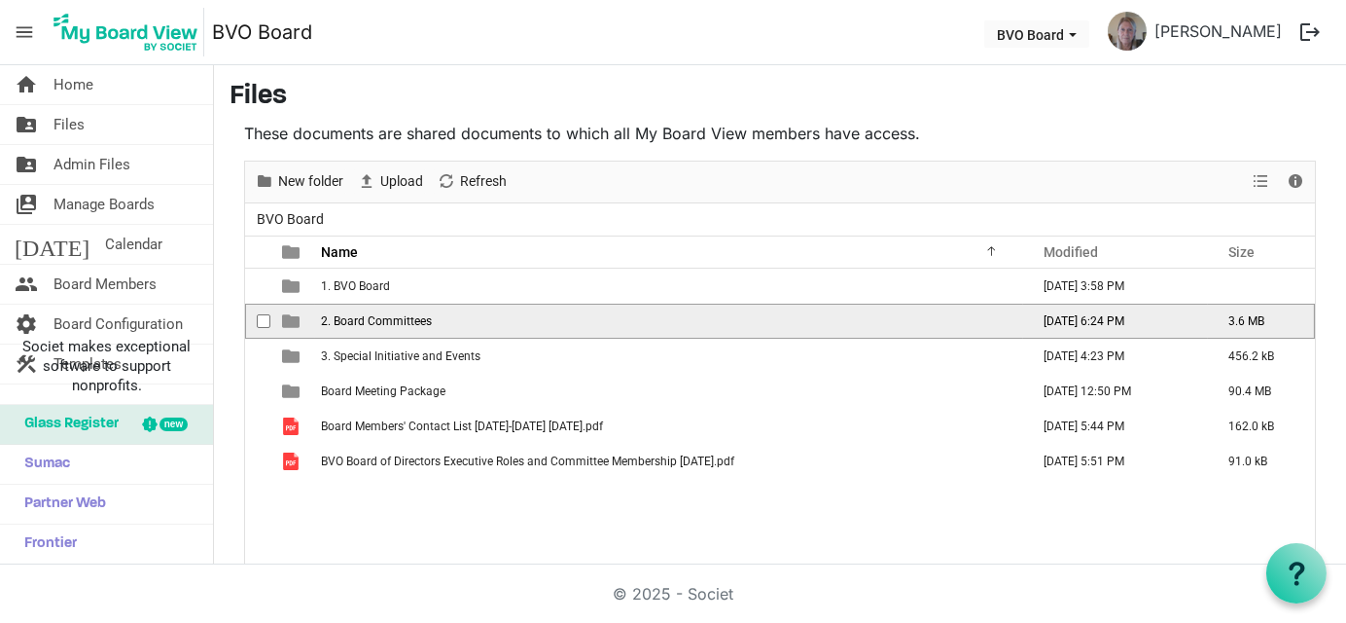
click at [373, 321] on span "2. Board Committees" at bounding box center [376, 321] width 111 height 14
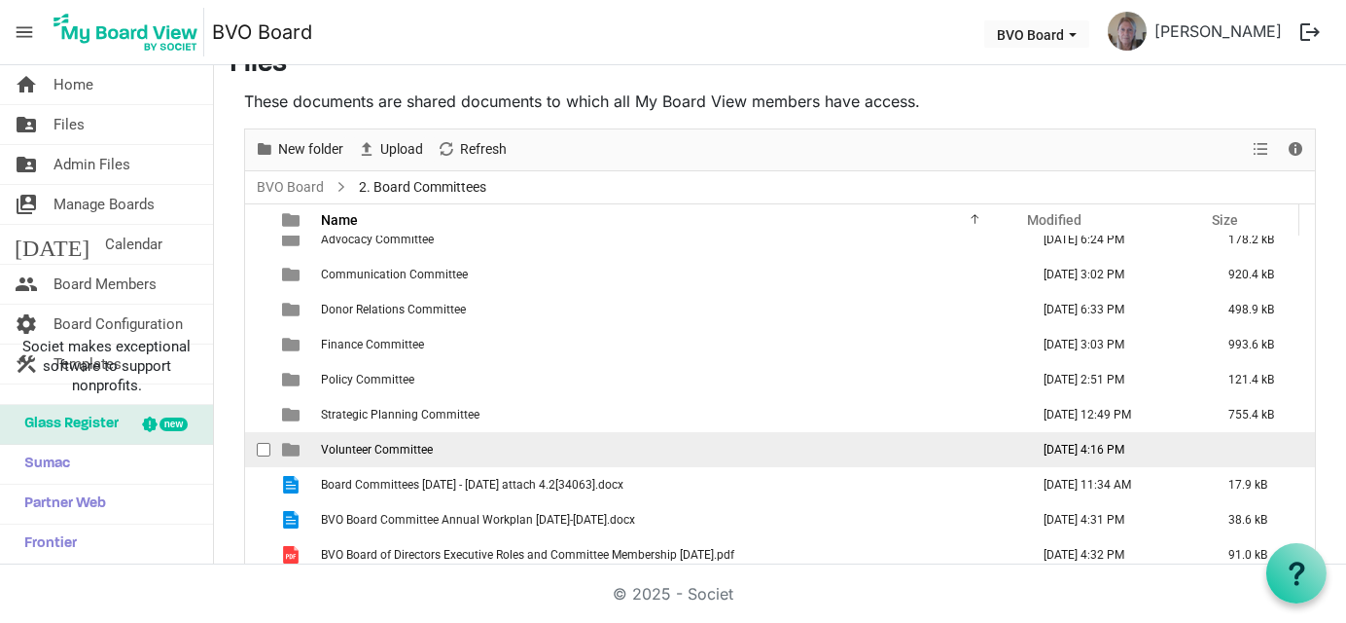
scroll to position [19, 0]
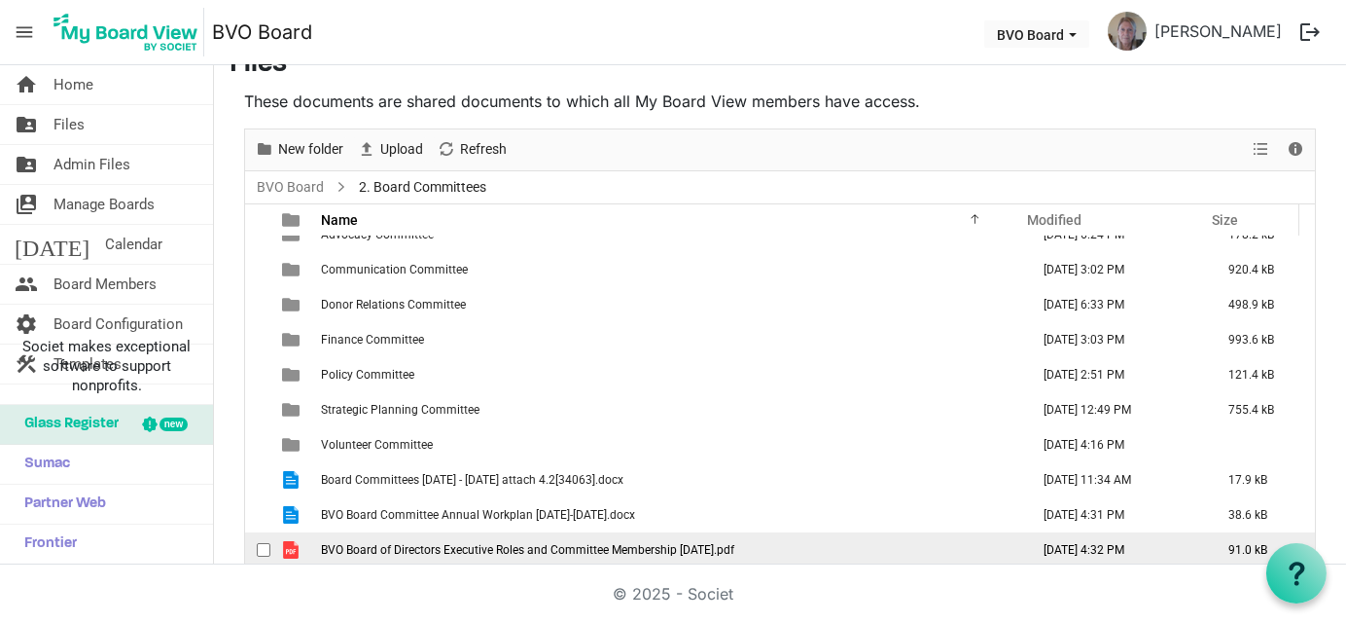
click at [416, 538] on td "BVO Board of Directors Executive Roles and Committee Membership [DATE].pdf" at bounding box center [669, 549] width 708 height 35
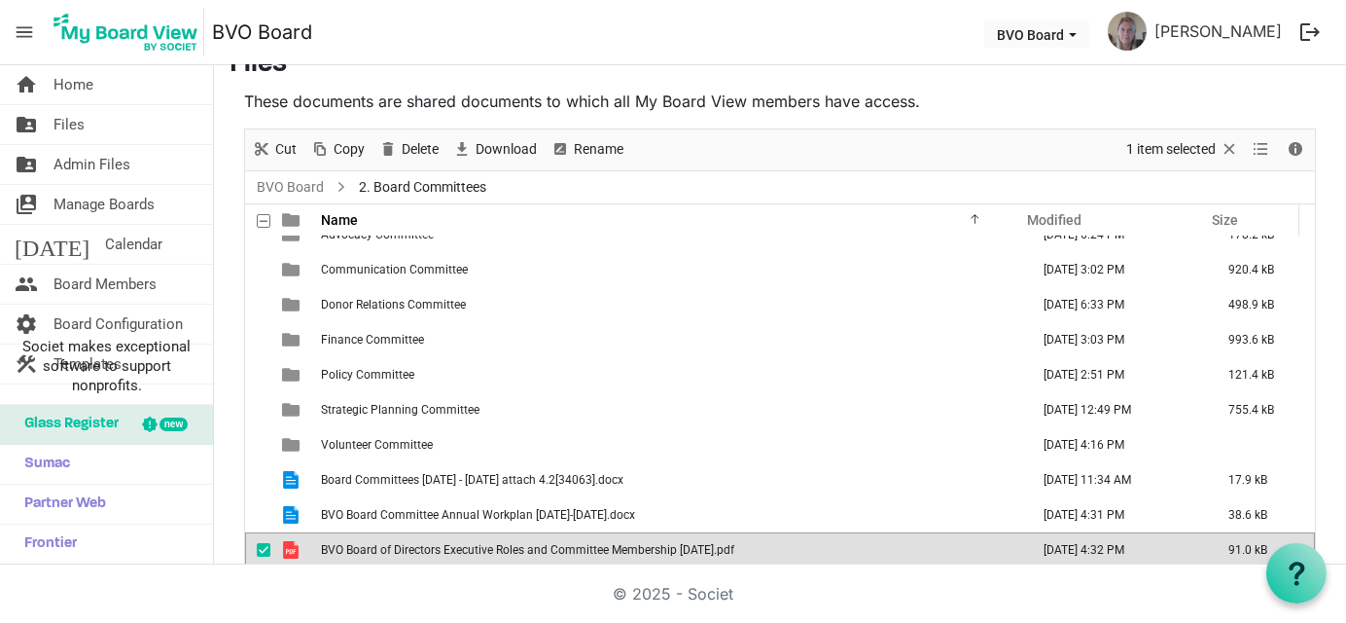
scroll to position [20, 0]
click at [416, 538] on td "BVO Board of Directors Executive Roles and Committee Membership [DATE].pdf" at bounding box center [669, 548] width 708 height 35
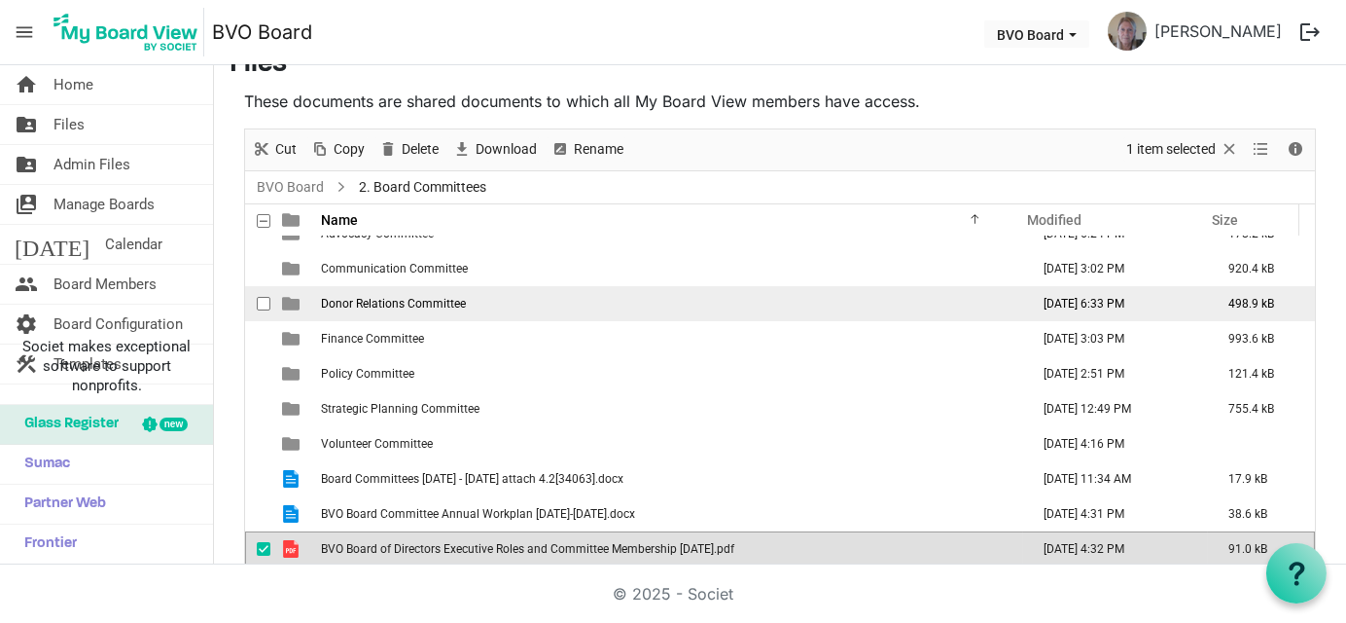
click at [398, 299] on span "Donor Relations Committee" at bounding box center [393, 304] width 145 height 14
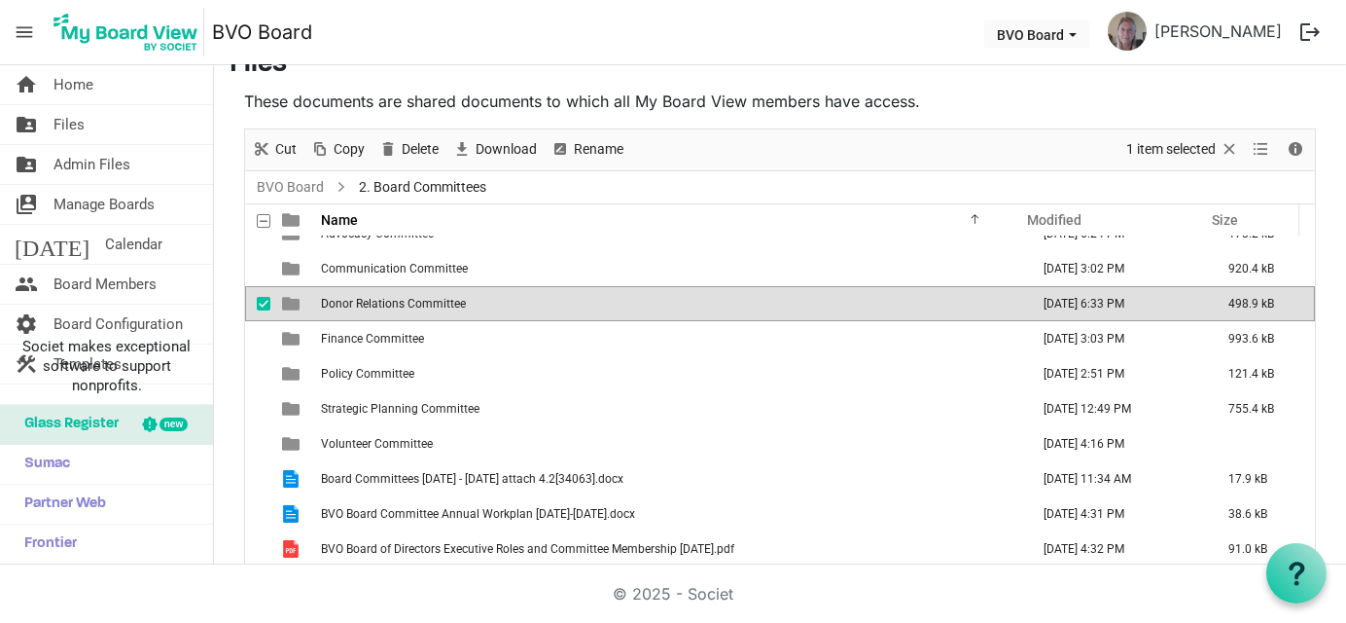
click at [398, 299] on span "Donor Relations Committee" at bounding box center [393, 304] width 145 height 14
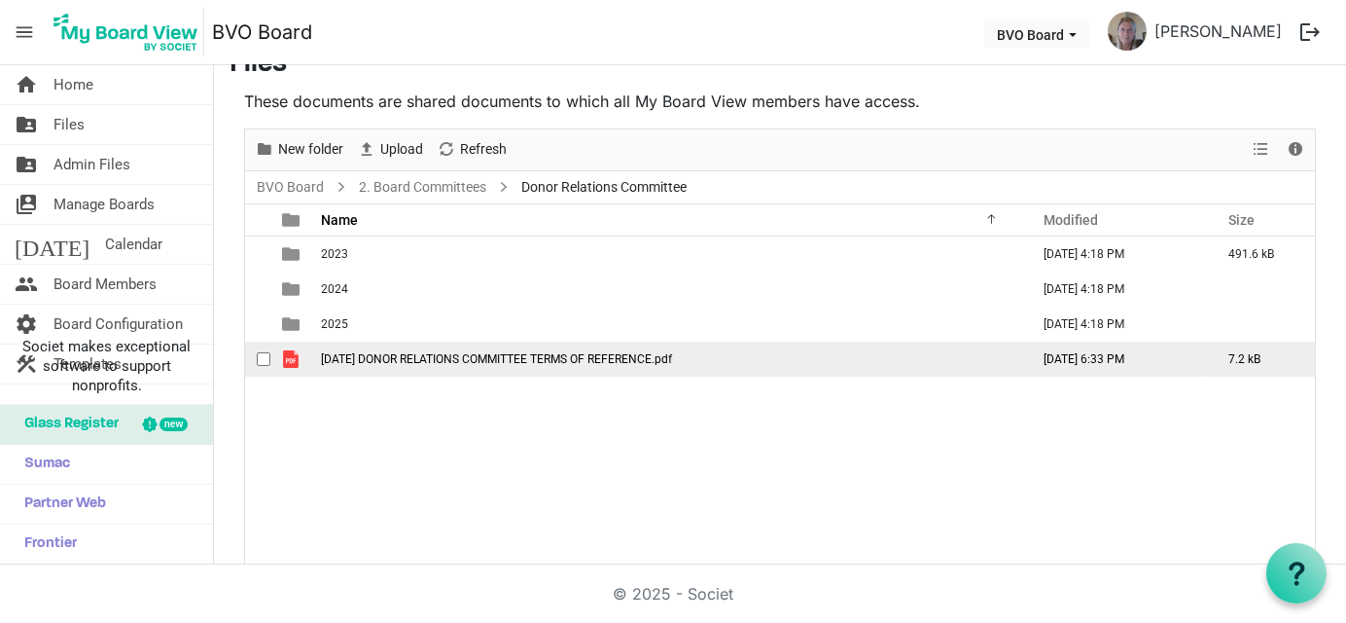
click at [389, 357] on span "2023 JUNE DONOR RELATIONS COMMITTEE TERMS OF REFERENCE.pdf" at bounding box center [496, 359] width 351 height 14
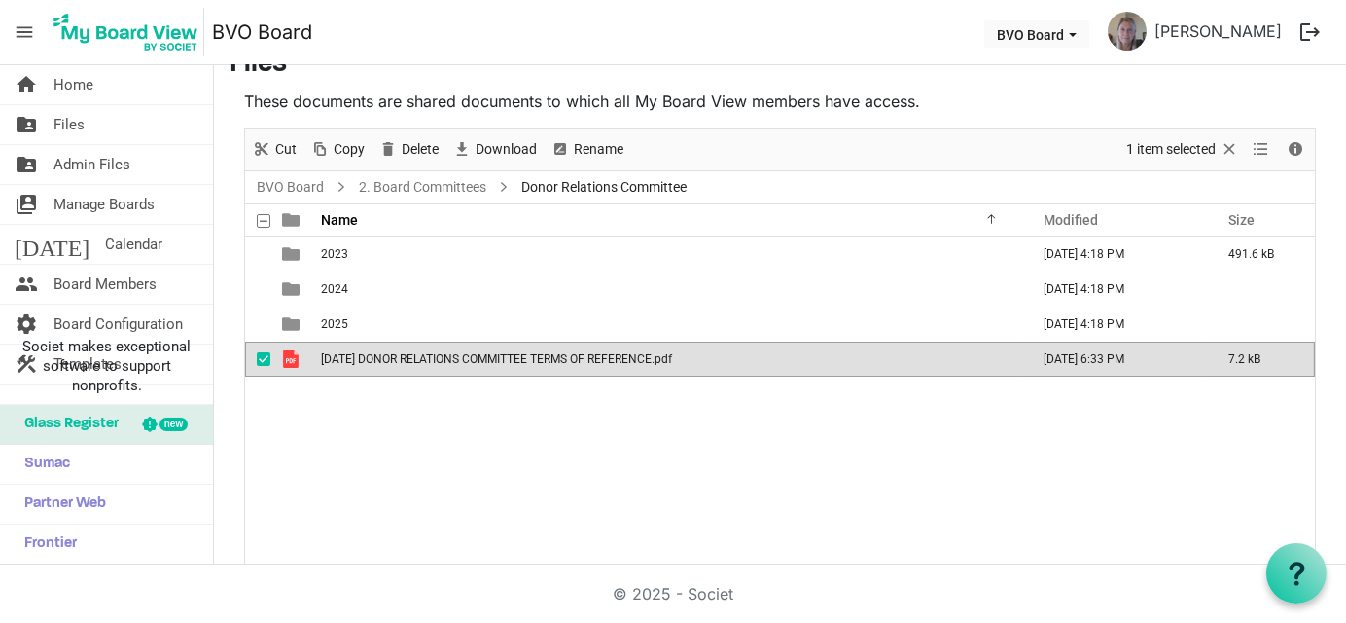
click at [389, 357] on span "2023 JUNE DONOR RELATIONS COMMITTEE TERMS OF REFERENCE.pdf" at bounding box center [496, 359] width 351 height 14
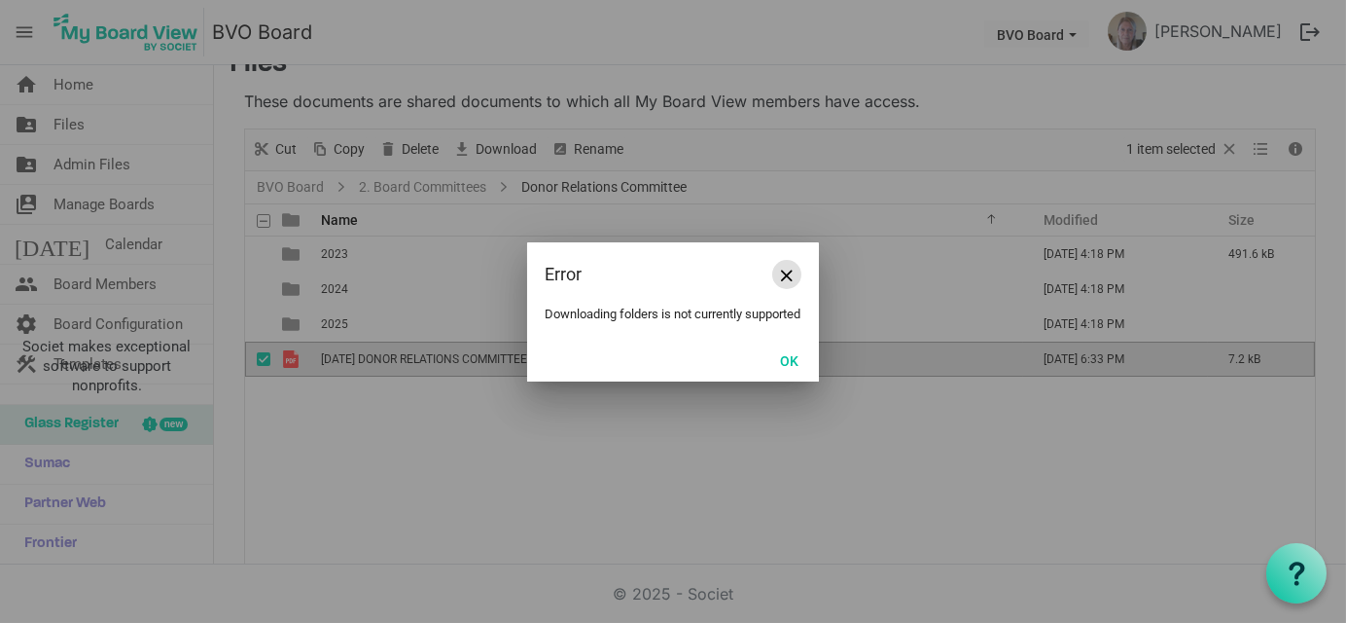
click at [779, 265] on button "Close" at bounding box center [786, 274] width 29 height 29
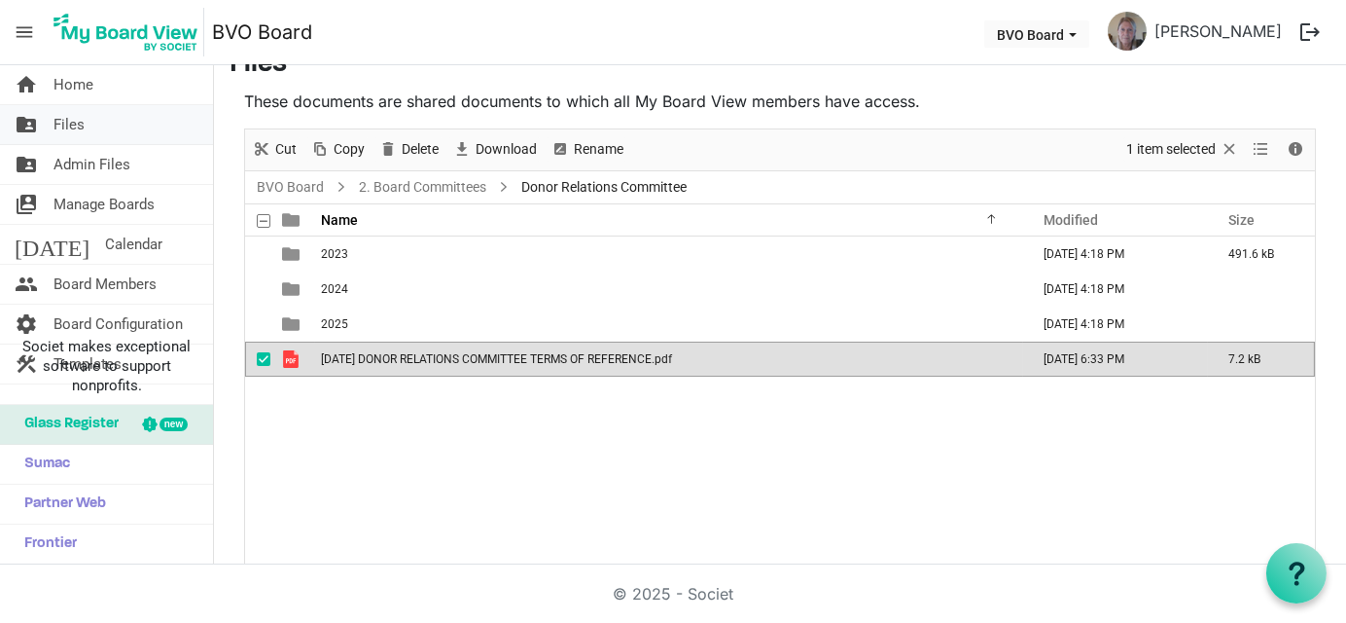
click at [84, 123] on link "folder_shared Files" at bounding box center [106, 124] width 213 height 39
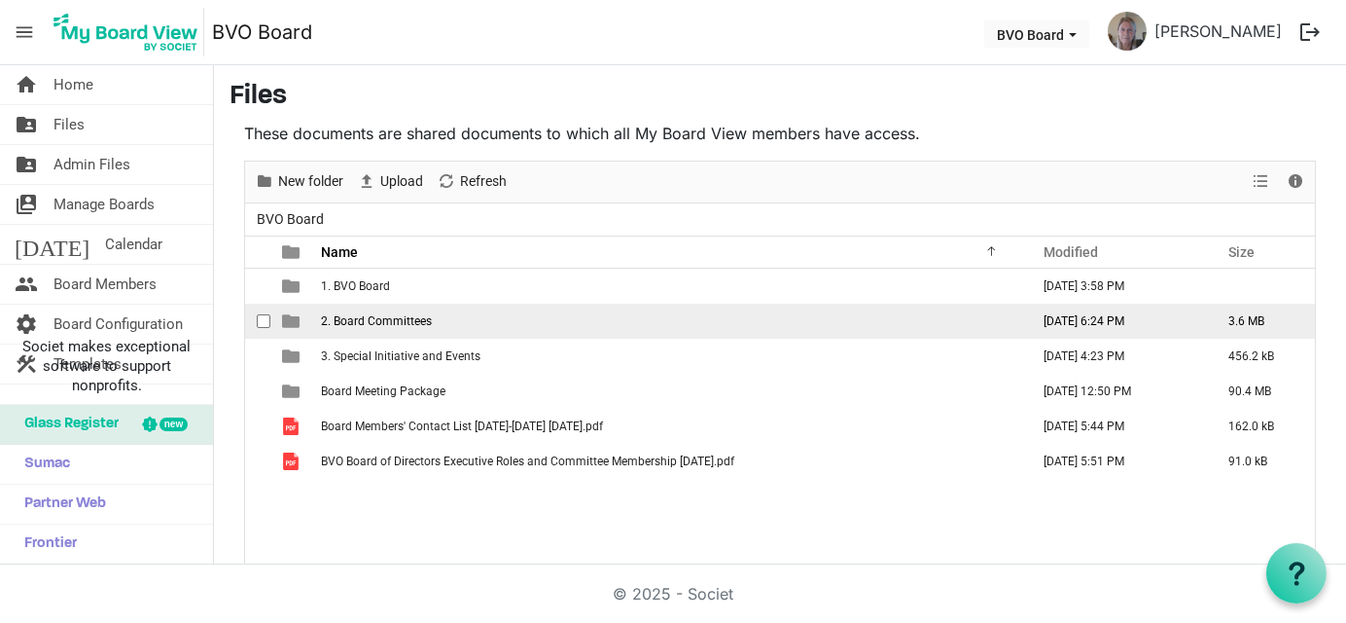
click at [342, 314] on span "2. Board Committees" at bounding box center [376, 321] width 111 height 14
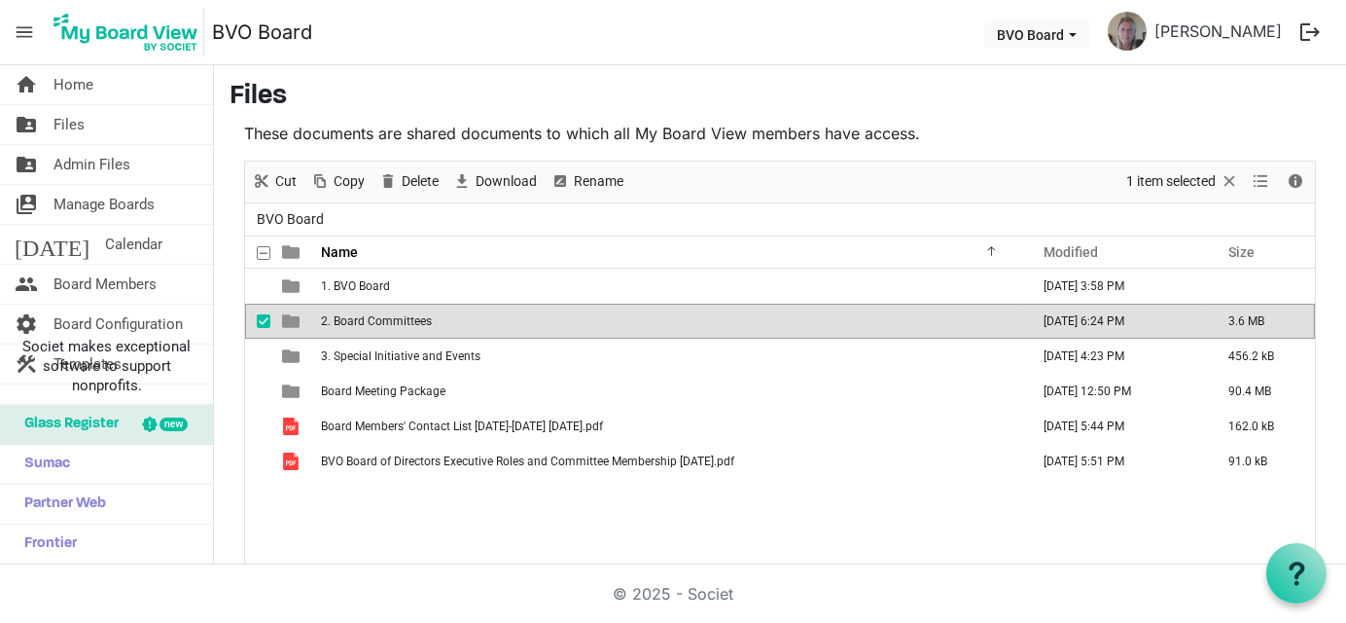
click at [342, 314] on span "2. Board Committees" at bounding box center [376, 321] width 111 height 14
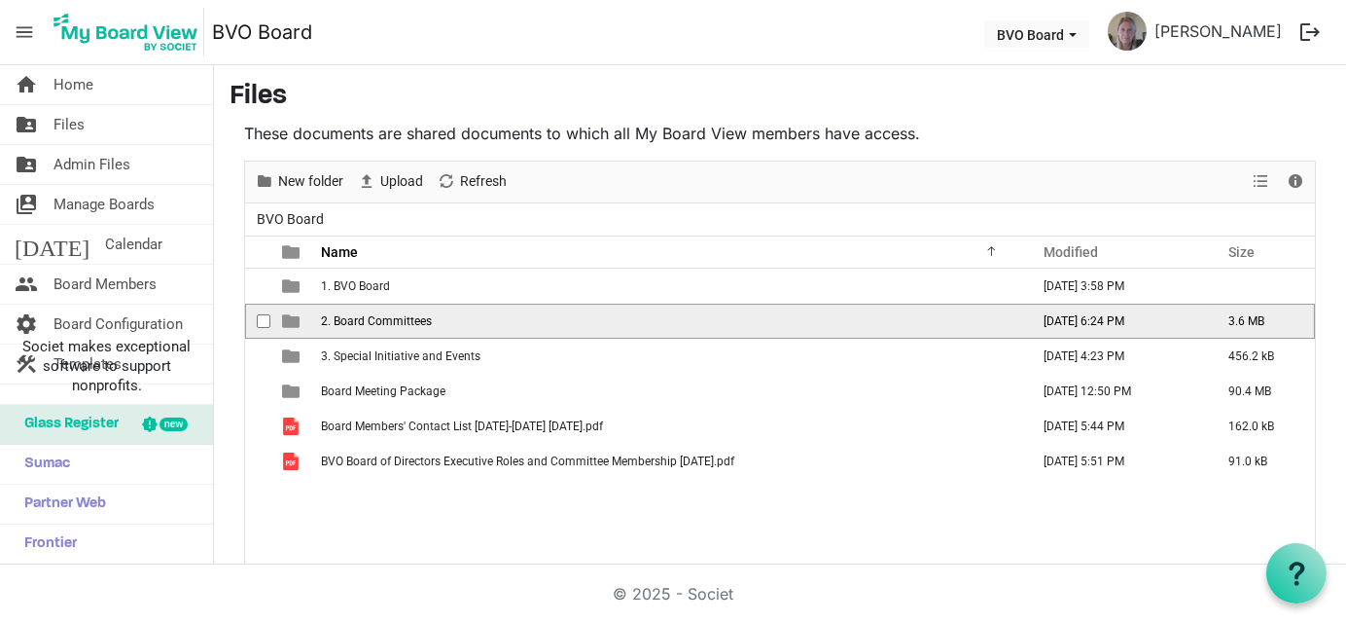
click at [342, 314] on span "2. Board Committees" at bounding box center [376, 321] width 111 height 14
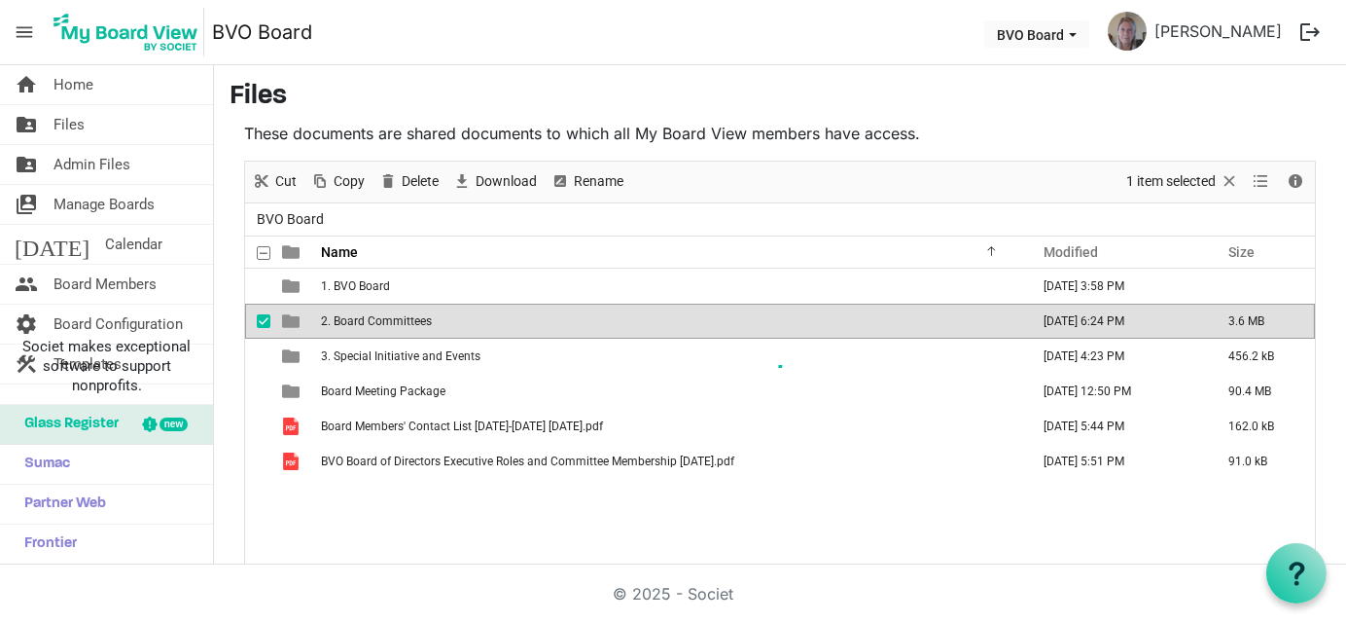
scroll to position [32, 0]
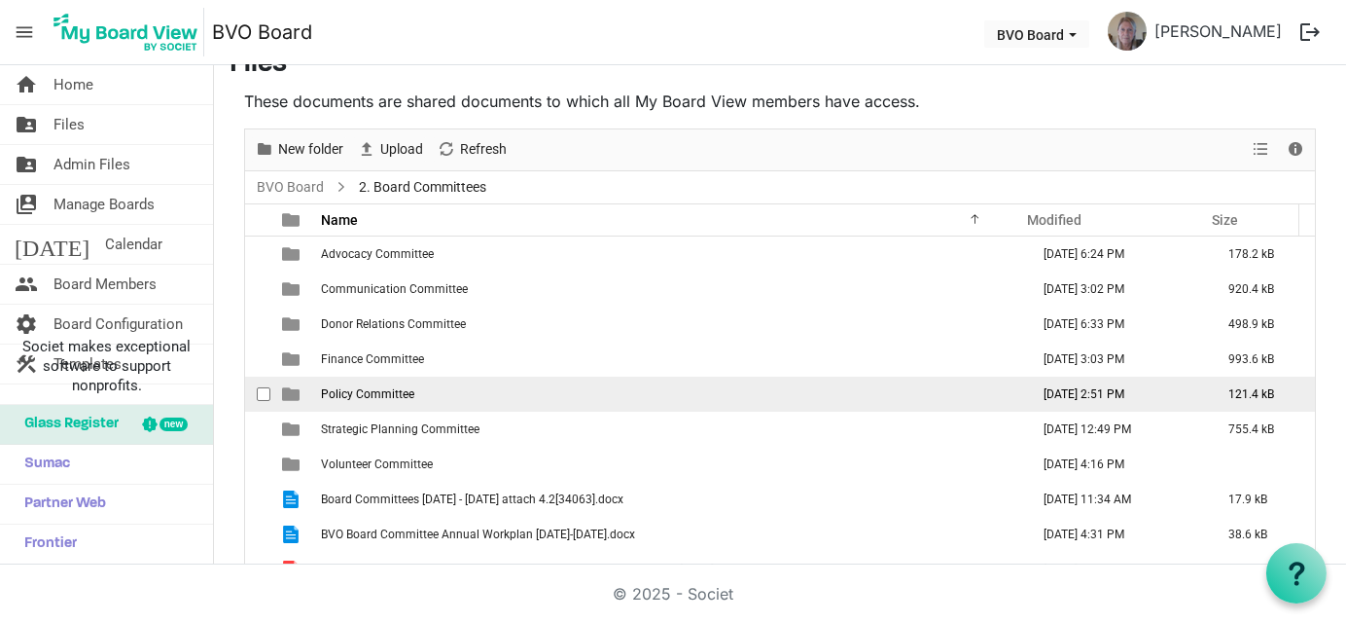
click at [339, 387] on span "Policy Committee" at bounding box center [367, 394] width 93 height 14
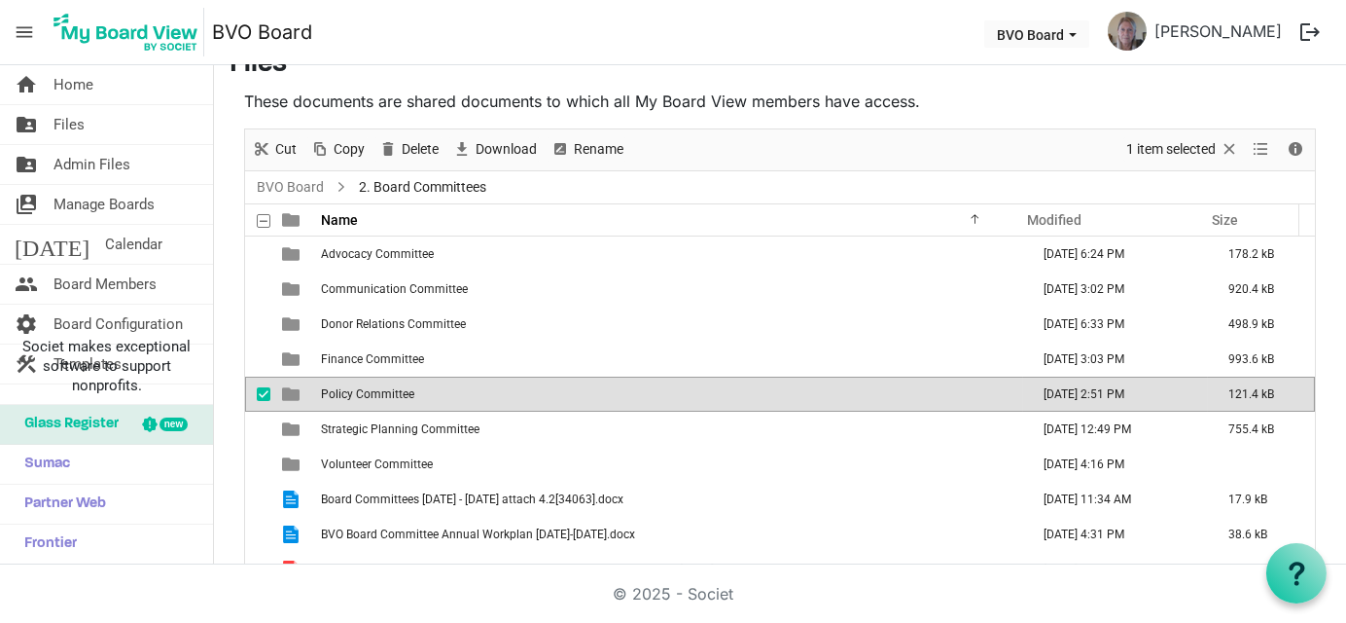
click at [339, 387] on span "Policy Committee" at bounding box center [367, 394] width 93 height 14
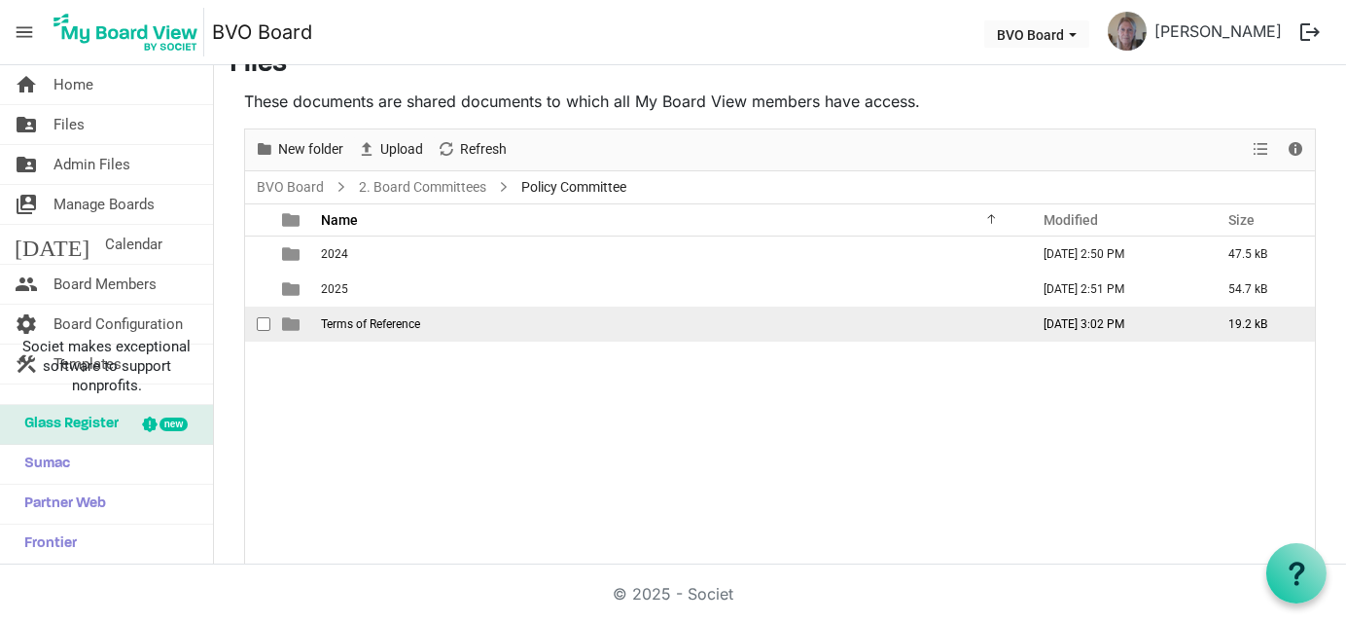
click at [354, 323] on span "Terms of Reference" at bounding box center [370, 324] width 99 height 14
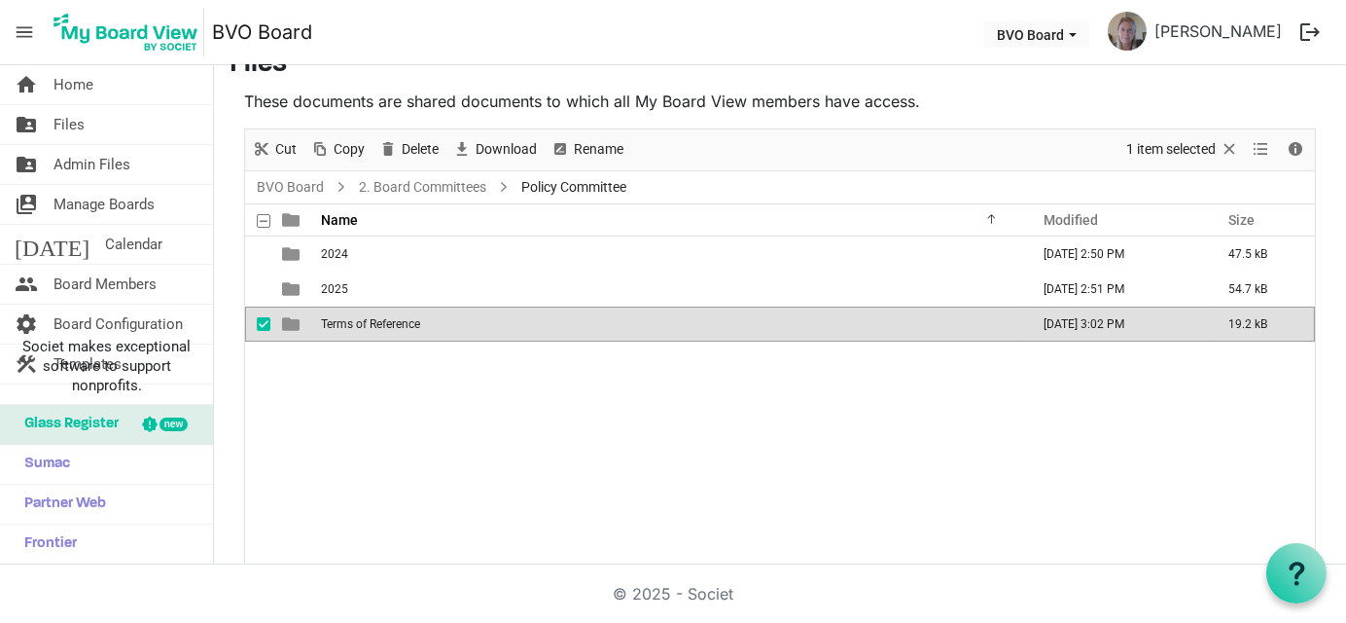
click at [354, 323] on span "Terms of Reference" at bounding box center [370, 324] width 99 height 14
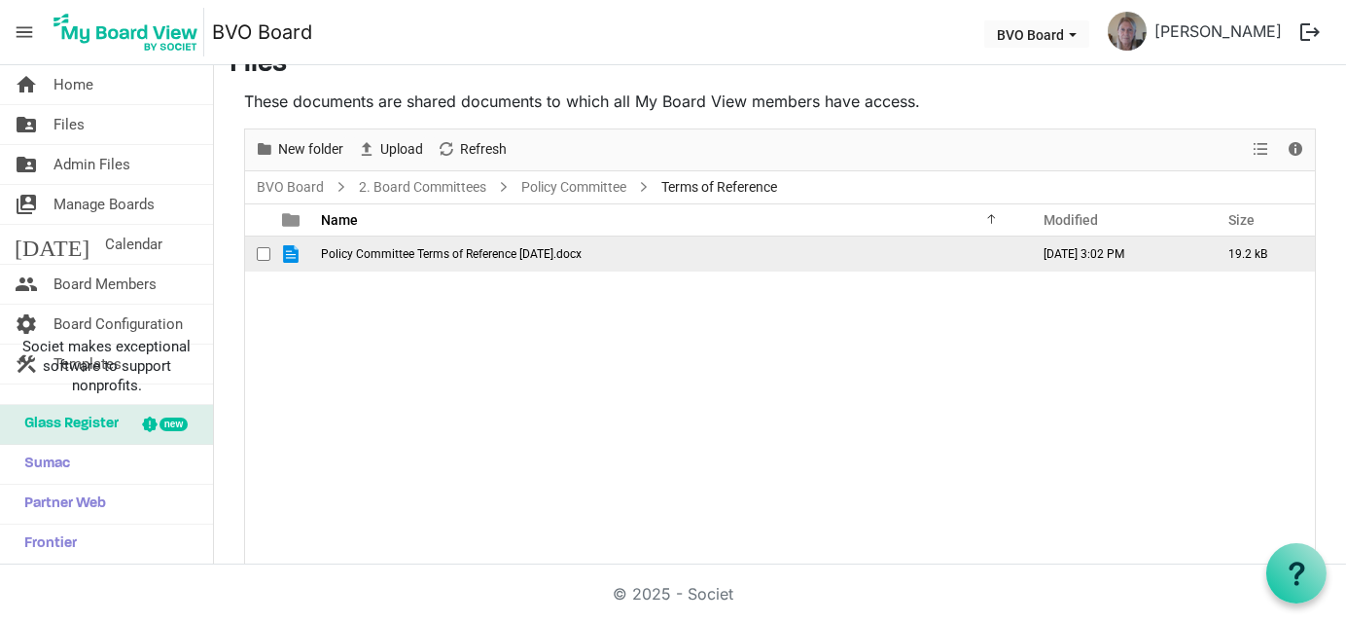
click at [364, 247] on span "Policy Committee Terms of Reference [DATE].docx" at bounding box center [451, 254] width 261 height 14
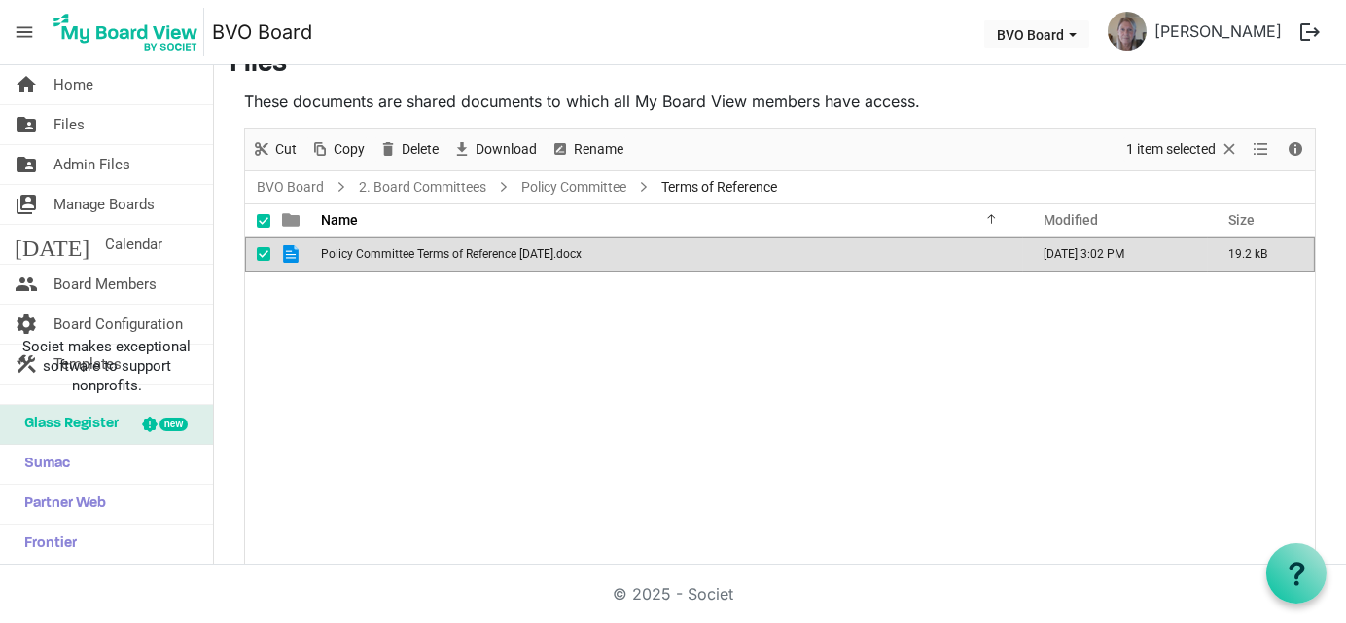
click at [364, 247] on span "Policy Committee Terms of Reference [DATE].docx" at bounding box center [451, 254] width 261 height 14
click at [362, 247] on span "Policy Committee Terms of Reference [DATE].docx" at bounding box center [451, 254] width 261 height 14
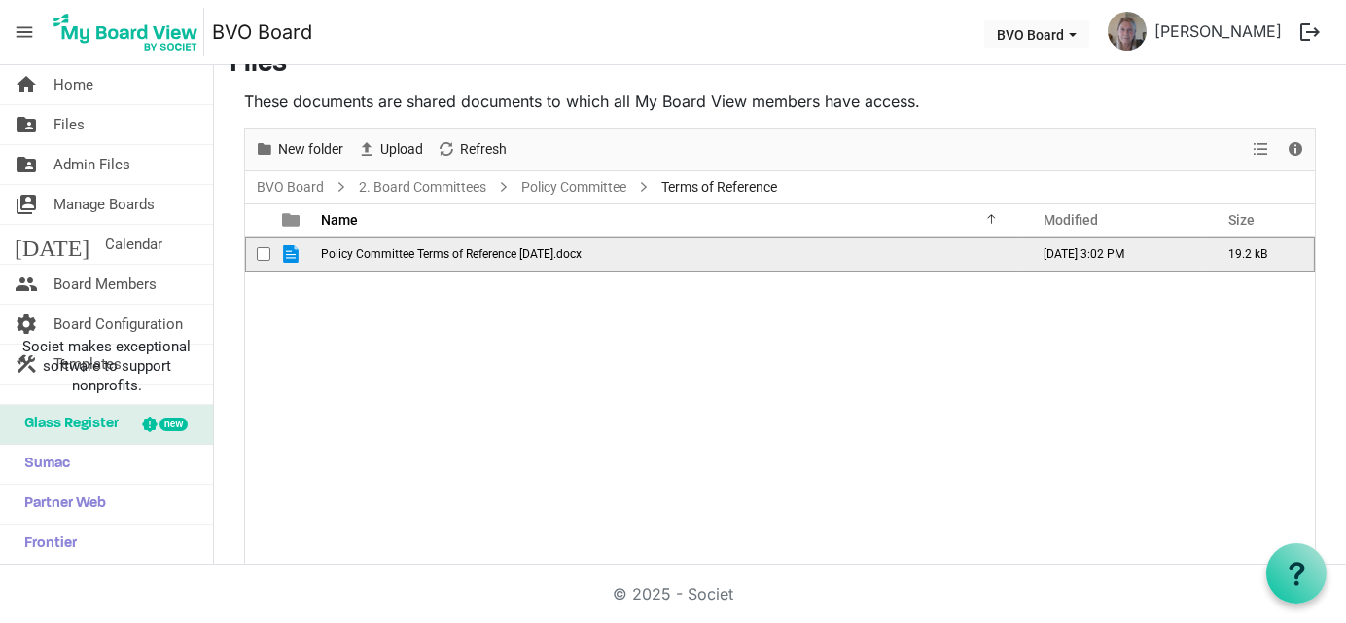
click at [362, 247] on span "Policy Committee Terms of Reference [DATE].docx" at bounding box center [451, 254] width 261 height 14
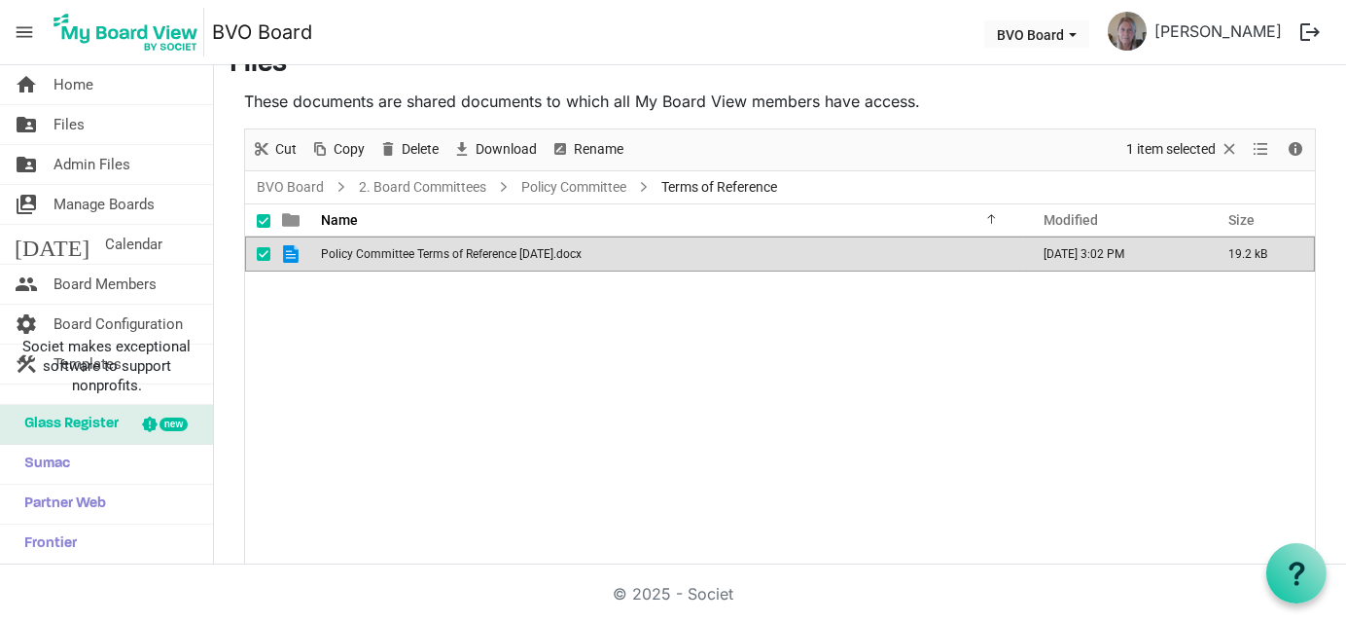
click at [1048, 434] on div "Policy Committee Terms of Reference [DATE].docx [DATE] 3:02 PM 19.2 kB" at bounding box center [780, 401] width 1070 height 330
